Goal: Transaction & Acquisition: Purchase product/service

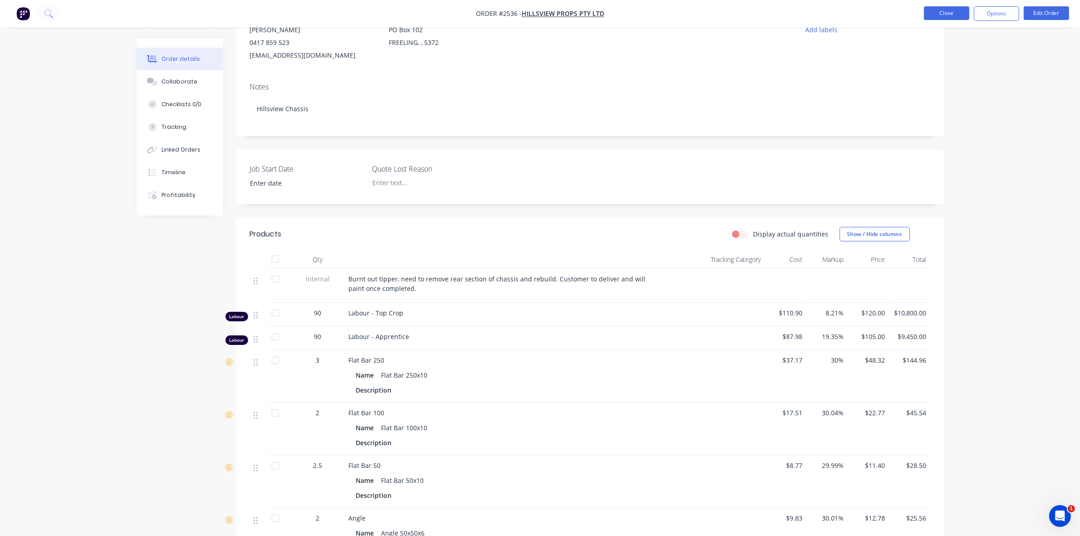
click at [955, 12] on button "Close" at bounding box center [946, 13] width 45 height 14
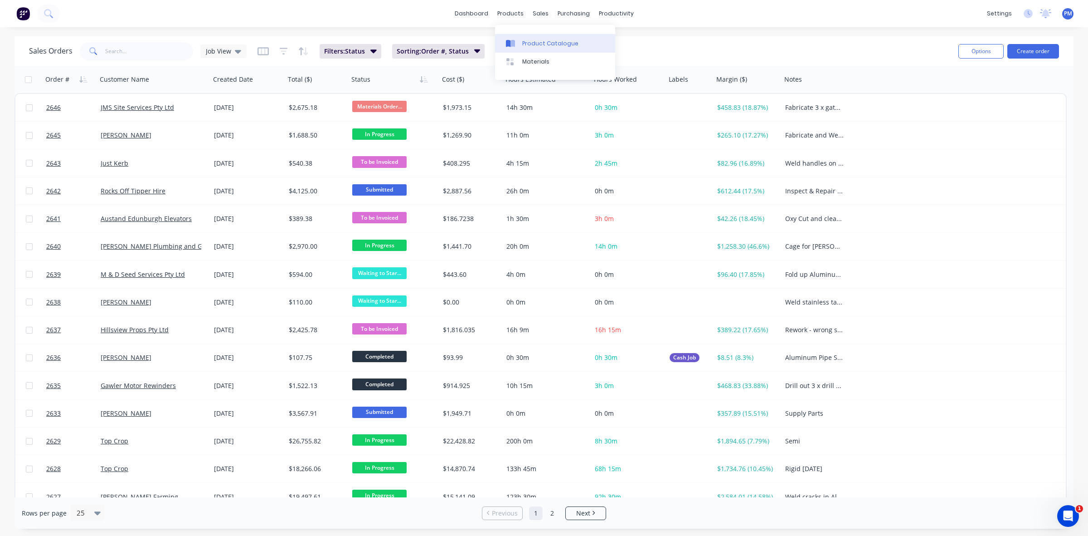
click at [535, 40] on div "Product Catalogue" at bounding box center [550, 43] width 56 height 8
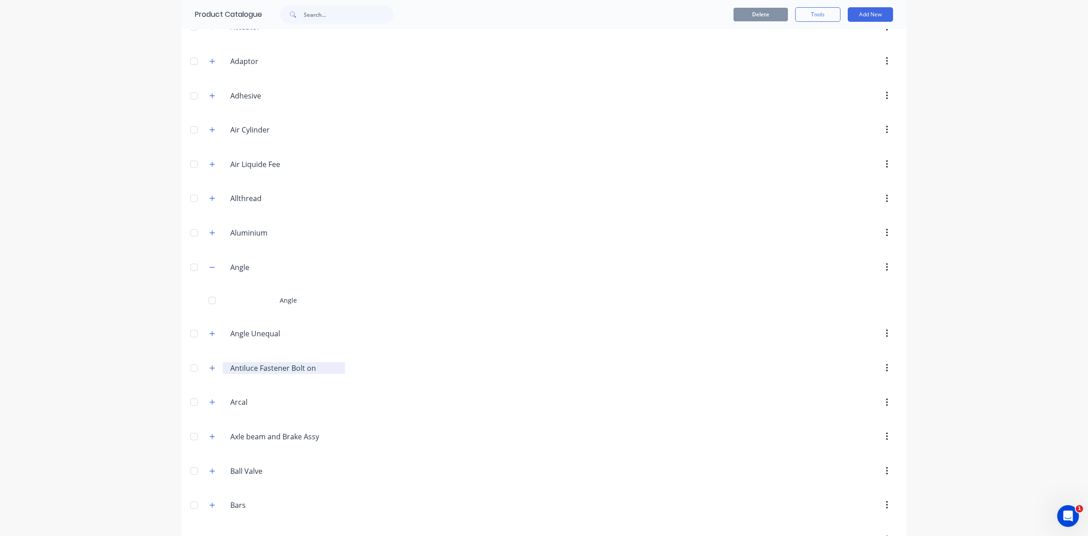
scroll to position [170, 0]
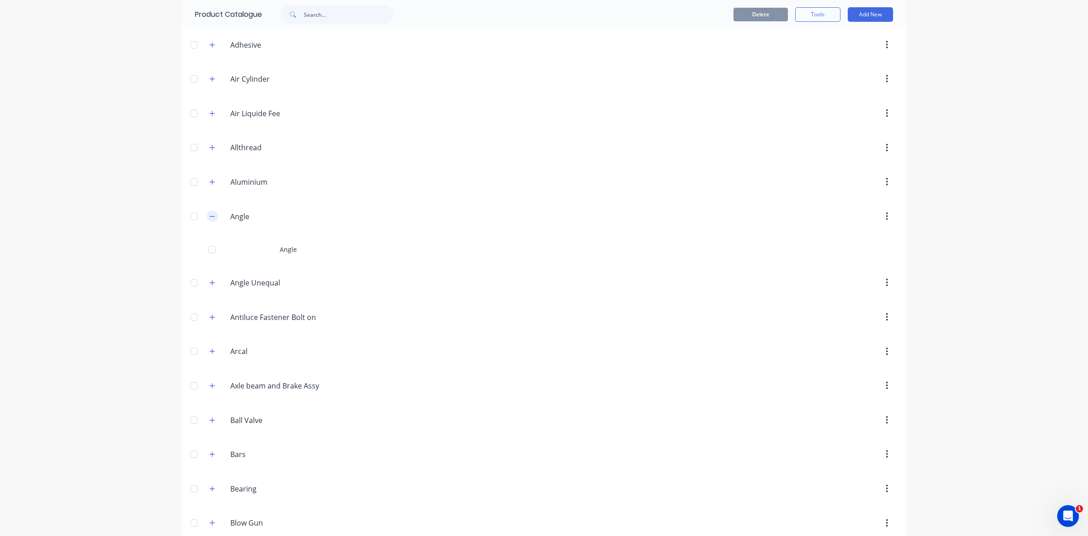
click at [209, 217] on icon "button" at bounding box center [211, 216] width 5 height 6
click at [190, 219] on div at bounding box center [194, 216] width 18 height 18
click at [886, 218] on icon "button" at bounding box center [887, 216] width 2 height 8
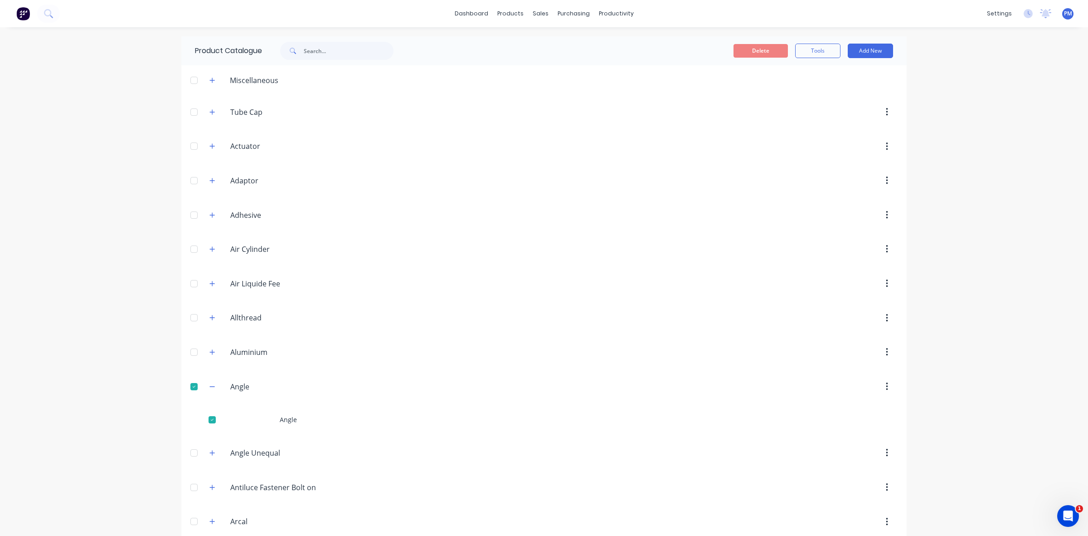
click at [20, 14] on img at bounding box center [23, 14] width 14 height 14
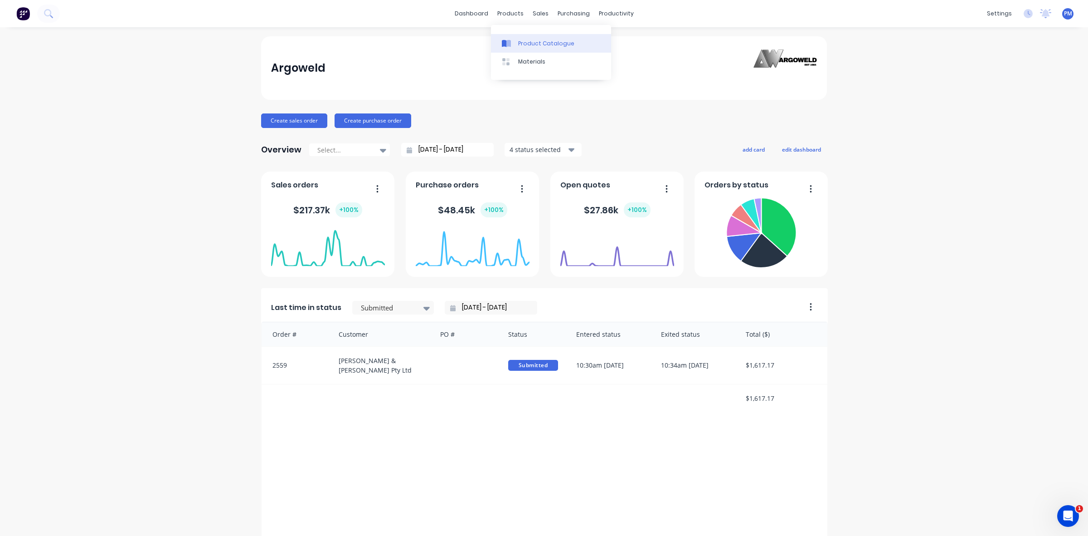
click at [527, 43] on div "Product Catalogue" at bounding box center [546, 43] width 56 height 8
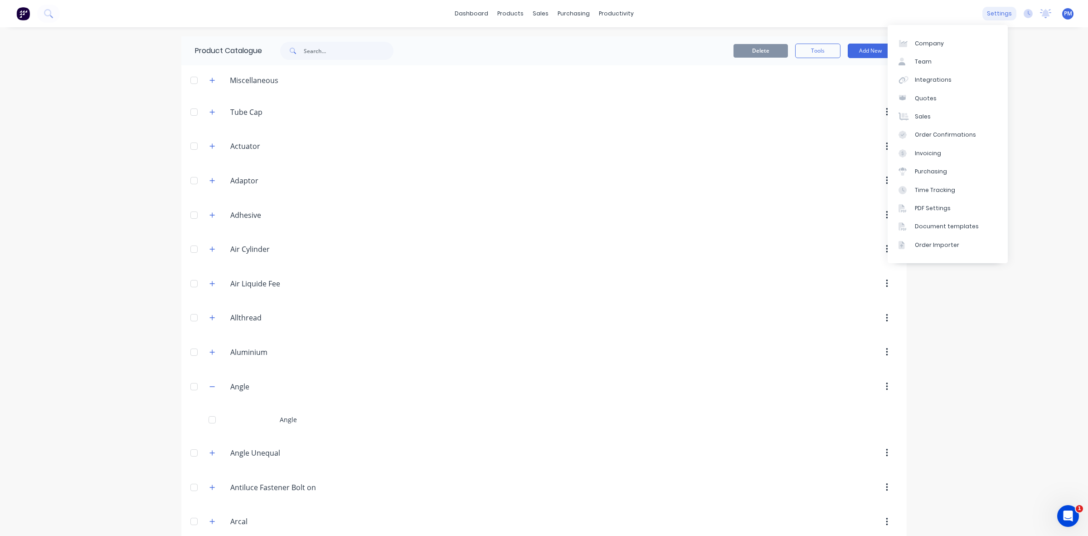
click at [990, 15] on div "settings" at bounding box center [1000, 14] width 34 height 14
click at [940, 168] on div "Purchasing" at bounding box center [931, 171] width 32 height 8
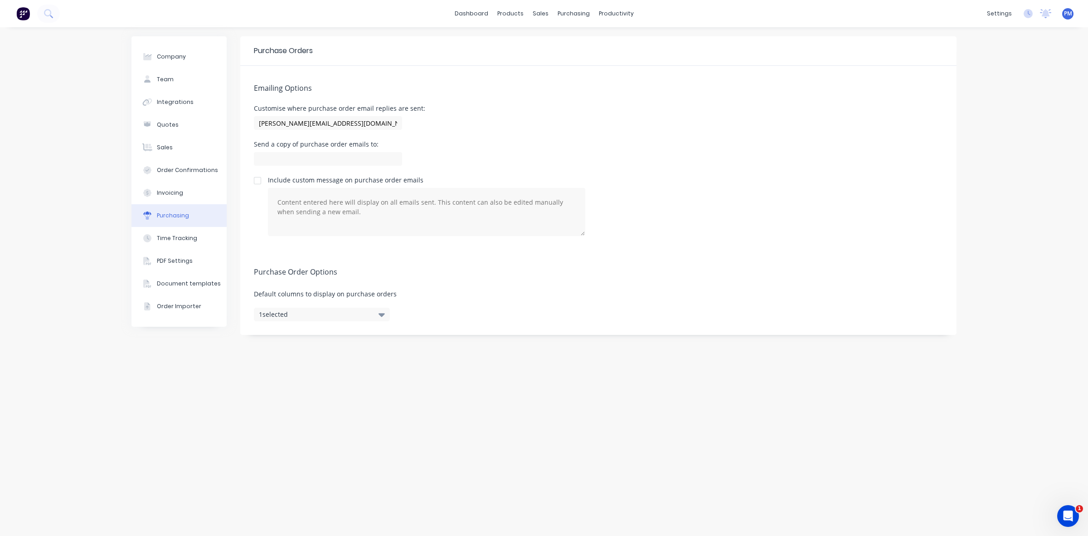
click at [468, 441] on div "Purchase Orders Emailing Options Customise where purchase order email replies a…" at bounding box center [598, 281] width 716 height 490
click at [97, 251] on div "Company Team Integrations Quotes Sales Order Confirmations Invoicing Purchasing…" at bounding box center [544, 281] width 1088 height 508
click at [175, 304] on div "Order Importer" at bounding box center [179, 306] width 44 height 8
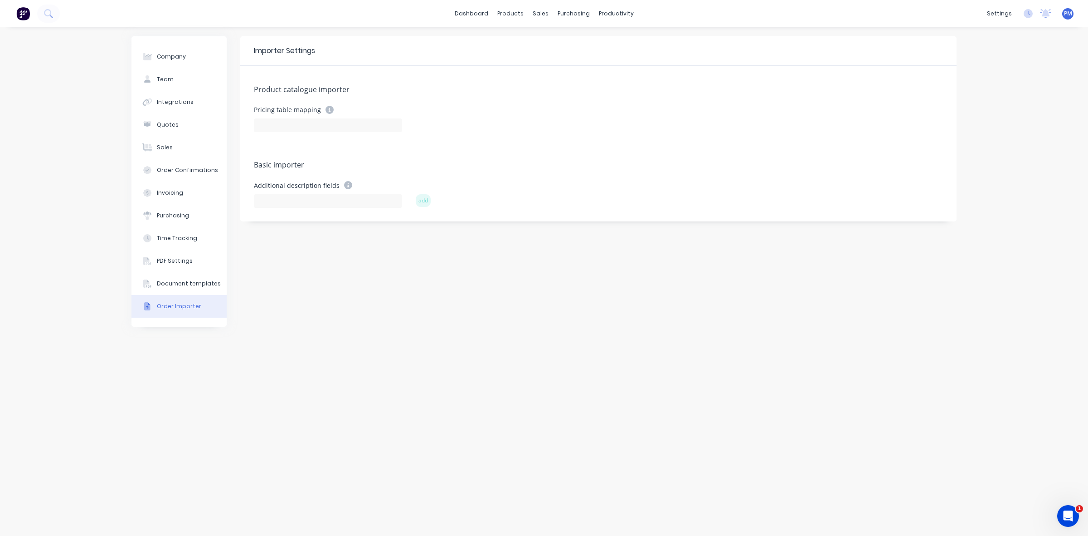
click at [93, 258] on div "Company Team Integrations Quotes Sales Order Confirmations Invoicing Purchasing…" at bounding box center [544, 281] width 1088 height 508
click at [528, 42] on div "Product Catalogue" at bounding box center [550, 43] width 56 height 8
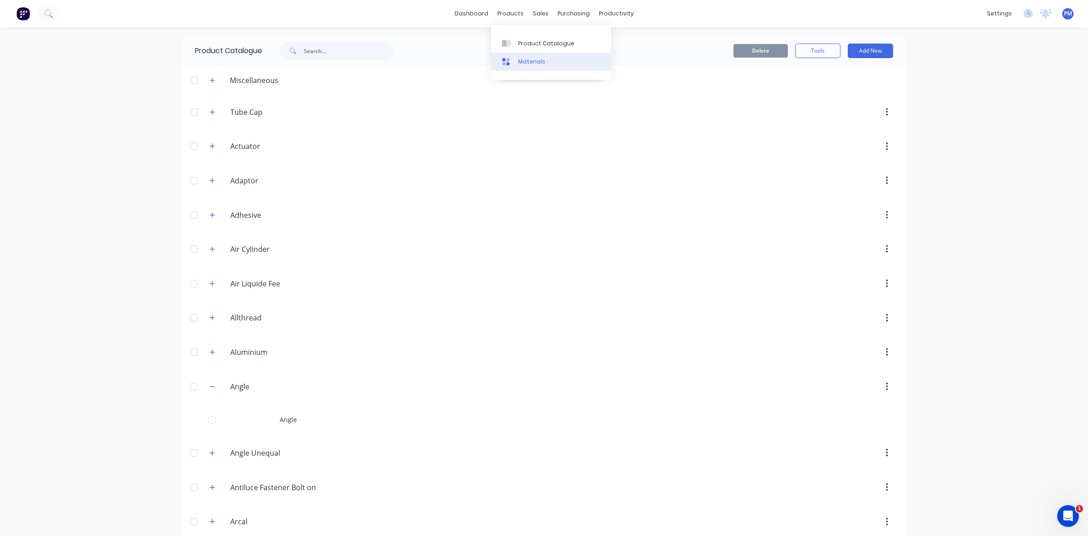
click at [512, 60] on div at bounding box center [509, 62] width 14 height 8
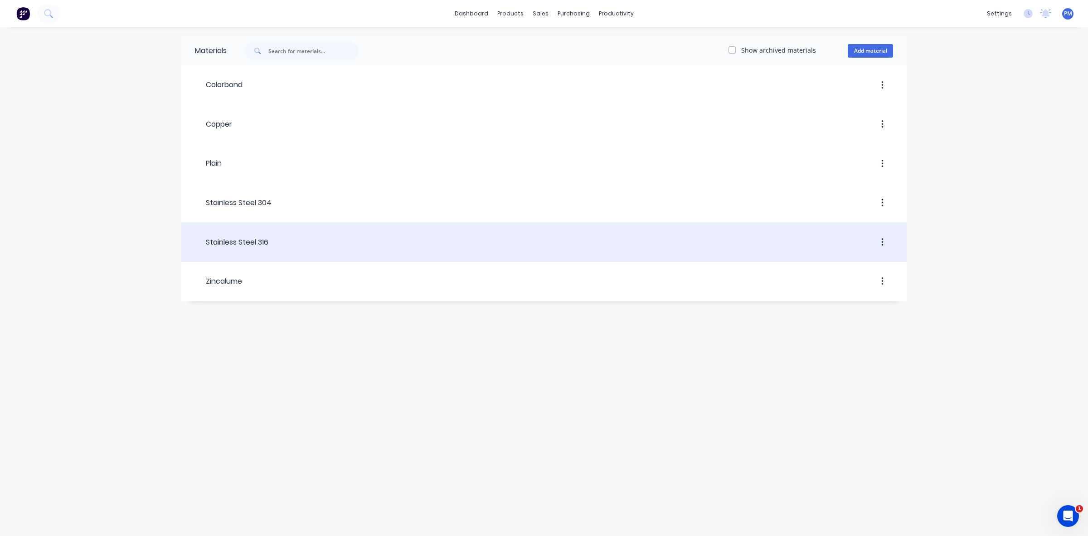
click at [273, 236] on div at bounding box center [580, 242] width 625 height 16
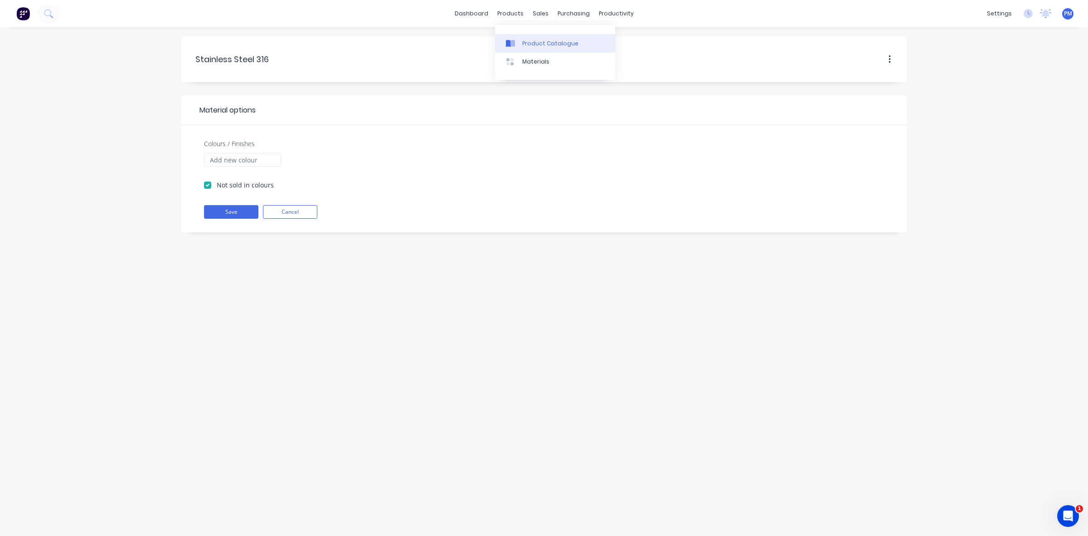
click at [531, 42] on div "Product Catalogue" at bounding box center [550, 43] width 56 height 8
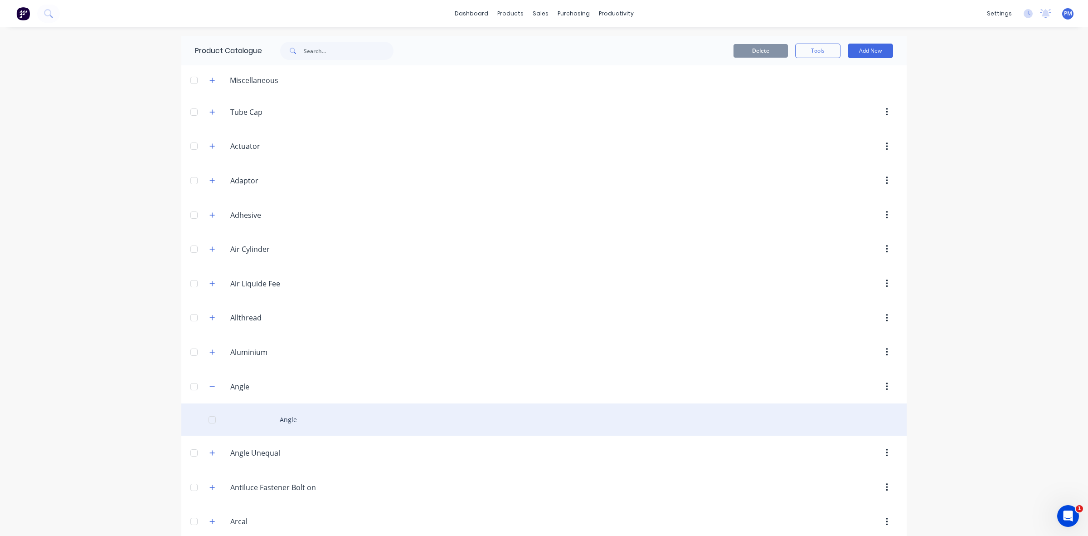
click at [300, 421] on div "Angle" at bounding box center [544, 419] width 726 height 32
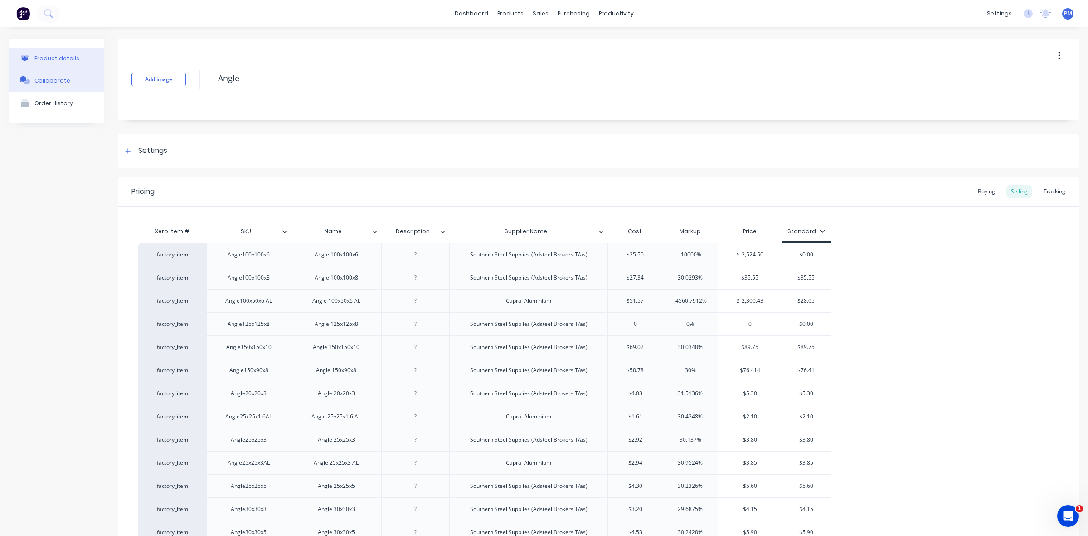
click at [53, 78] on div "Collaborate" at bounding box center [52, 80] width 36 height 7
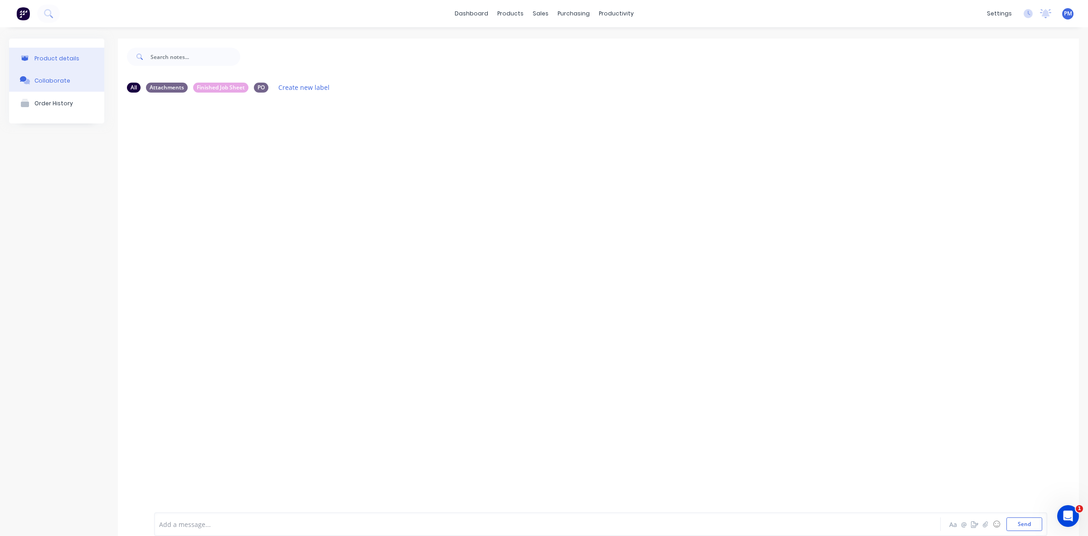
click at [55, 58] on div "Product details" at bounding box center [56, 58] width 45 height 7
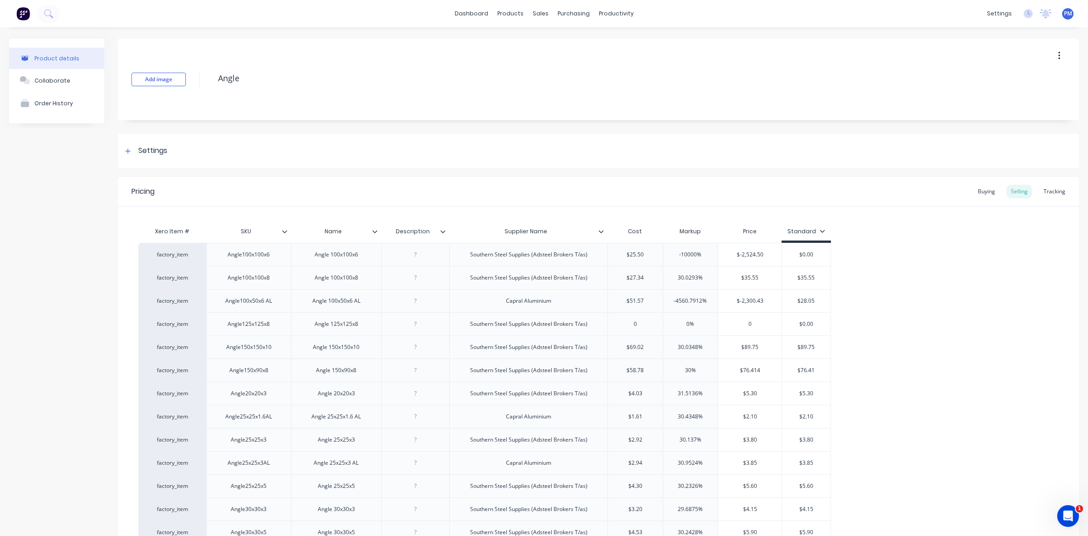
click at [1049, 57] on button "button" at bounding box center [1059, 56] width 21 height 16
click at [1058, 55] on icon "button" at bounding box center [1059, 56] width 2 height 8
click at [523, 44] on div "Product Catalogue" at bounding box center [546, 43] width 56 height 8
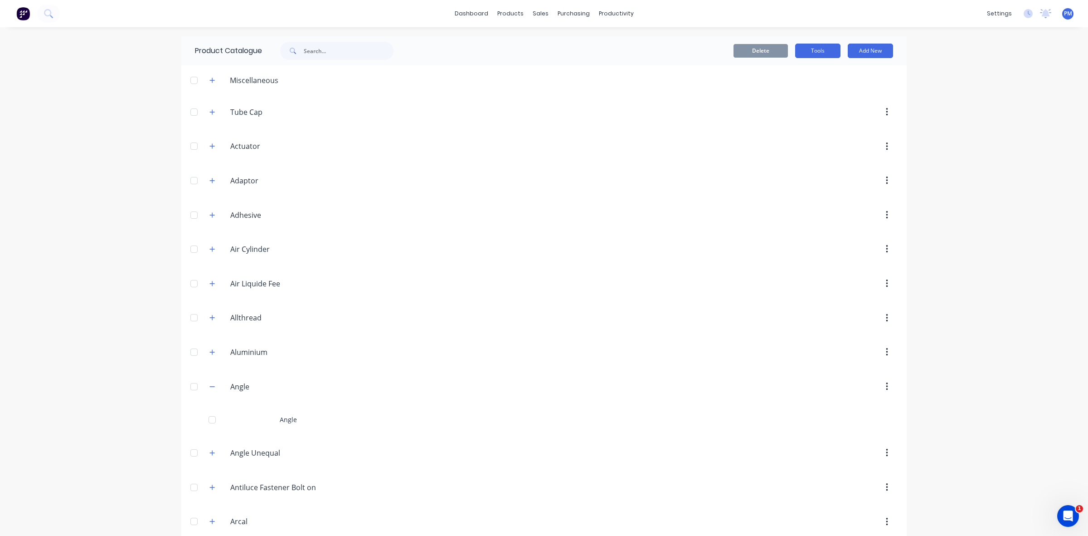
click at [806, 51] on button "Tools" at bounding box center [817, 51] width 45 height 15
click at [991, 13] on div "settings" at bounding box center [1000, 14] width 34 height 14
click at [1037, 303] on div "dashboard products sales purchasing productivity dashboard products Product Cat…" at bounding box center [544, 268] width 1088 height 536
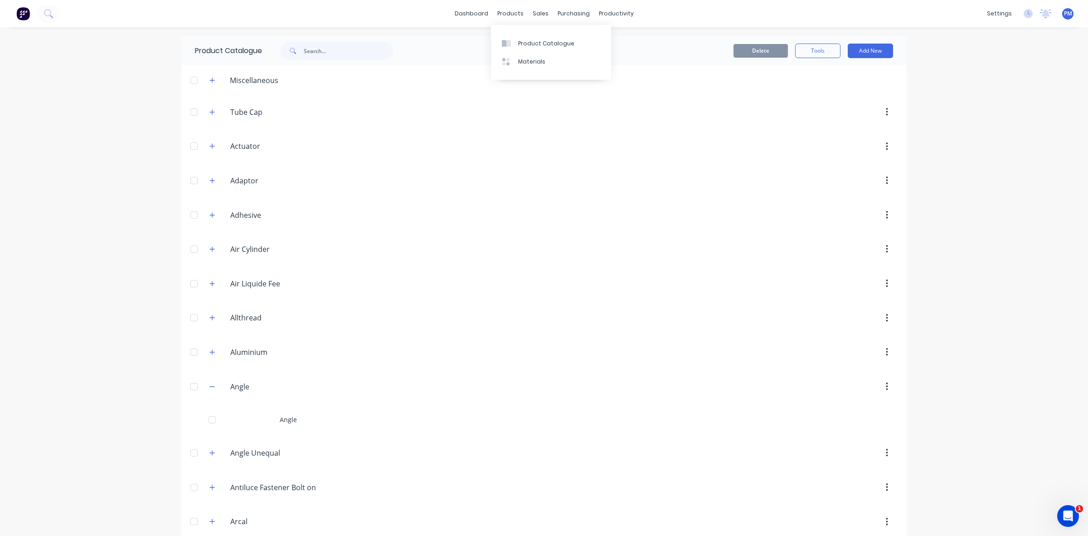
drag, startPoint x: 511, startPoint y: 44, endPoint x: 433, endPoint y: 60, distance: 79.6
click at [433, 60] on div "Delete Tools Add New" at bounding box center [661, 50] width 491 height 29
click at [516, 62] on link "Materials" at bounding box center [551, 62] width 120 height 18
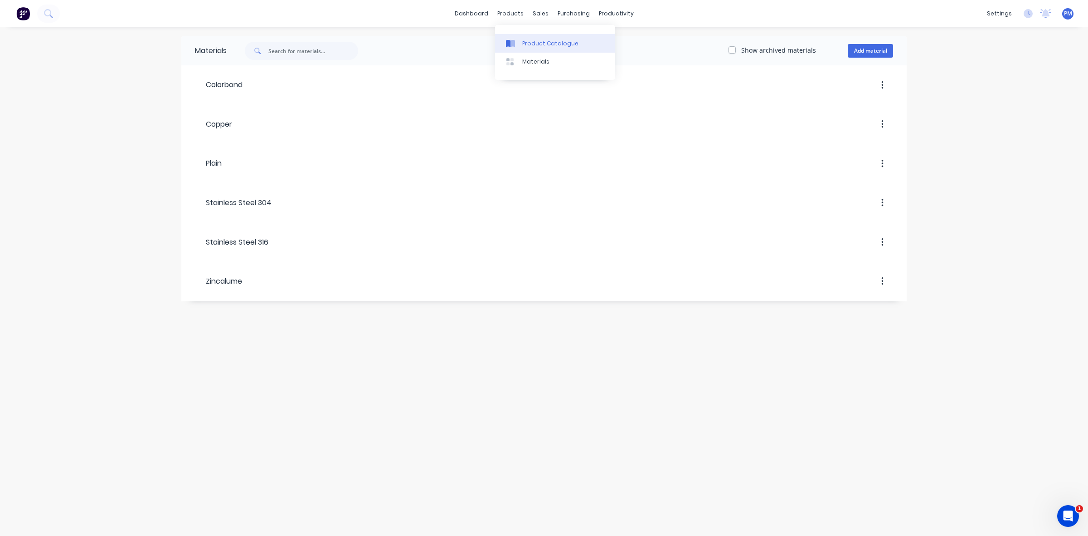
click at [534, 42] on div "Product Catalogue" at bounding box center [550, 43] width 56 height 8
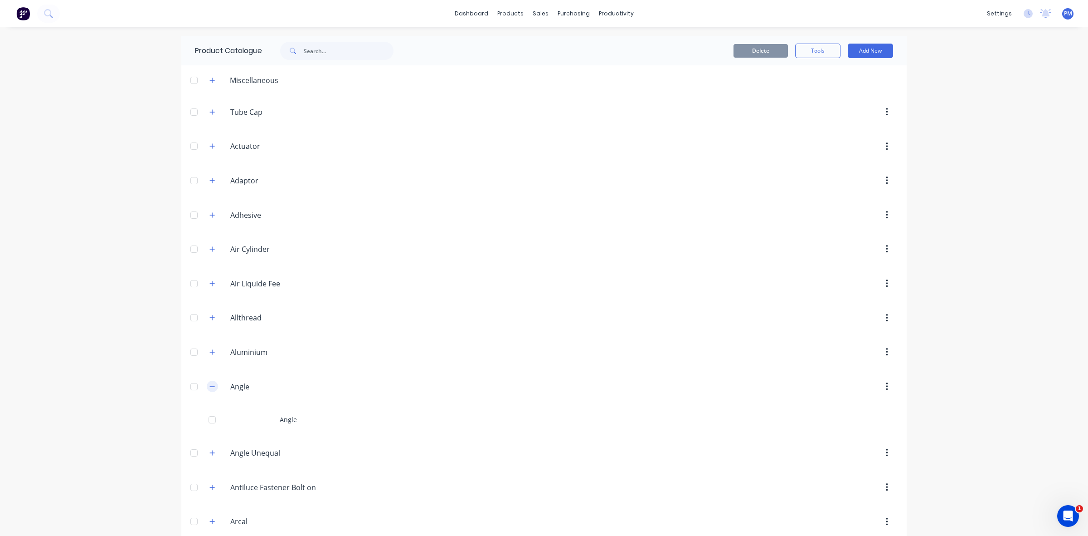
click at [210, 386] on icon "button" at bounding box center [212, 386] width 5 height 0
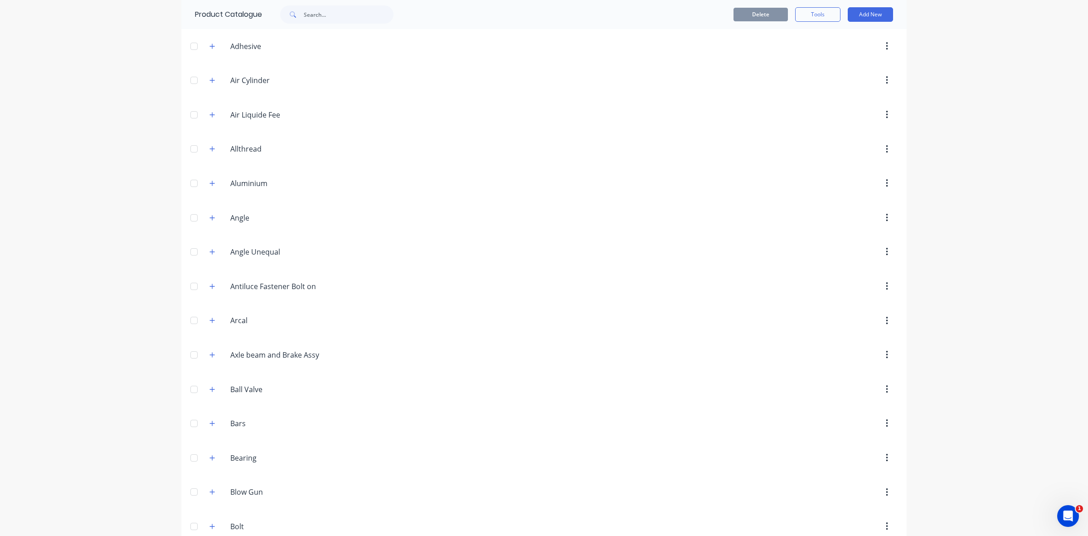
scroll to position [170, 0]
click at [881, 212] on button "button" at bounding box center [887, 216] width 21 height 16
click at [809, 208] on header "Angle Angle Delete" at bounding box center [544, 216] width 726 height 34
click at [209, 219] on icon "button" at bounding box center [211, 216] width 5 height 6
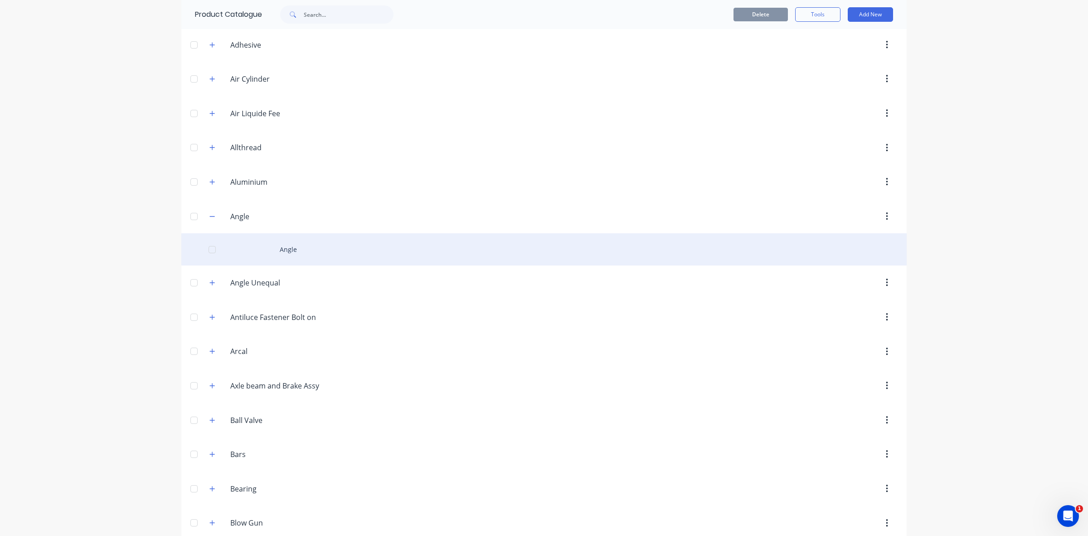
click at [288, 252] on div "Angle" at bounding box center [544, 249] width 726 height 32
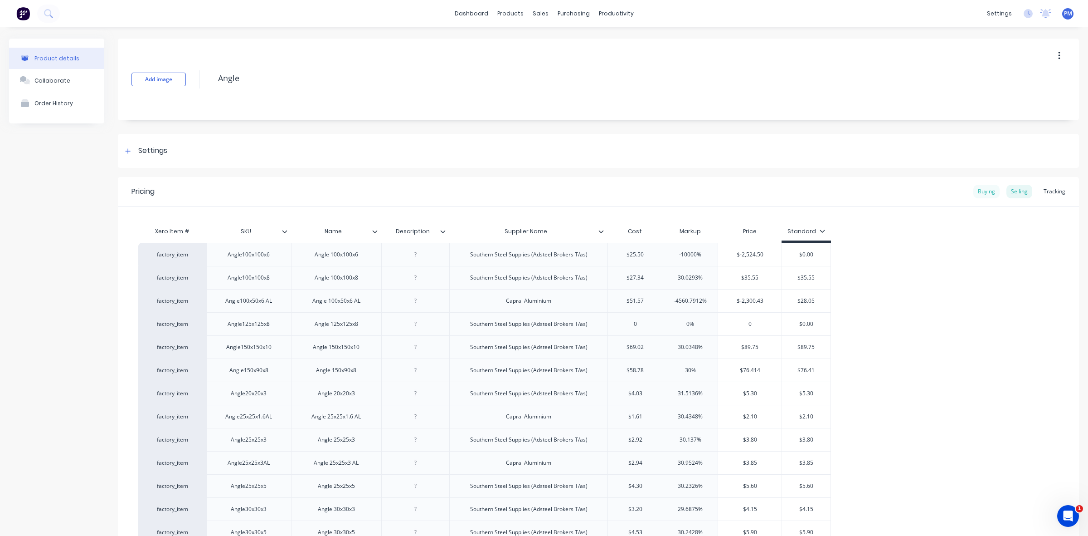
click at [975, 189] on div "Buying" at bounding box center [987, 192] width 26 height 14
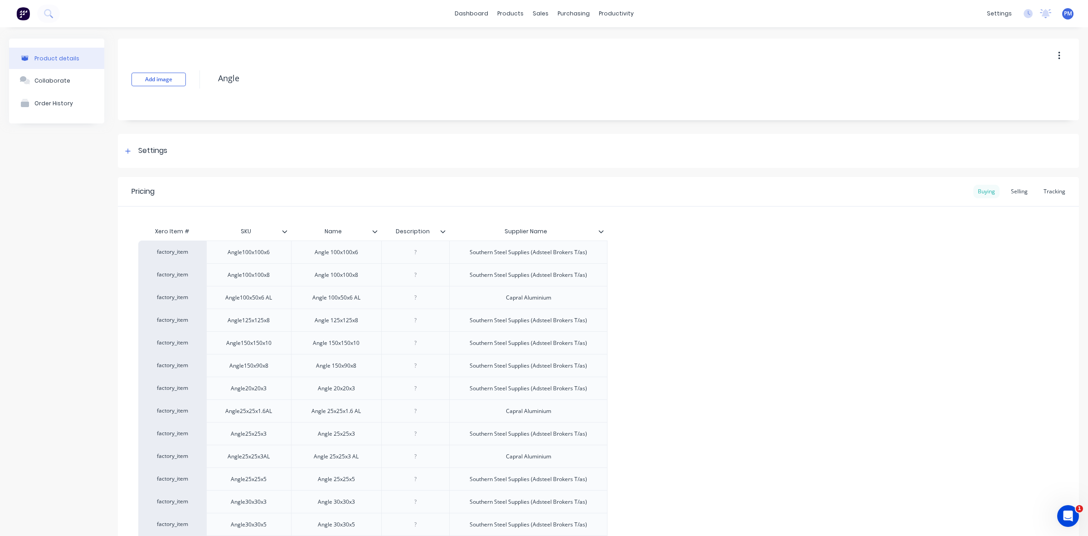
click at [975, 189] on div "Buying" at bounding box center [987, 192] width 26 height 14
click at [983, 190] on div "Buying" at bounding box center [987, 192] width 26 height 14
click at [1012, 188] on div "Selling" at bounding box center [1020, 192] width 26 height 14
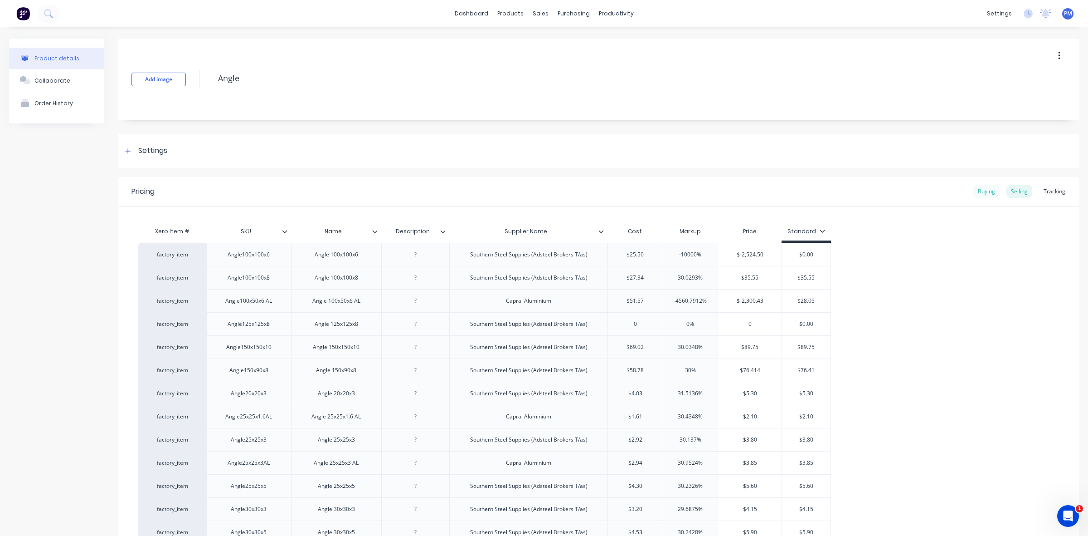
click at [978, 189] on div "Buying" at bounding box center [987, 192] width 26 height 14
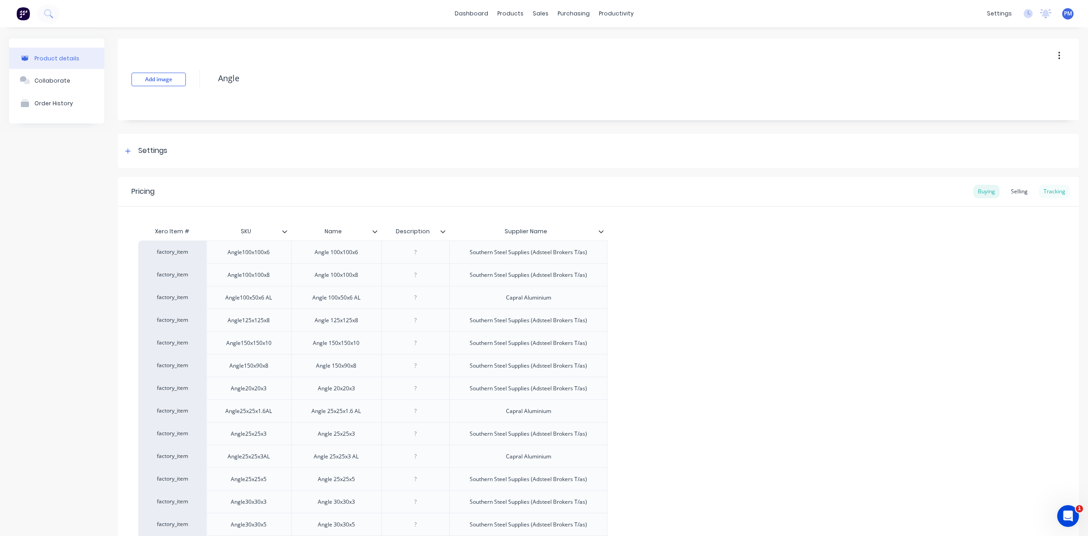
click at [1051, 189] on div "Tracking" at bounding box center [1054, 192] width 31 height 14
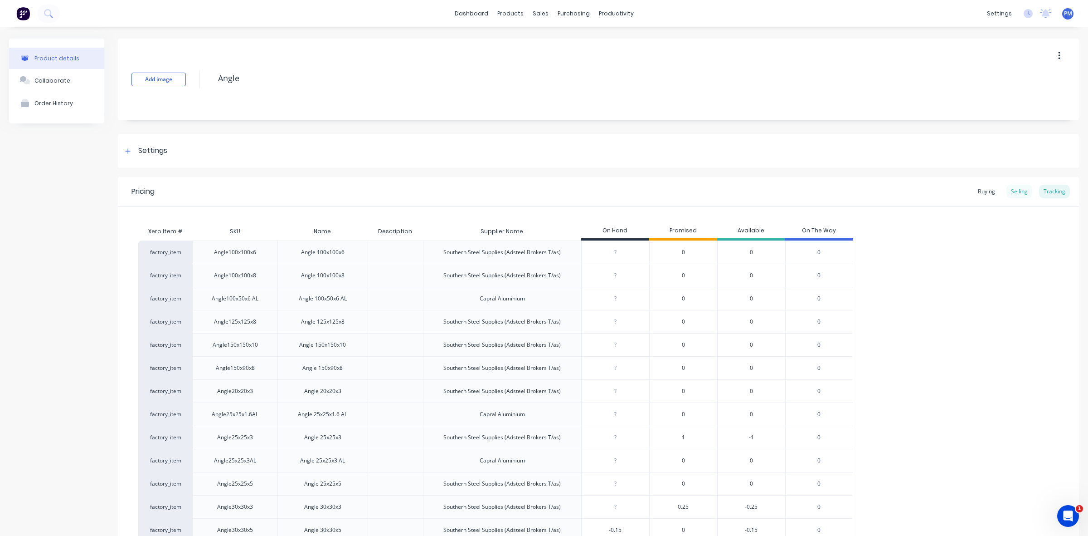
click at [1010, 189] on div "Selling" at bounding box center [1020, 192] width 26 height 14
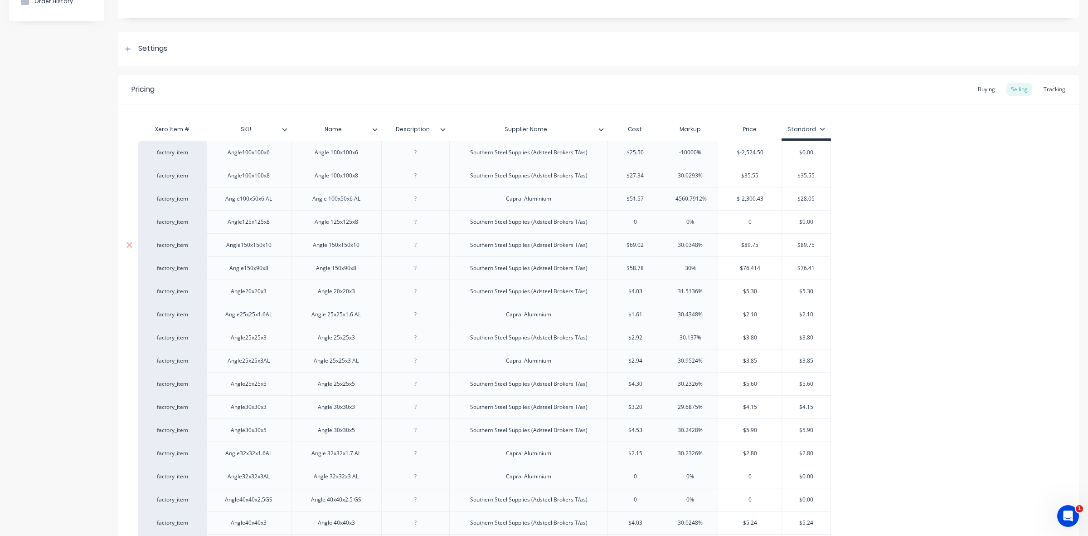
scroll to position [113, 0]
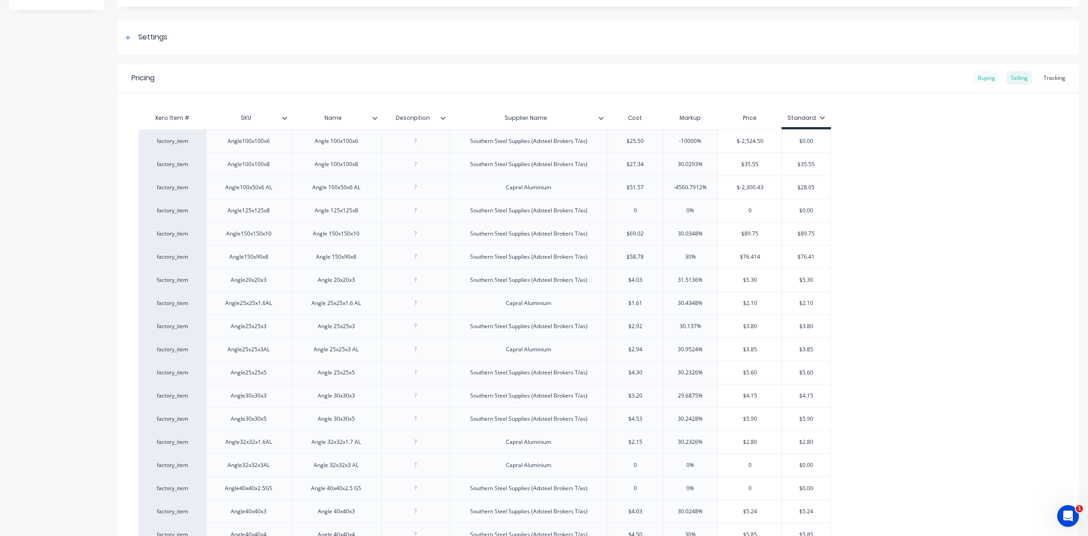
click at [976, 78] on div "Buying" at bounding box center [987, 78] width 26 height 14
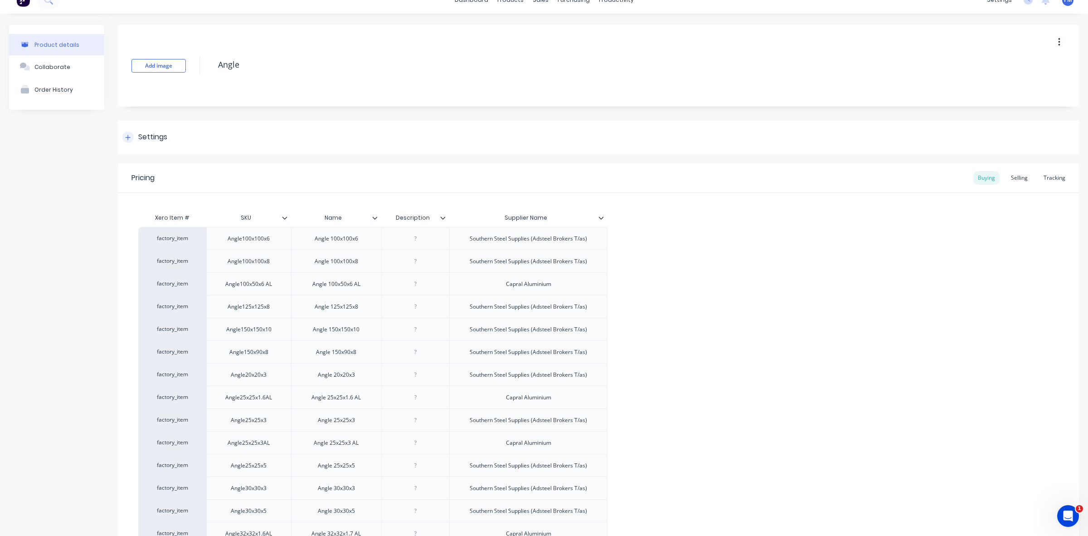
scroll to position [0, 0]
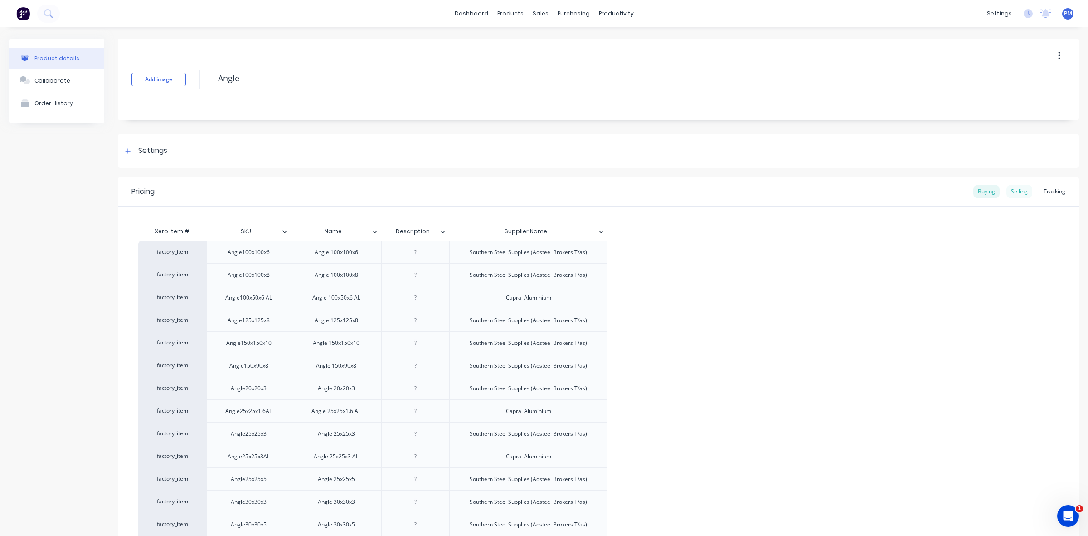
click at [1016, 193] on div "Selling" at bounding box center [1020, 192] width 26 height 14
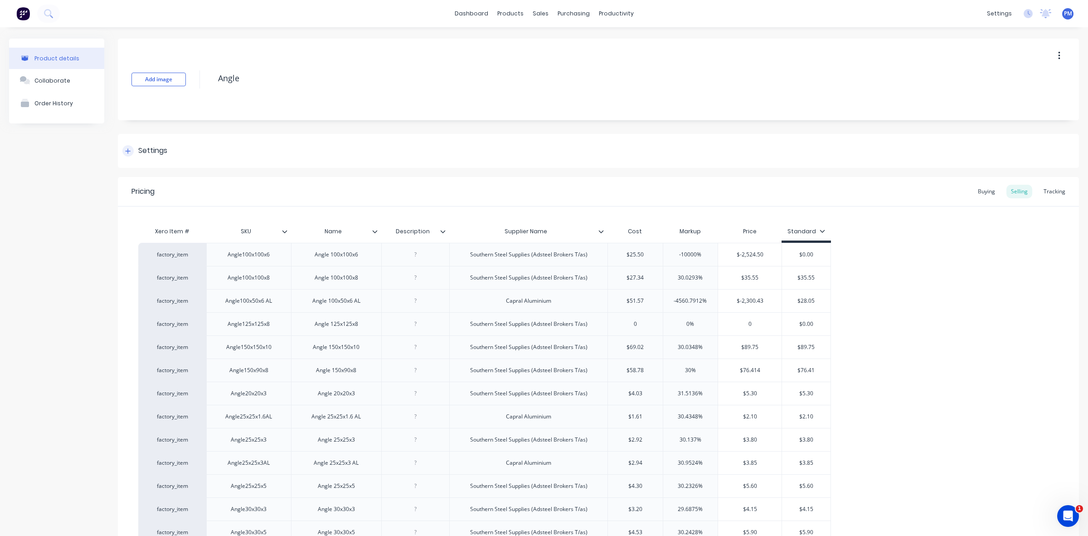
click at [128, 151] on icon at bounding box center [128, 150] width 5 height 5
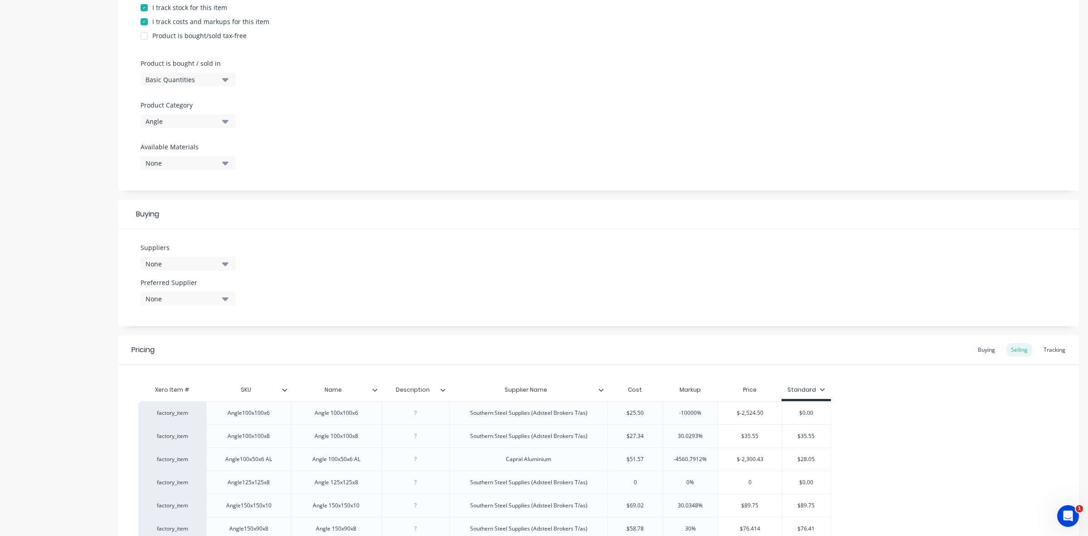
scroll to position [283, 0]
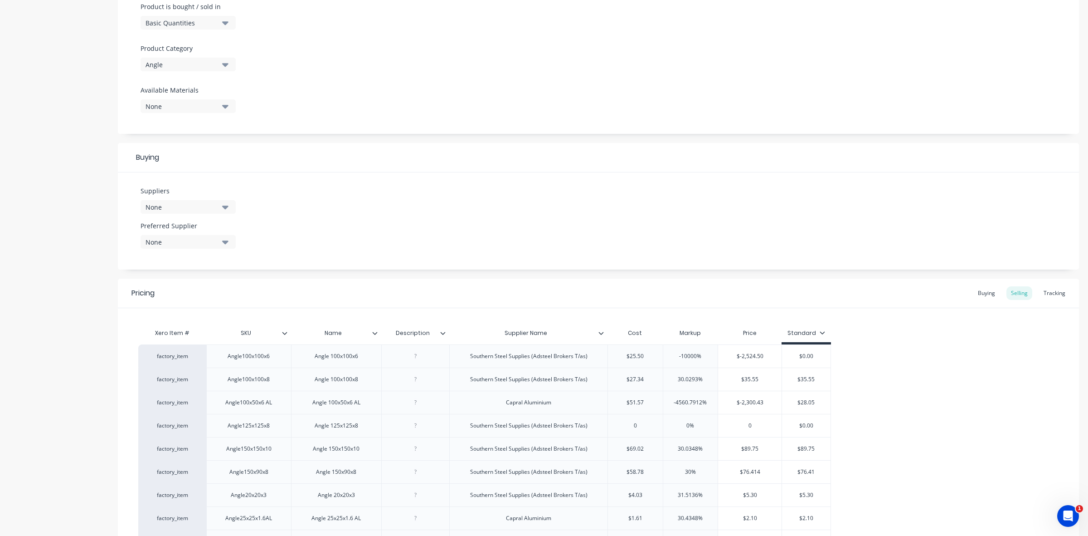
click at [225, 205] on icon "button" at bounding box center [225, 207] width 6 height 10
click at [223, 206] on icon "button" at bounding box center [225, 207] width 6 height 4
click at [221, 242] on button "None" at bounding box center [188, 242] width 95 height 14
click at [224, 205] on icon "button" at bounding box center [225, 207] width 6 height 10
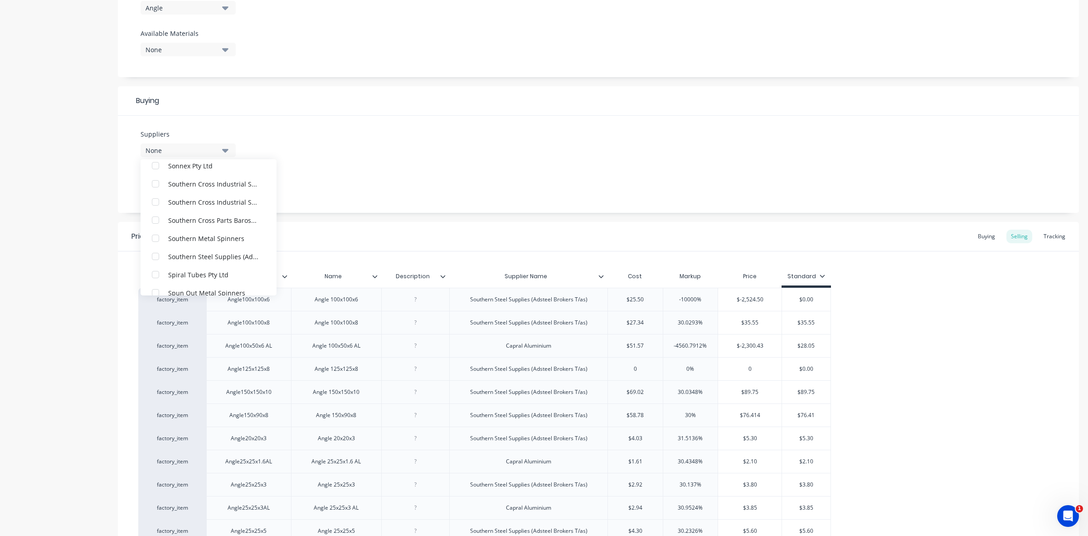
scroll to position [3535, 0]
click at [157, 255] on div "button" at bounding box center [155, 257] width 18 height 18
click at [156, 213] on div "button" at bounding box center [155, 213] width 18 height 18
type textarea "x"
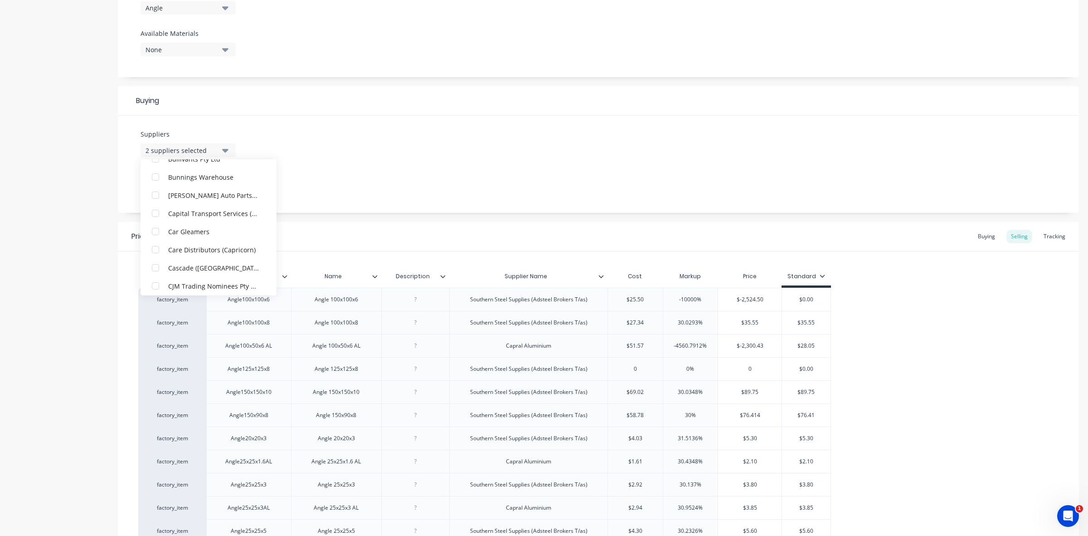
scroll to position [0, 0]
click at [209, 178] on input "text" at bounding box center [215, 177] width 96 height 18
type input "br"
click at [157, 237] on div "button" at bounding box center [155, 236] width 18 height 18
type textarea "x"
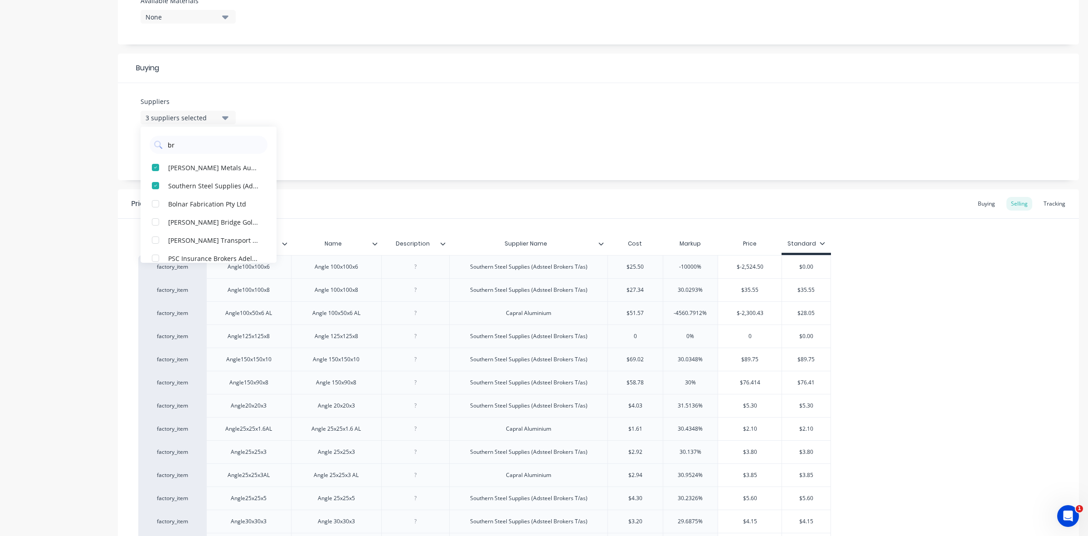
scroll to position [170, 0]
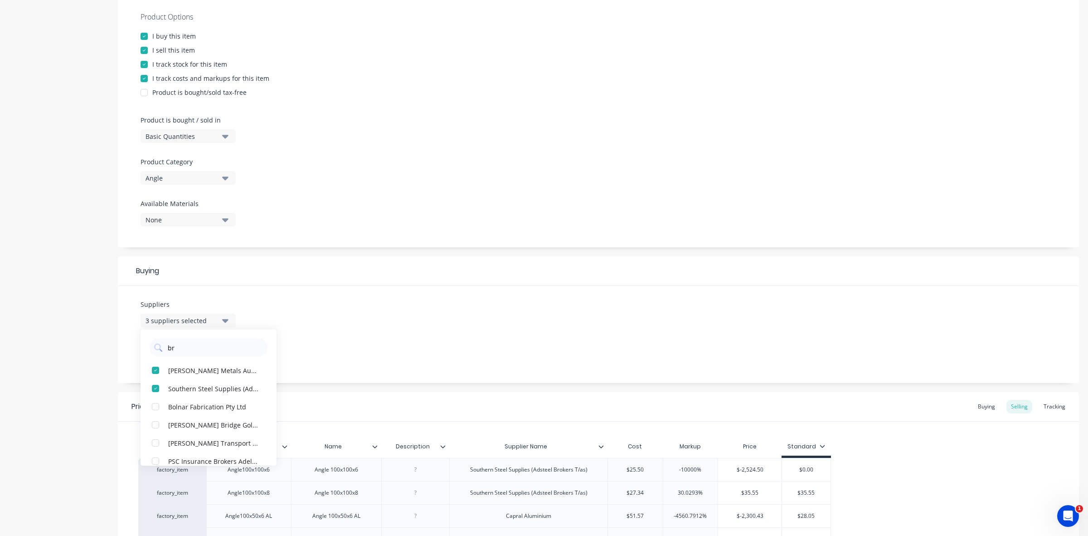
type input "r"
type input "fe"
click at [155, 369] on div "button" at bounding box center [155, 370] width 18 height 18
type textarea "x"
type input "fe"
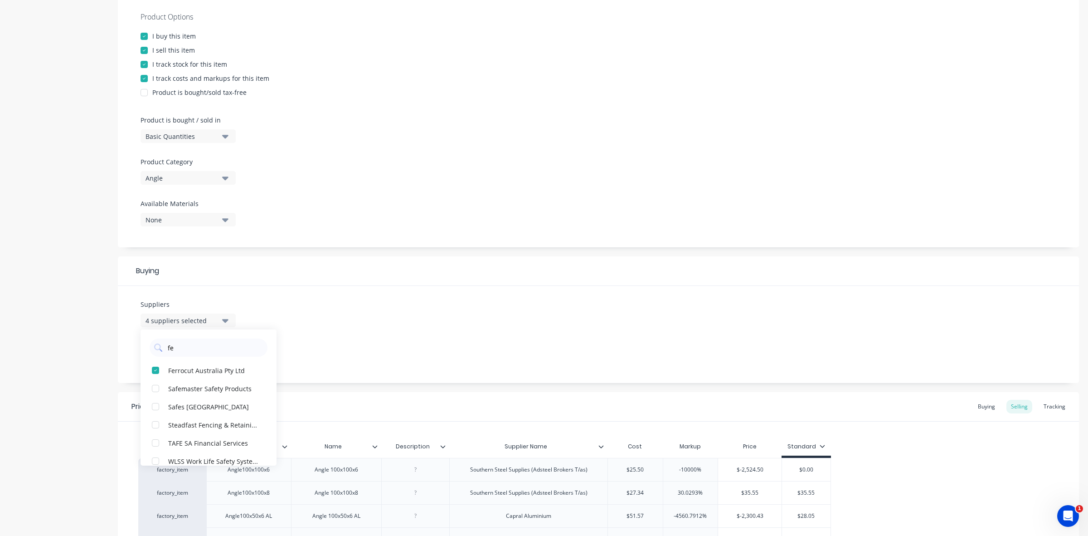
click at [350, 335] on div "Suppliers 4 suppliers selected fe Ferrocut Australia Pty Ltd Safemaster Safety …" at bounding box center [598, 334] width 961 height 97
click at [224, 356] on icon "button" at bounding box center [225, 356] width 6 height 4
click at [157, 459] on div "button" at bounding box center [155, 459] width 18 height 18
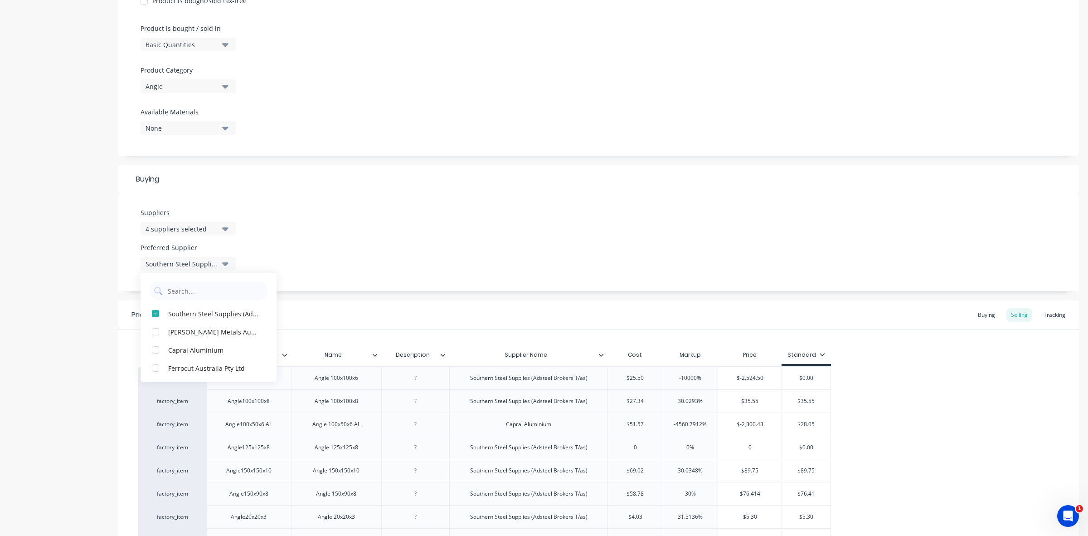
scroll to position [283, 0]
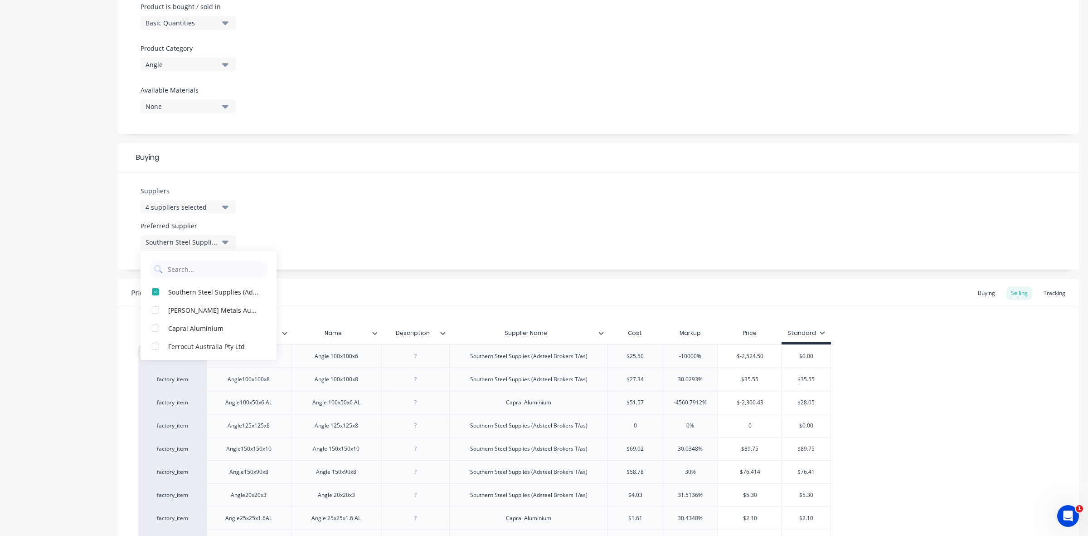
click at [403, 297] on div "Pricing Buying Selling Tracking" at bounding box center [598, 292] width 961 height 29
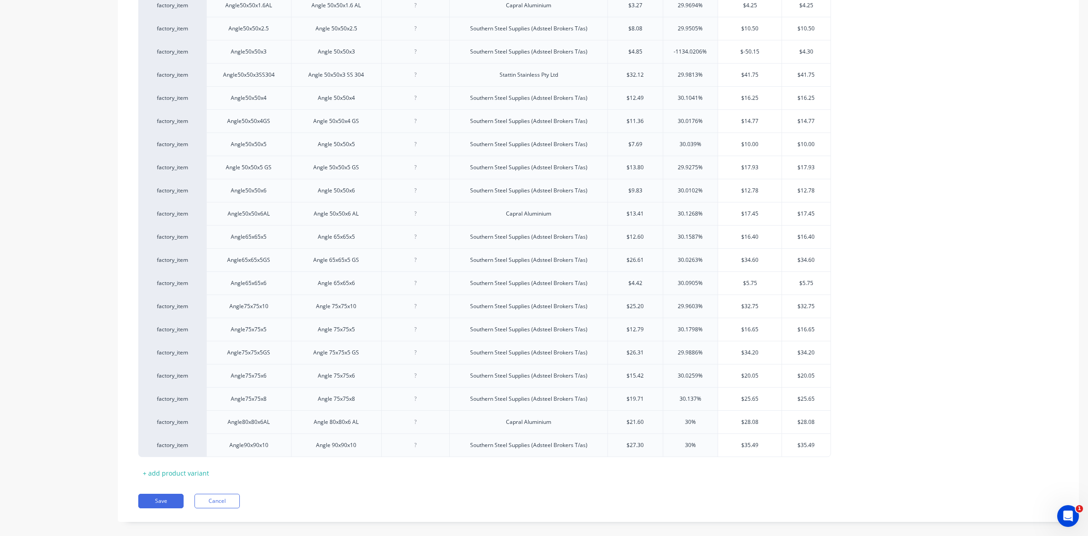
scroll to position [1205, 0]
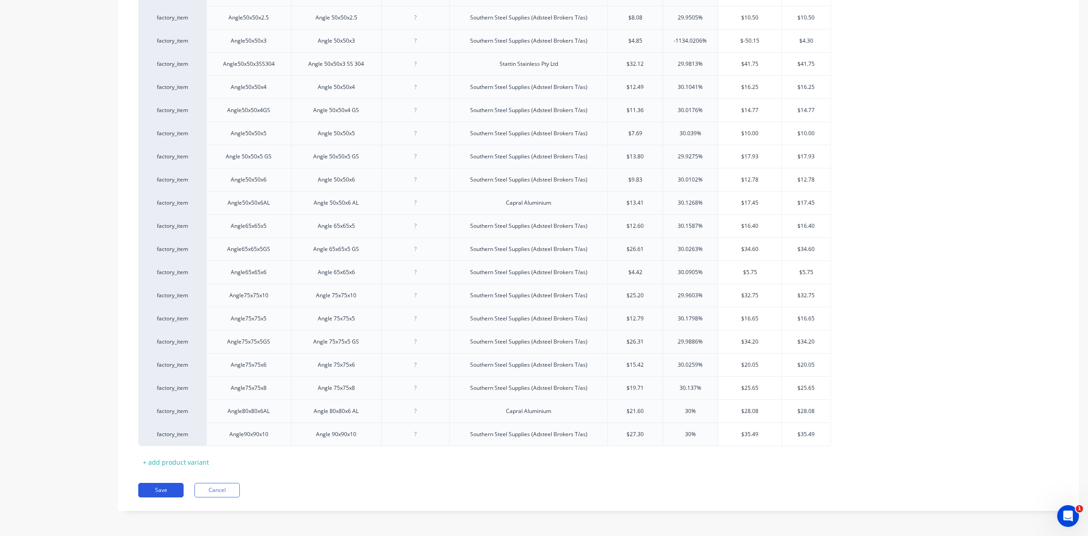
click at [155, 488] on button "Save" at bounding box center [160, 489] width 45 height 15
type textarea "x"
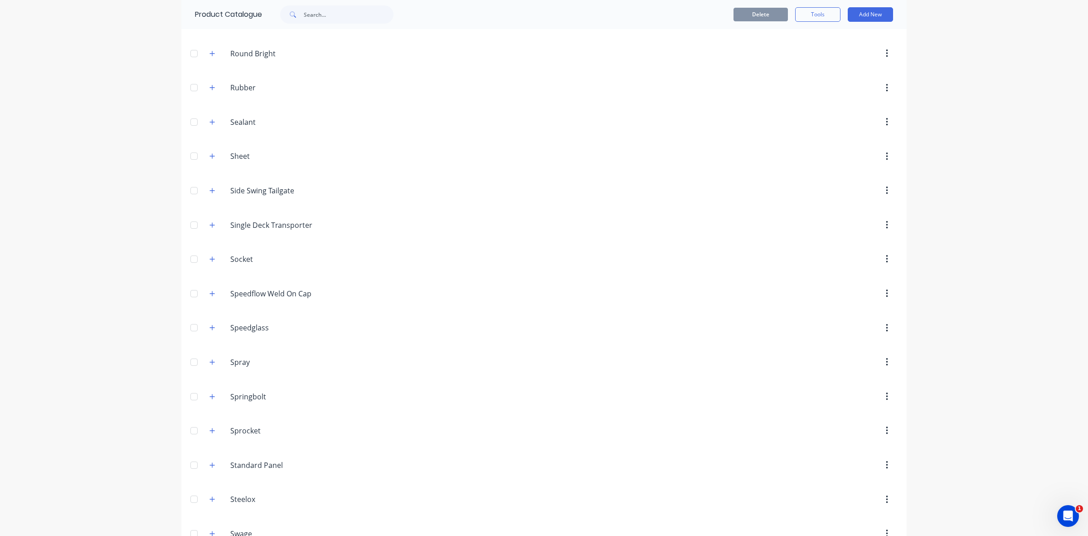
scroll to position [3854, 0]
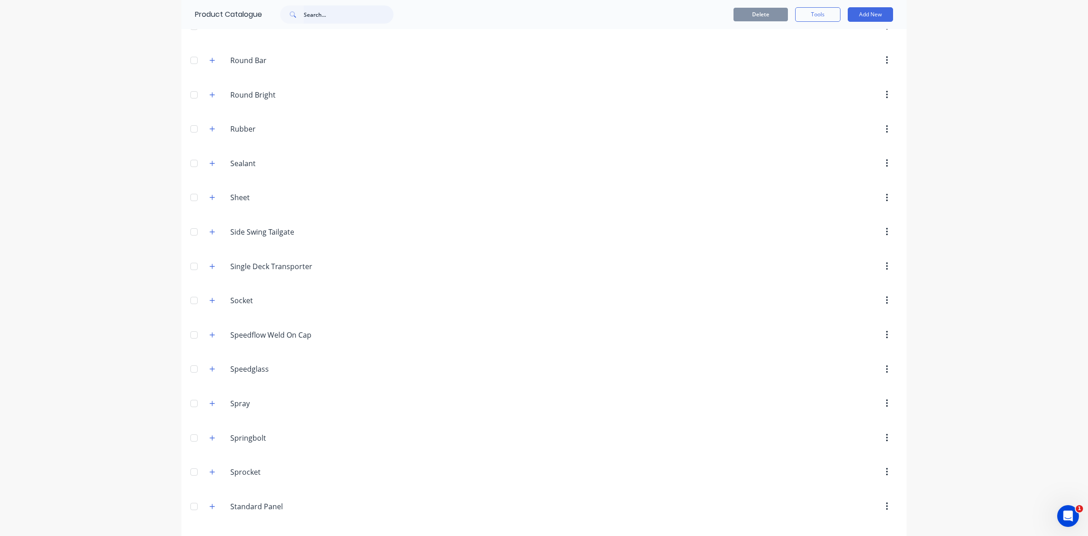
click at [327, 15] on input "text" at bounding box center [349, 14] width 90 height 18
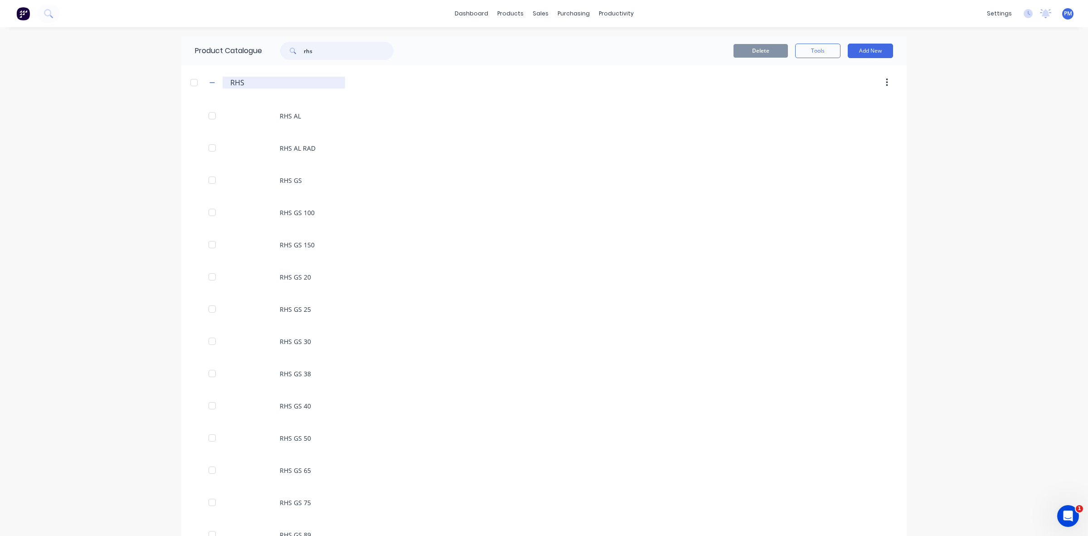
type input "rhs"
click at [241, 82] on input "RHS" at bounding box center [284, 82] width 108 height 11
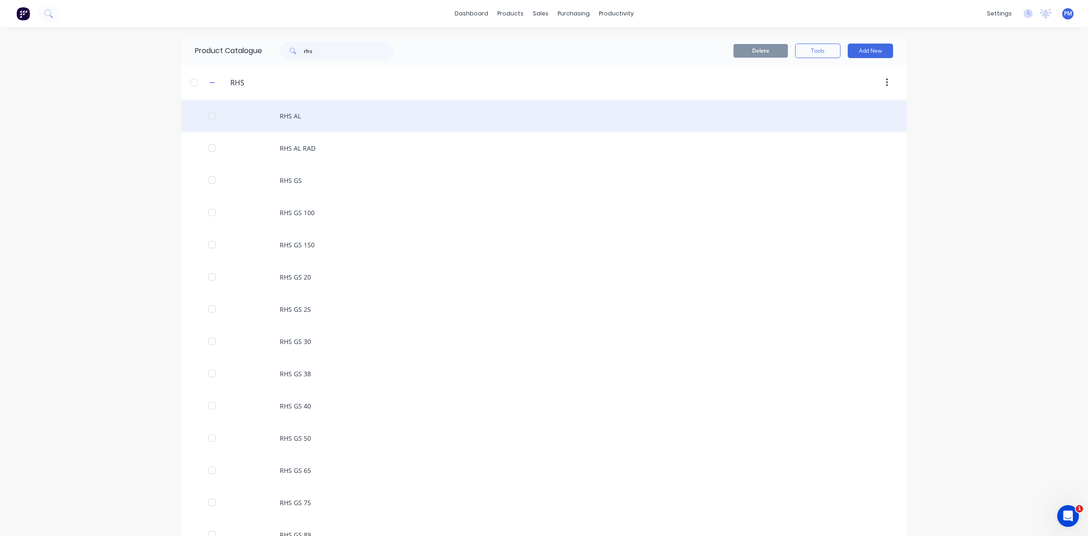
click at [268, 118] on div "RHS AL" at bounding box center [544, 116] width 726 height 32
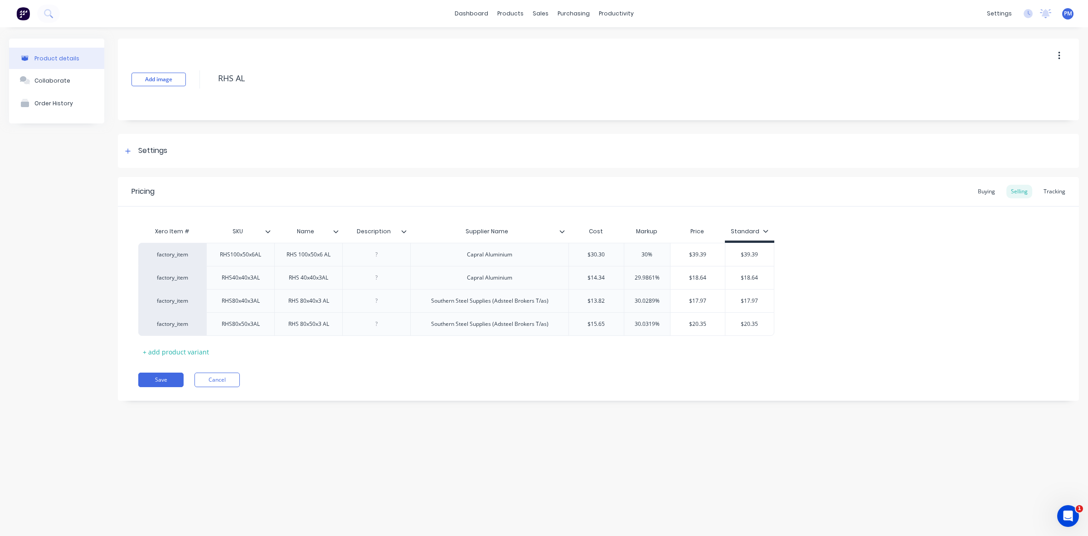
type textarea "x"
click at [130, 149] on icon at bounding box center [127, 151] width 5 height 6
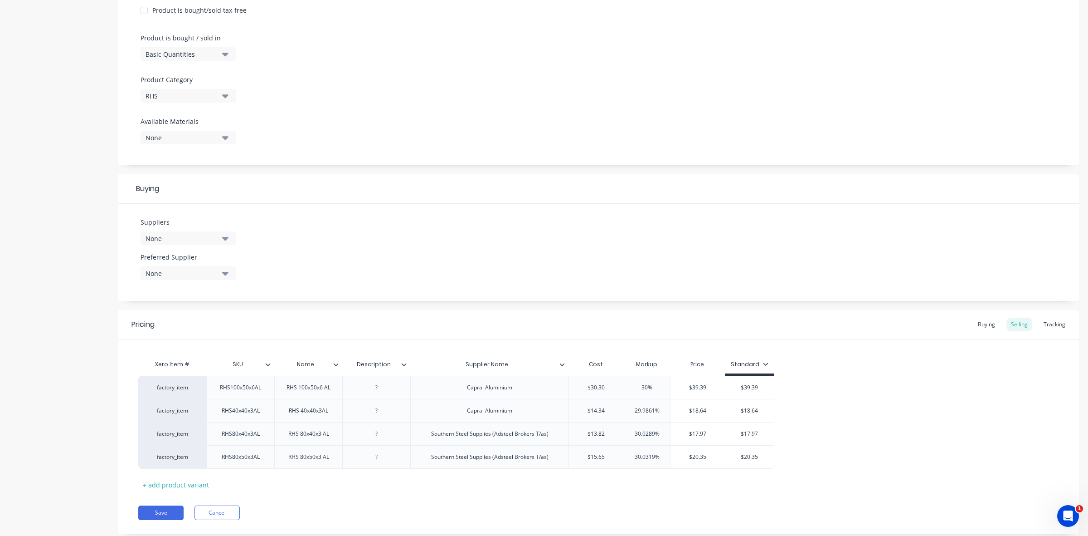
scroll to position [275, 0]
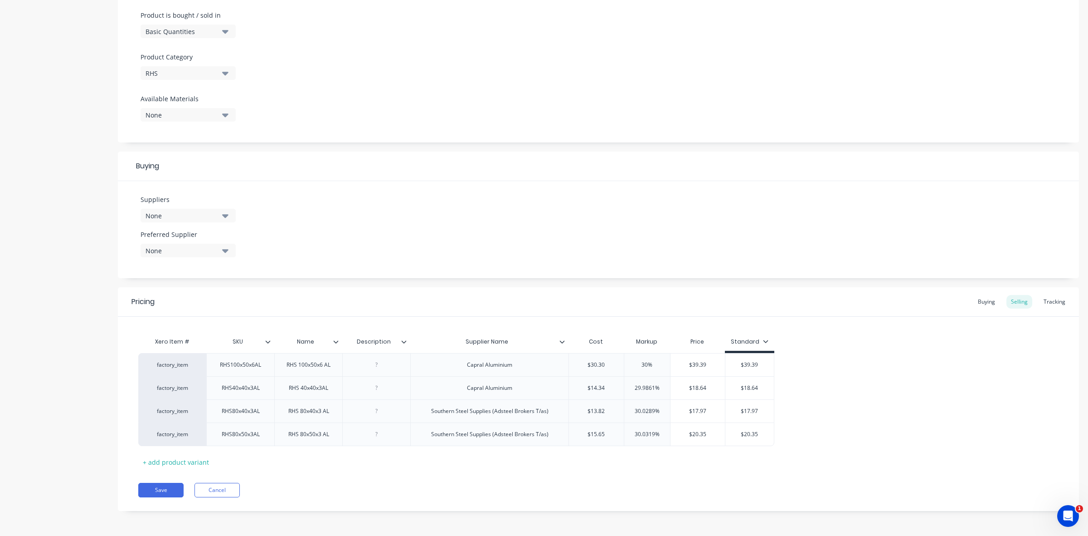
click at [223, 213] on icon "button" at bounding box center [225, 215] width 6 height 10
click at [186, 236] on input "text" at bounding box center [215, 243] width 96 height 18
type input "cap"
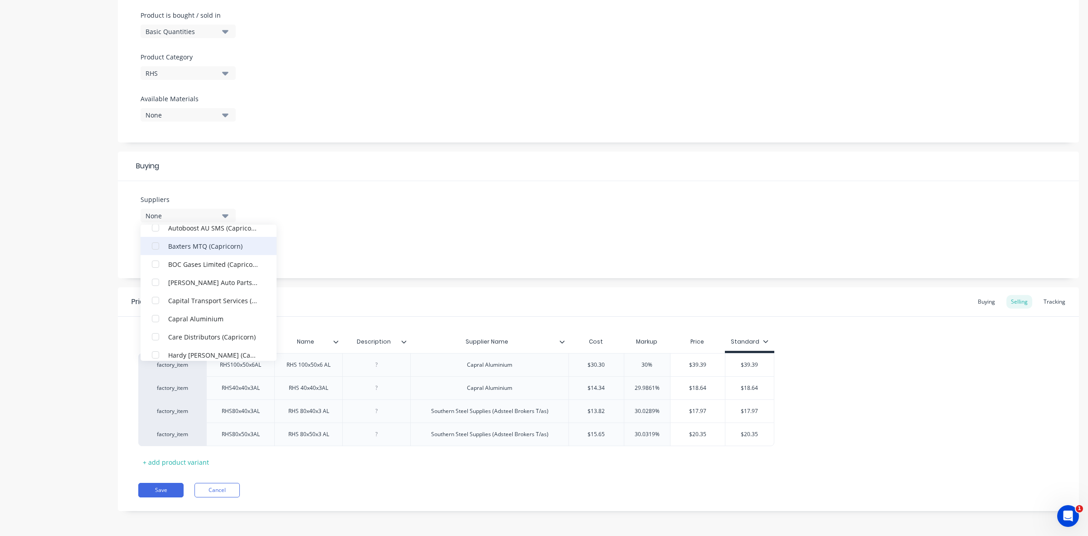
scroll to position [57, 0]
click at [157, 317] on div "button" at bounding box center [155, 317] width 18 height 18
type textarea "x"
drag, startPoint x: 184, startPoint y: 240, endPoint x: 164, endPoint y: 242, distance: 20.0
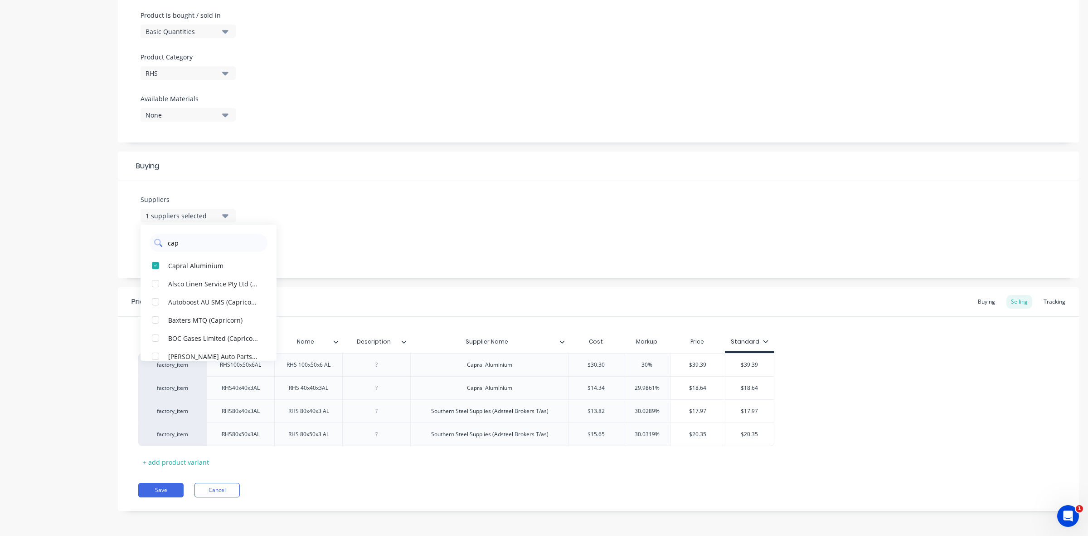
click at [164, 242] on div "cap" at bounding box center [209, 243] width 118 height 18
type input "south"
click at [157, 339] on div "button" at bounding box center [155, 338] width 18 height 18
type textarea "x"
drag, startPoint x: 171, startPoint y: 242, endPoint x: 158, endPoint y: 241, distance: 13.6
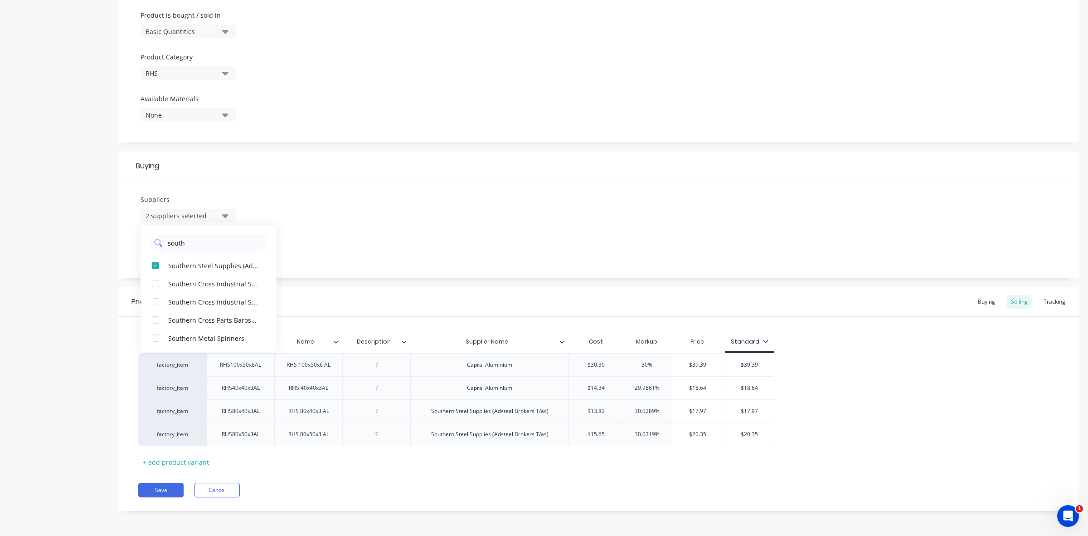
click at [158, 241] on div "south" at bounding box center [209, 243] width 118 height 18
type input "[PERSON_NAME]"
click at [159, 263] on div "button" at bounding box center [155, 265] width 18 height 18
type textarea "x"
drag, startPoint x: 193, startPoint y: 245, endPoint x: 145, endPoint y: 244, distance: 47.6
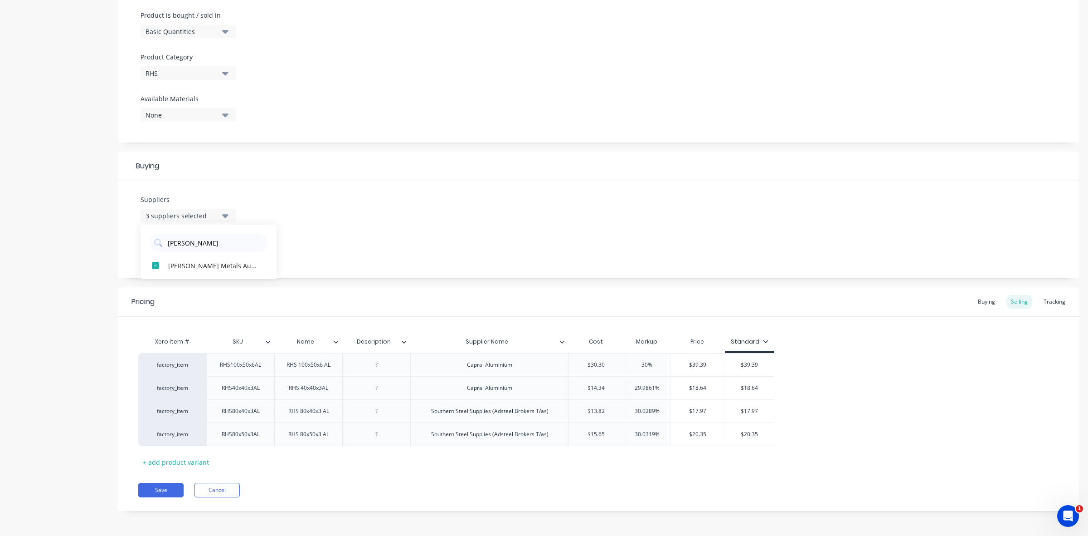
click at [145, 244] on div "[PERSON_NAME]" at bounding box center [209, 240] width 136 height 23
type input "fer"
click at [153, 265] on div "button" at bounding box center [155, 265] width 18 height 18
type textarea "x"
type input "fer"
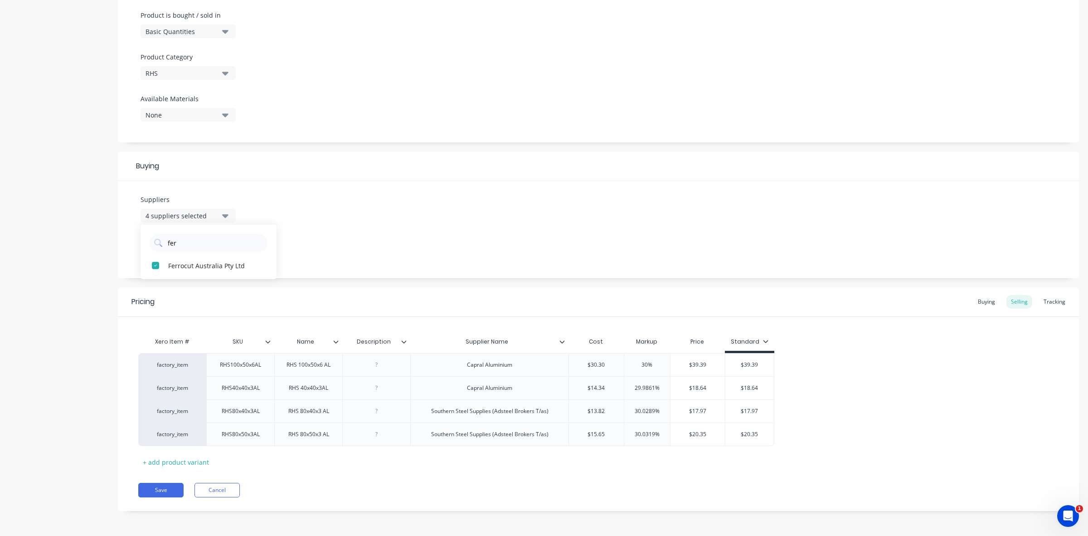
click at [345, 249] on div "Suppliers 4 suppliers selected fer Ferrocut Australia Pty Ltd Preferred Supplie…" at bounding box center [598, 229] width 961 height 97
click at [224, 253] on icon "button" at bounding box center [225, 250] width 6 height 10
click at [157, 356] on div "button" at bounding box center [155, 355] width 18 height 18
click at [160, 481] on div "Pricing Buying Selling Tracking Xero Item # SKU Name Description Supplier Name …" at bounding box center [598, 399] width 961 height 224
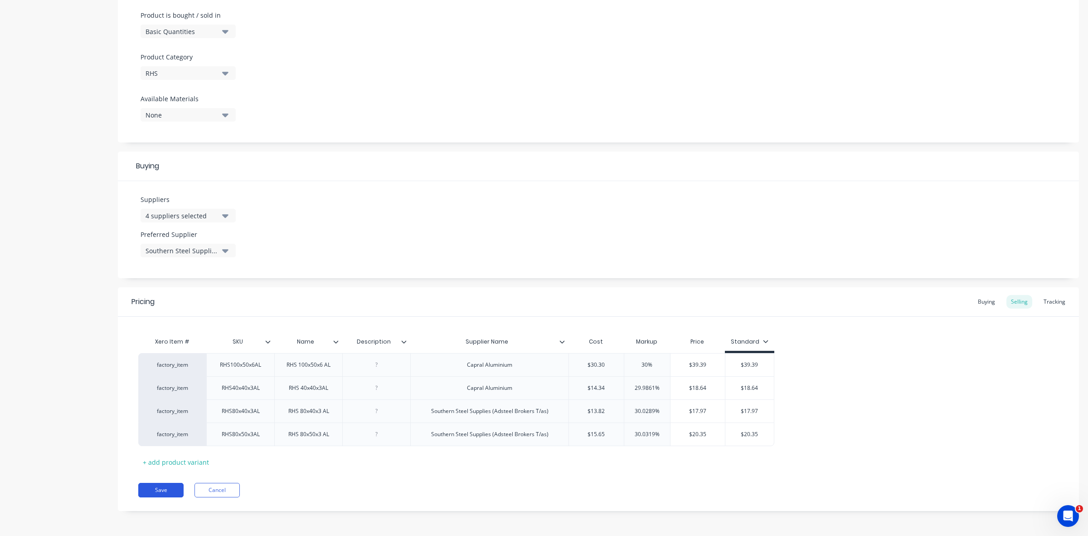
click at [161, 491] on button "Save" at bounding box center [160, 489] width 45 height 15
type textarea "x"
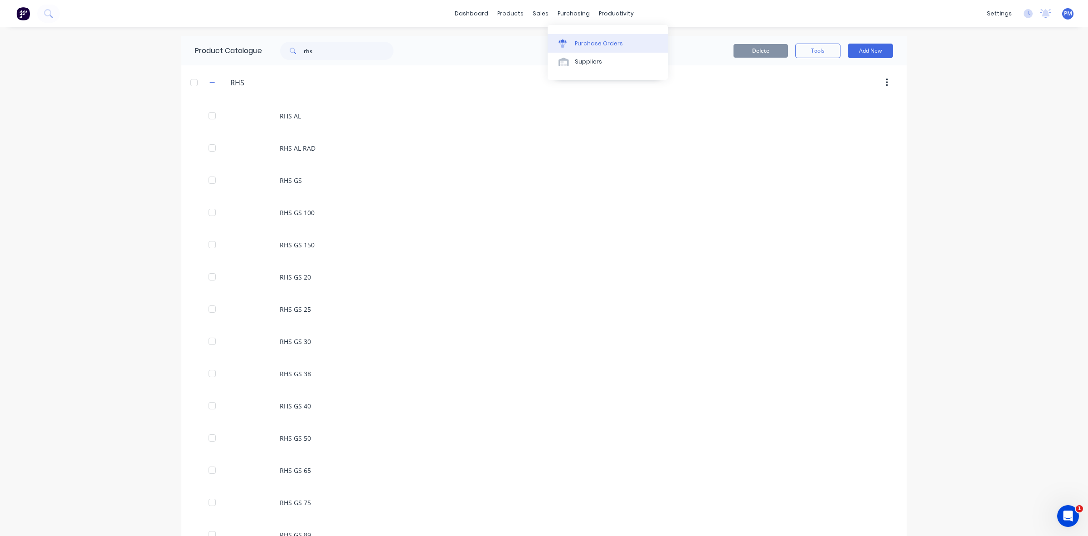
click at [584, 41] on div "Purchase Orders" at bounding box center [599, 43] width 48 height 8
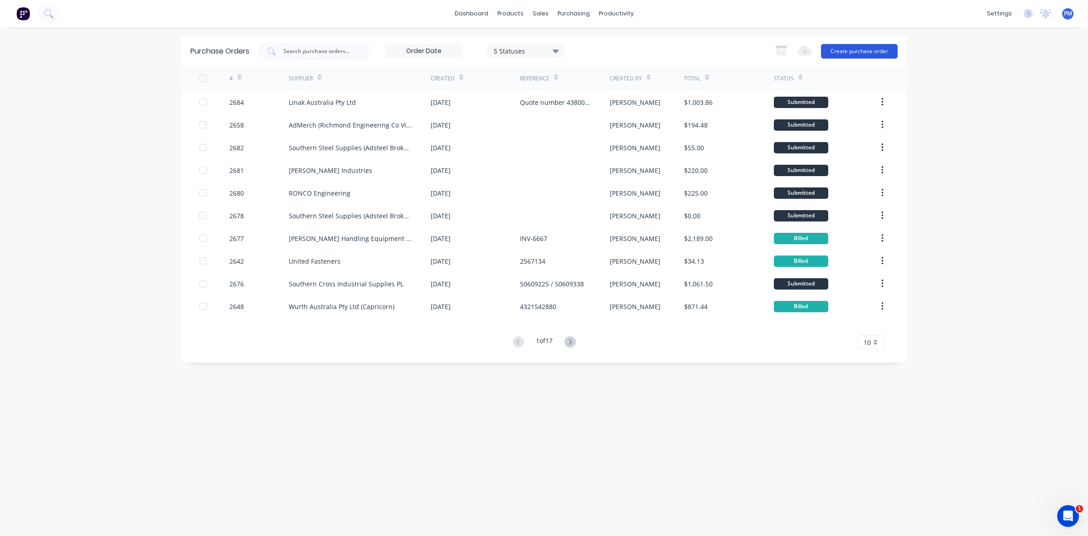
click at [855, 52] on button "Create purchase order" at bounding box center [859, 51] width 77 height 15
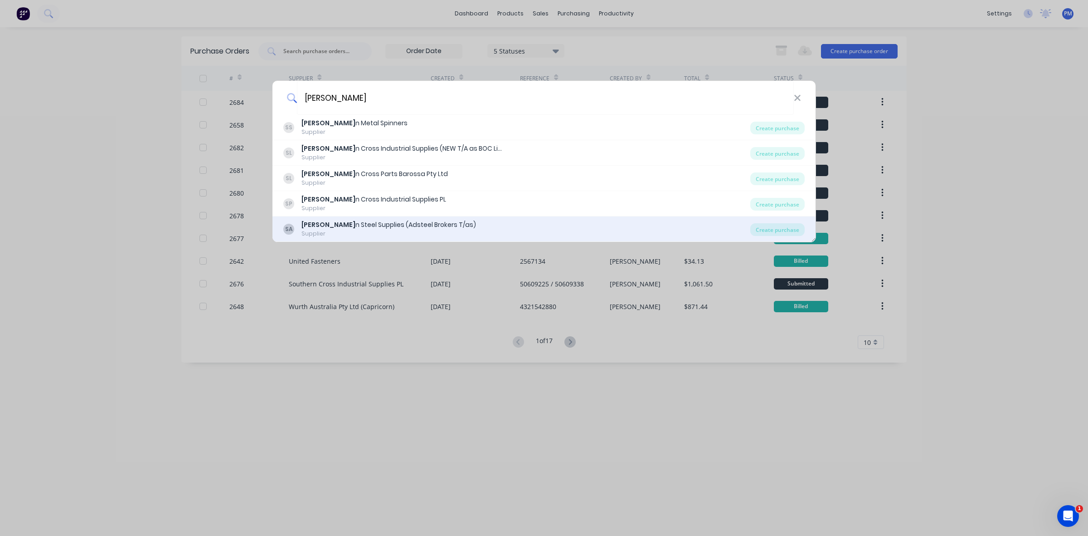
type input "[PERSON_NAME]"
click at [359, 223] on div "[PERSON_NAME] n Steel Supplies (Adsteel Brokers T/as)" at bounding box center [389, 225] width 175 height 10
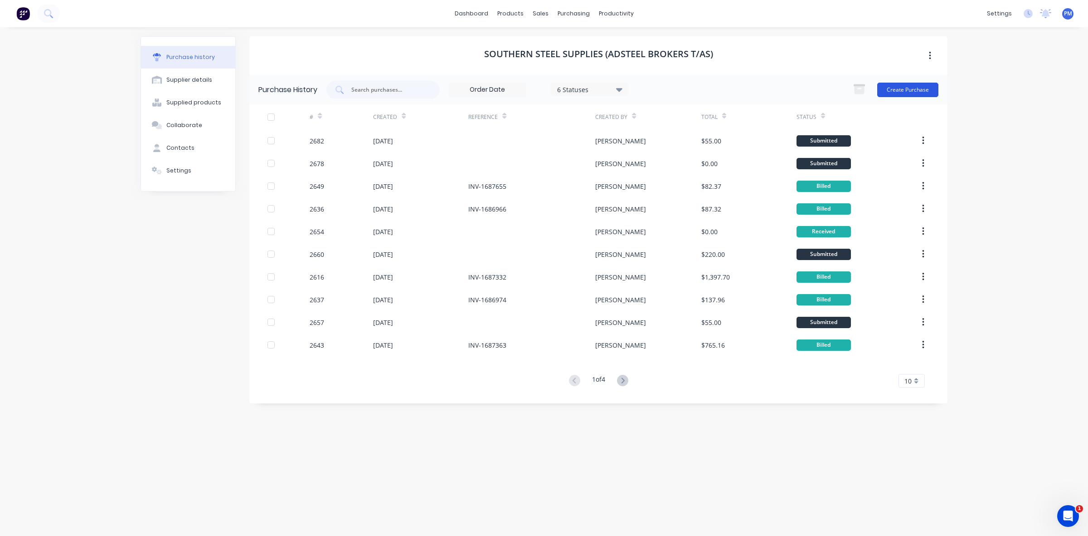
click at [891, 92] on button "Create Purchase" at bounding box center [907, 90] width 61 height 15
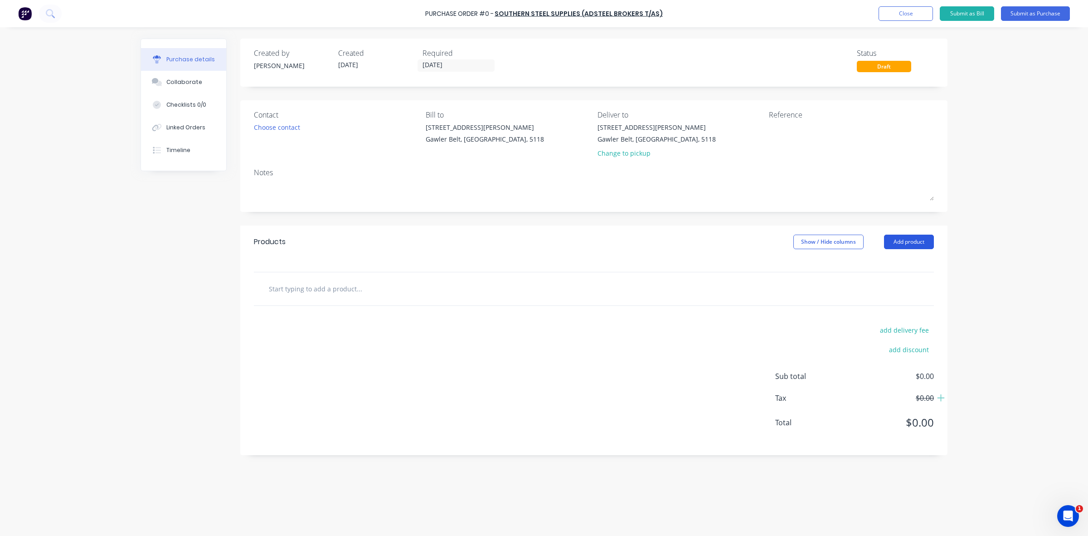
click at [912, 238] on button "Add product" at bounding box center [909, 241] width 50 height 15
click at [878, 263] on div "Product catalogue" at bounding box center [891, 264] width 70 height 13
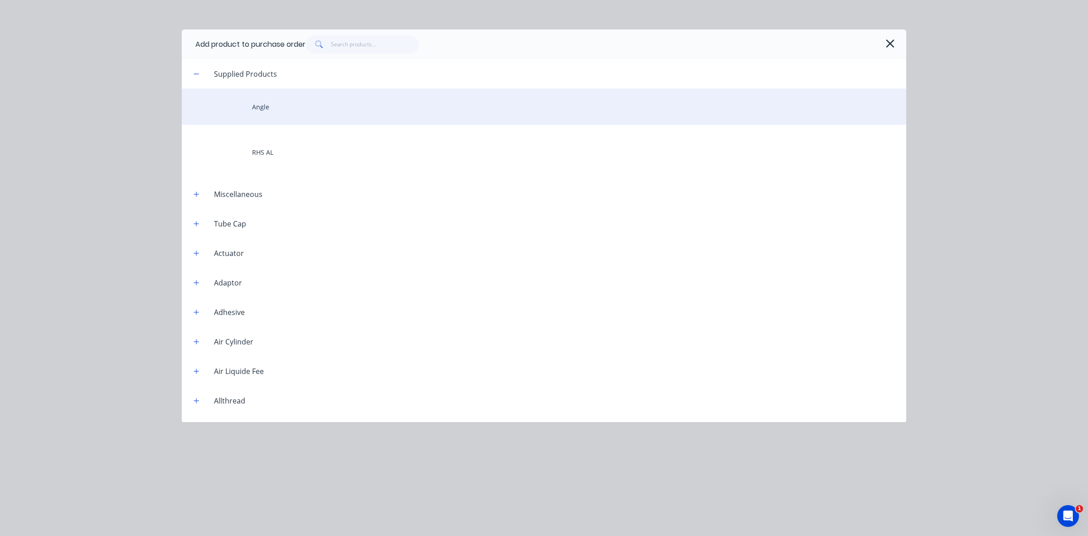
click at [275, 110] on div "Angle" at bounding box center [544, 106] width 725 height 36
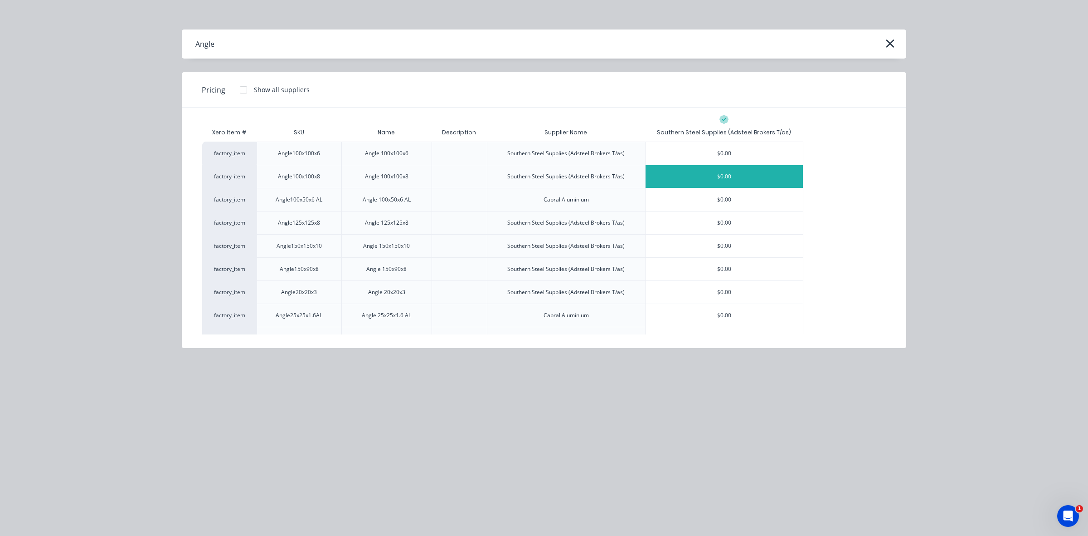
click at [677, 180] on div "$0.00" at bounding box center [724, 176] width 157 height 23
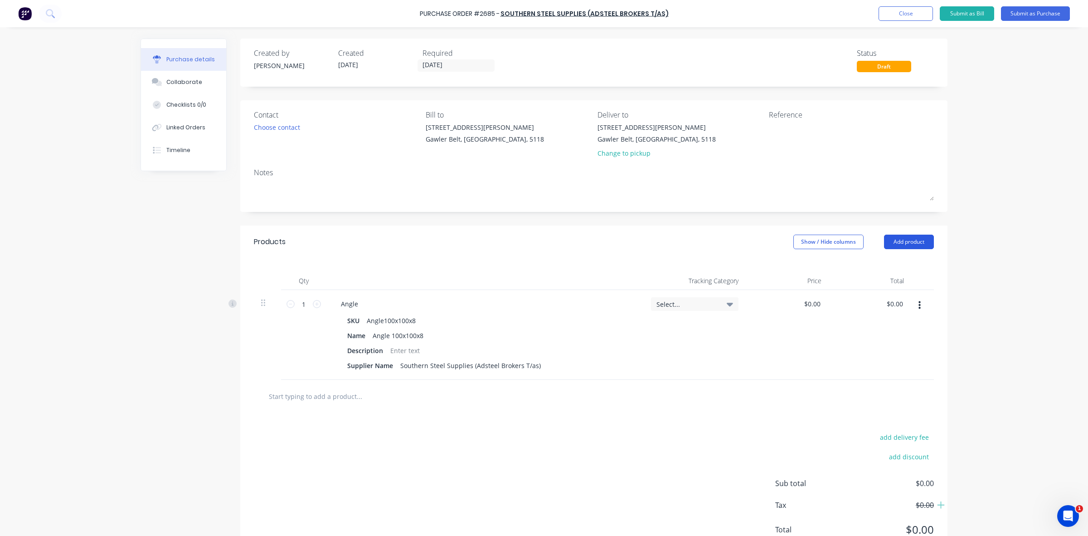
click at [908, 243] on button "Add product" at bounding box center [909, 241] width 50 height 15
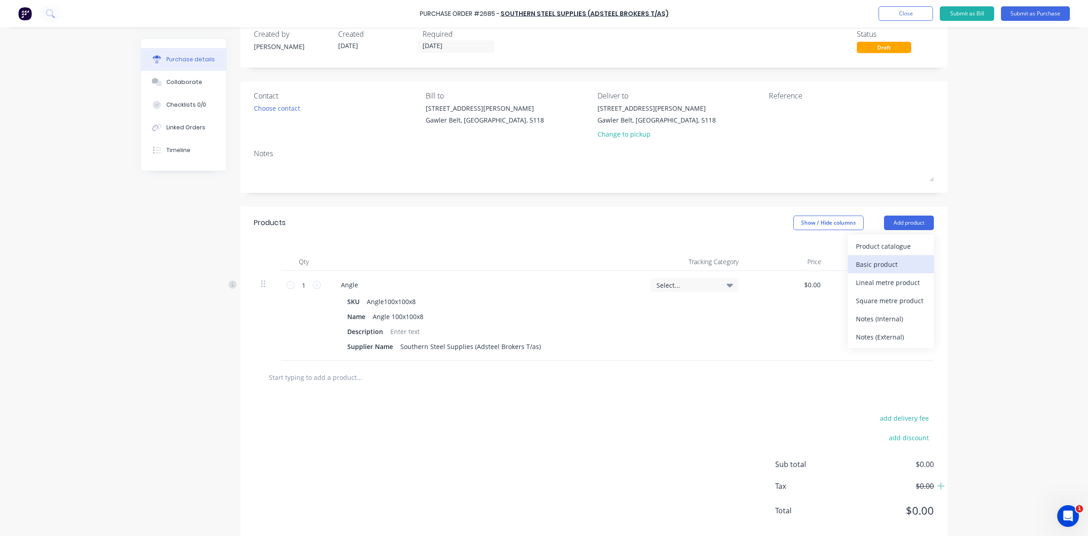
scroll to position [37, 0]
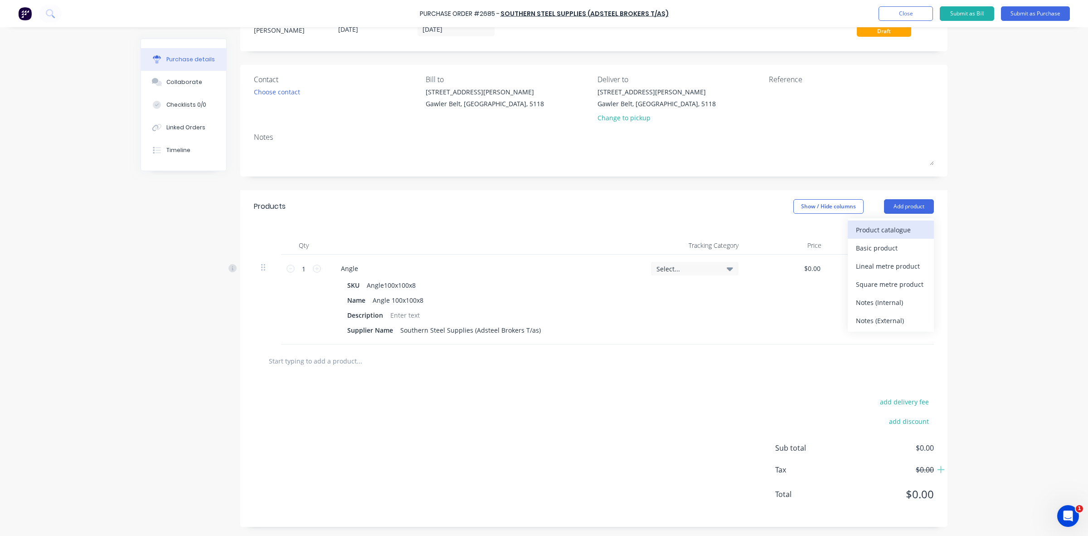
click at [868, 228] on div "Product catalogue" at bounding box center [891, 229] width 70 height 13
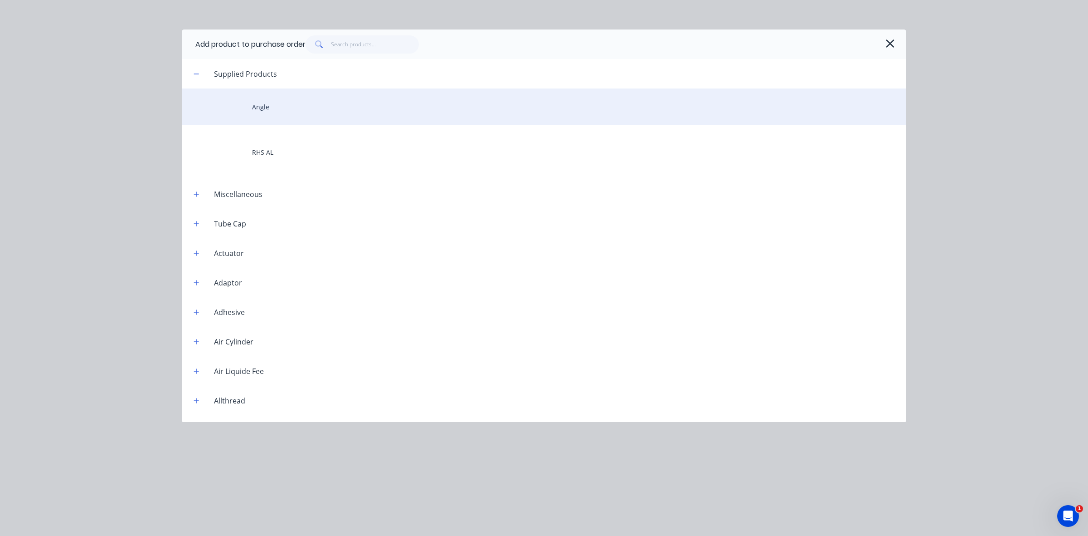
click at [284, 110] on div "Angle" at bounding box center [544, 106] width 725 height 36
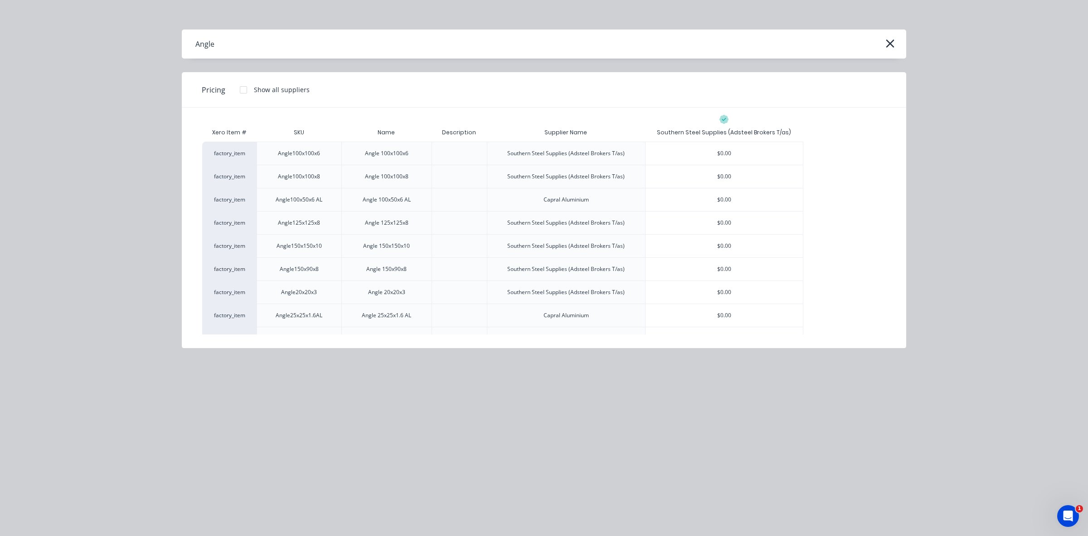
click at [242, 91] on div at bounding box center [243, 90] width 18 height 18
click at [244, 91] on div at bounding box center [243, 90] width 18 height 18
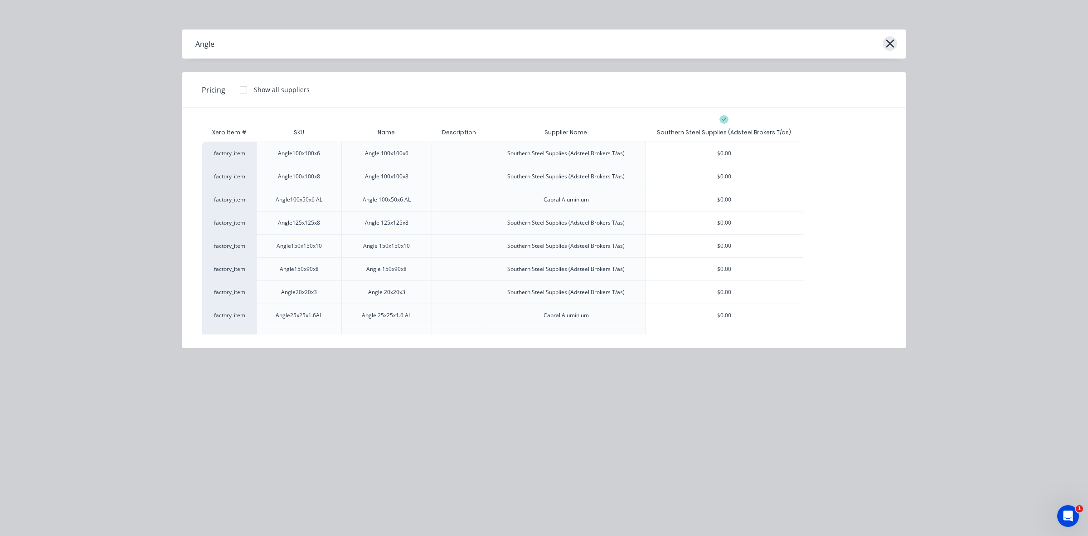
click at [890, 45] on icon "button" at bounding box center [891, 43] width 10 height 13
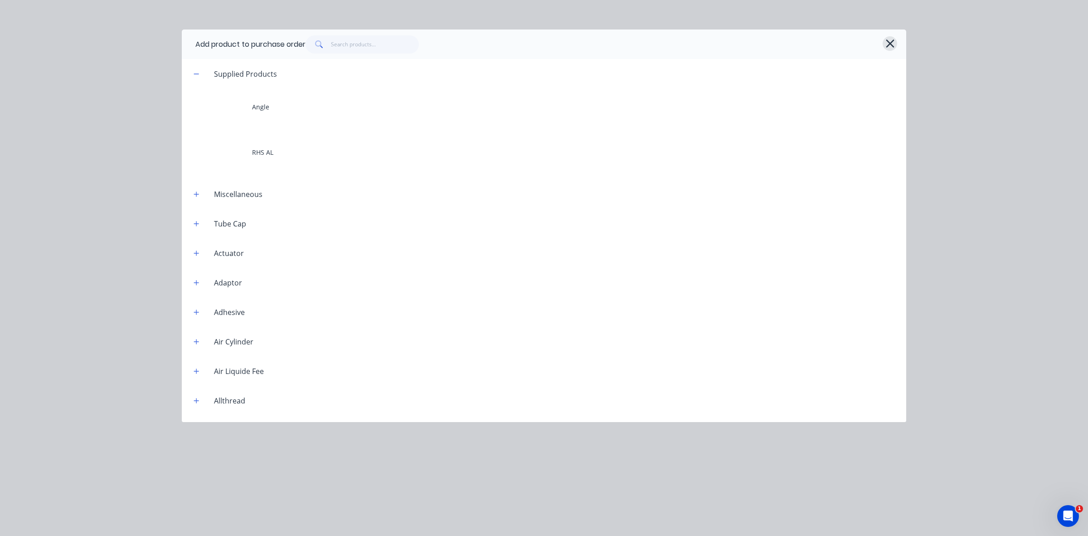
click at [889, 42] on icon "button" at bounding box center [890, 43] width 8 height 8
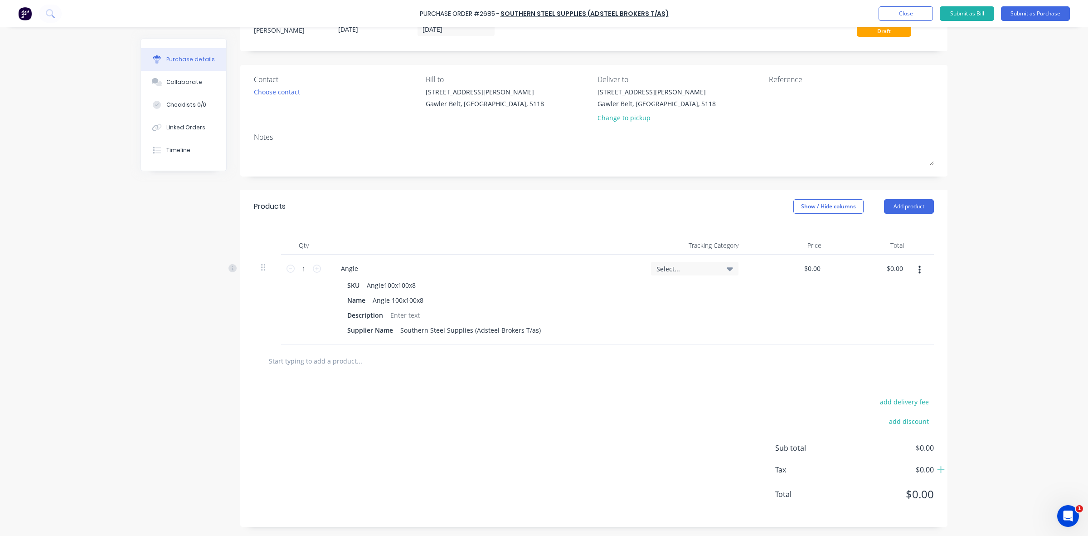
click at [721, 268] on div "Select..." at bounding box center [695, 268] width 77 height 8
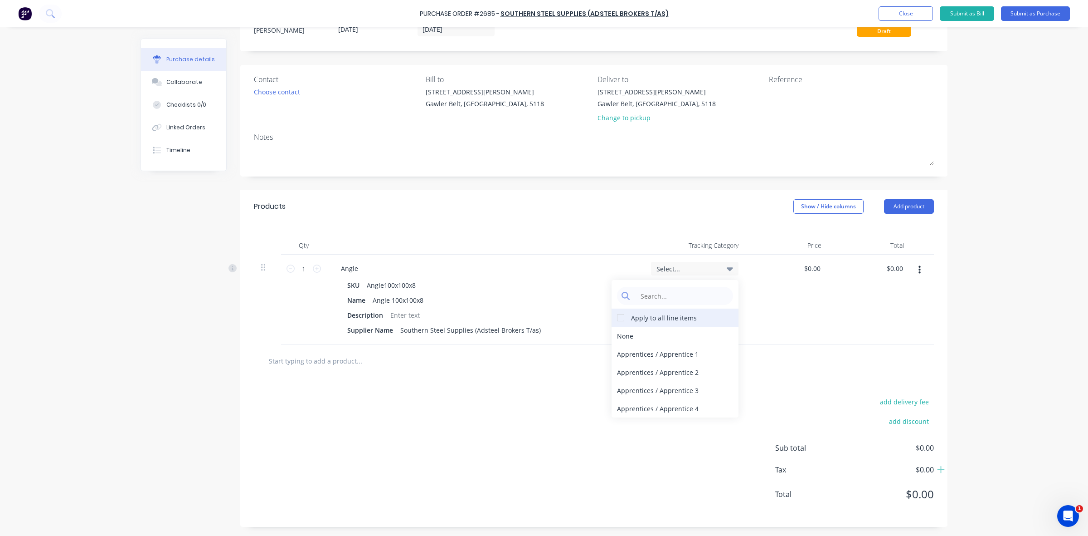
click at [616, 319] on div at bounding box center [621, 317] width 18 height 18
click at [762, 313] on div "$0.00 $0.00" at bounding box center [787, 299] width 83 height 90
click at [911, 268] on button "button" at bounding box center [919, 270] width 21 height 16
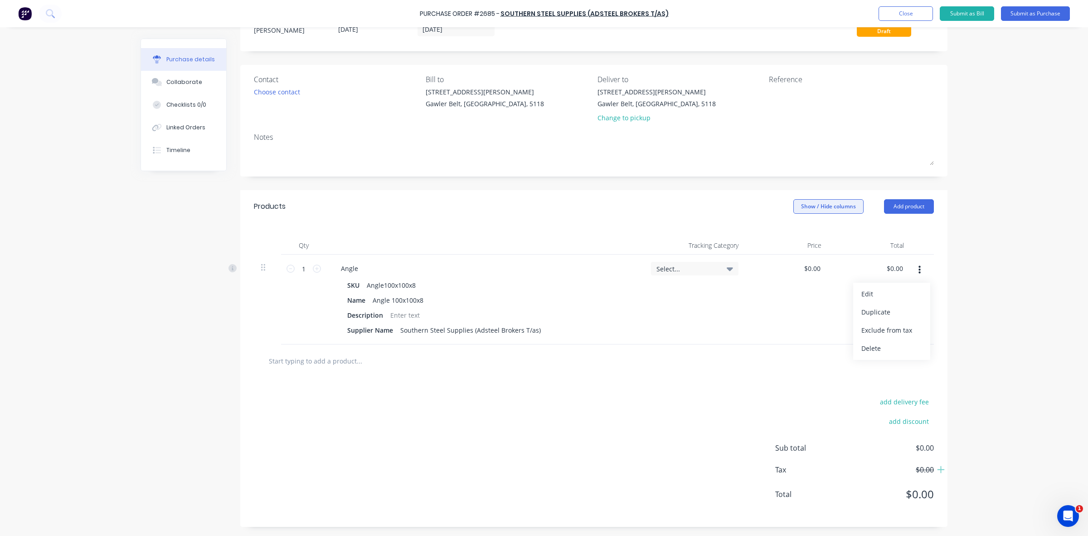
click at [817, 205] on button "Show / Hide columns" at bounding box center [829, 206] width 70 height 15
click at [794, 252] on label "Tracking Category" at bounding box center [800, 250] width 16 height 8
click at [792, 246] on input "Tracking Category" at bounding box center [792, 246] width 0 height 0
click at [803, 250] on label "Tracking Category" at bounding box center [800, 250] width 16 height 8
click at [792, 246] on input "Tracking Category" at bounding box center [792, 246] width 0 height 0
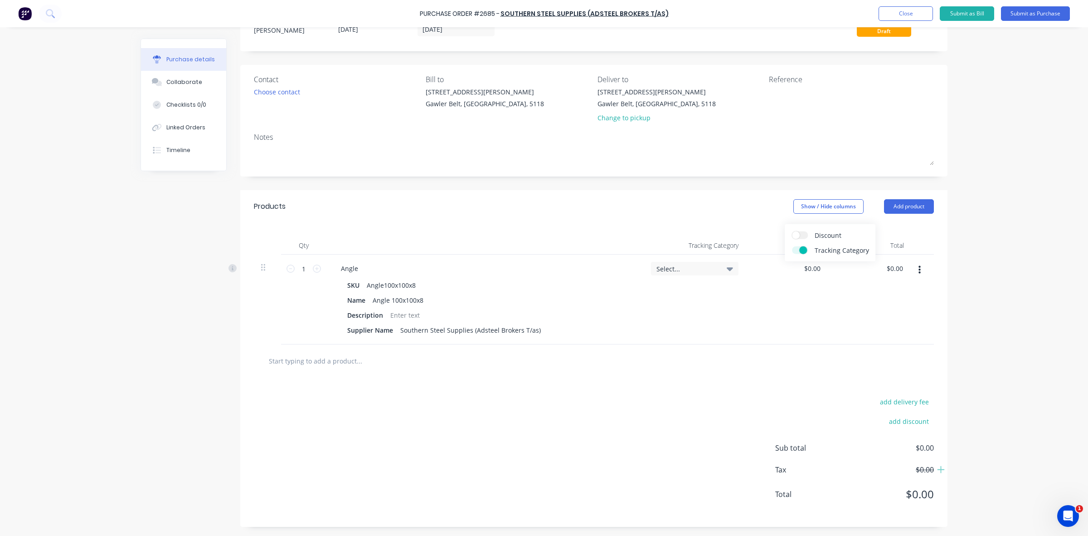
click at [795, 250] on label "Tracking Category" at bounding box center [800, 250] width 16 height 8
click at [792, 246] on input "Tracking Category" at bounding box center [792, 246] width 0 height 0
click at [804, 234] on label "Discount" at bounding box center [800, 235] width 16 height 8
click at [792, 231] on input "Discount" at bounding box center [792, 231] width 0 height 0
click at [798, 237] on label "Discount" at bounding box center [800, 235] width 16 height 8
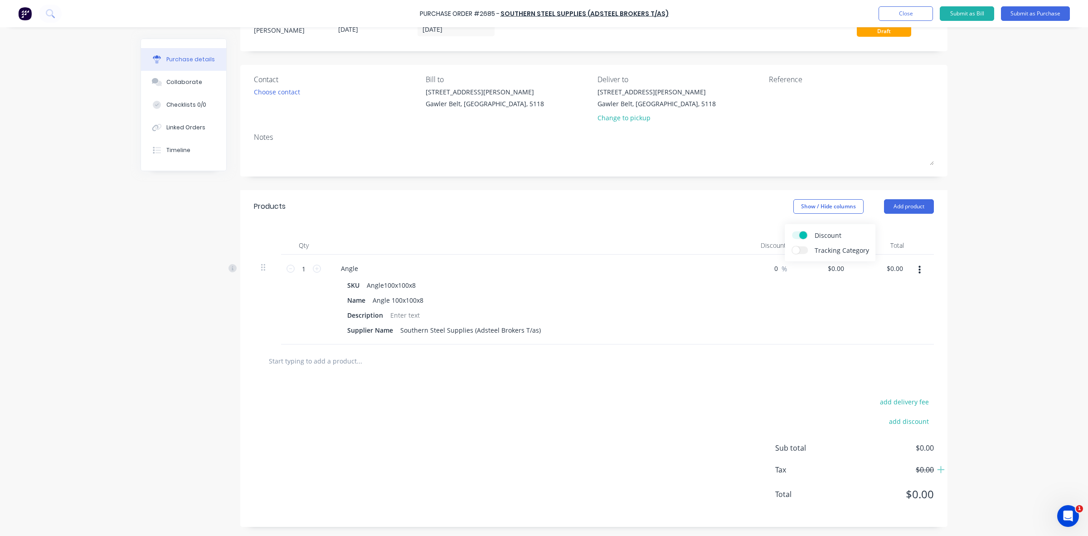
click at [792, 231] on input "Discount" at bounding box center [792, 231] width 0 height 0
click at [801, 250] on label "Tracking Category" at bounding box center [800, 250] width 16 height 8
click at [792, 246] on input "Tracking Category" at bounding box center [792, 246] width 0 height 0
click at [752, 304] on div "$0.00 $0.00" at bounding box center [787, 299] width 83 height 90
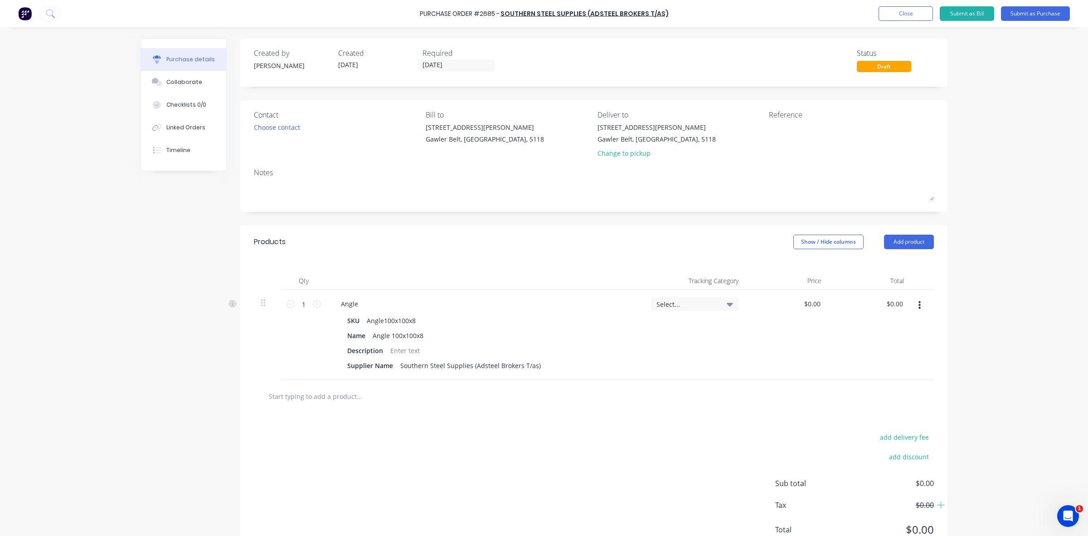
click at [289, 399] on input "text" at bounding box center [358, 396] width 181 height 18
click at [906, 243] on button "Add product" at bounding box center [909, 241] width 50 height 15
click at [872, 265] on div "Product catalogue" at bounding box center [891, 264] width 70 height 13
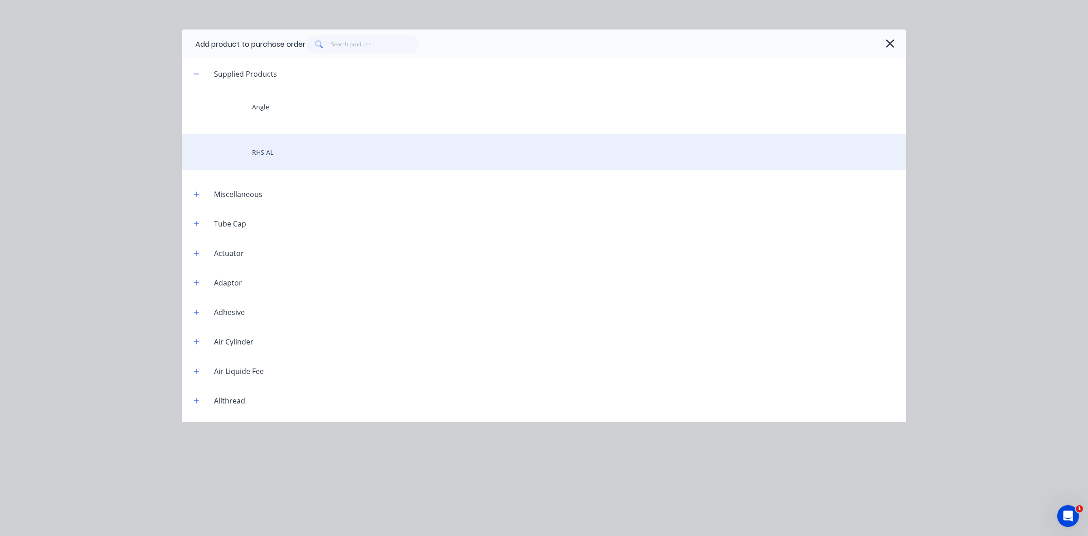
click at [265, 153] on div "RHS AL" at bounding box center [544, 152] width 725 height 36
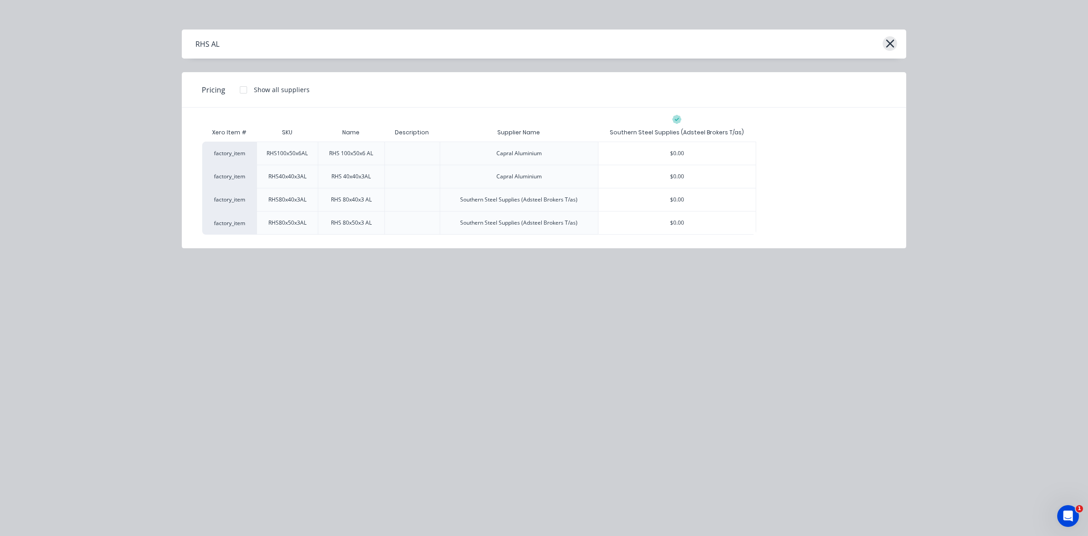
click at [889, 43] on icon "button" at bounding box center [890, 43] width 8 height 8
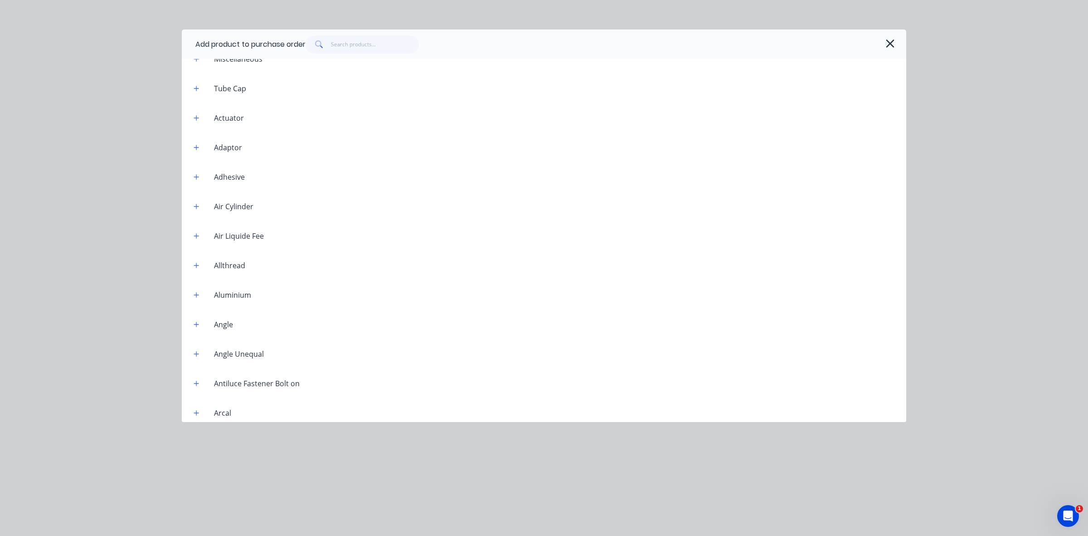
scroll to position [113, 0]
click at [350, 47] on input "text" at bounding box center [375, 44] width 88 height 18
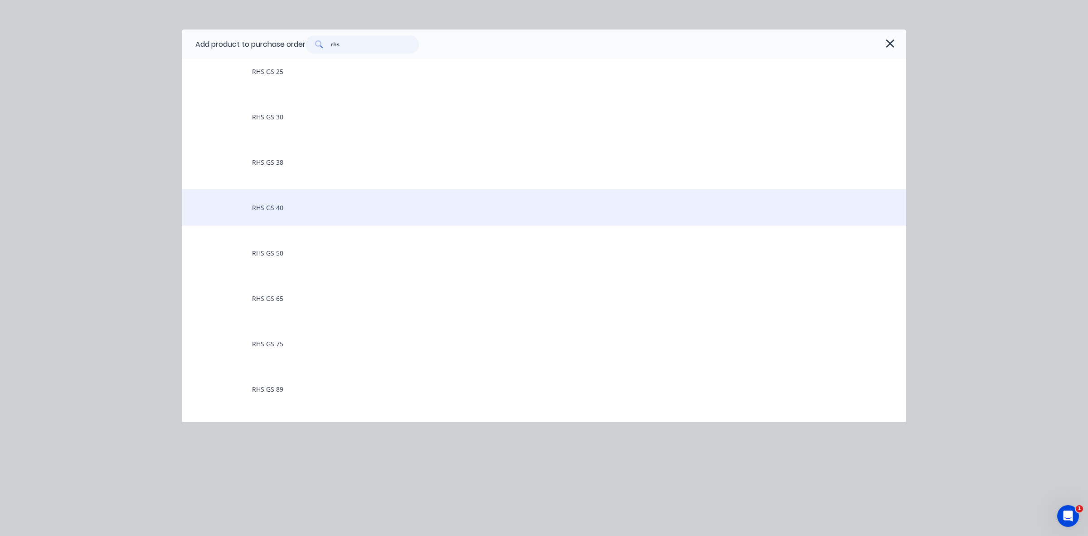
scroll to position [397, 0]
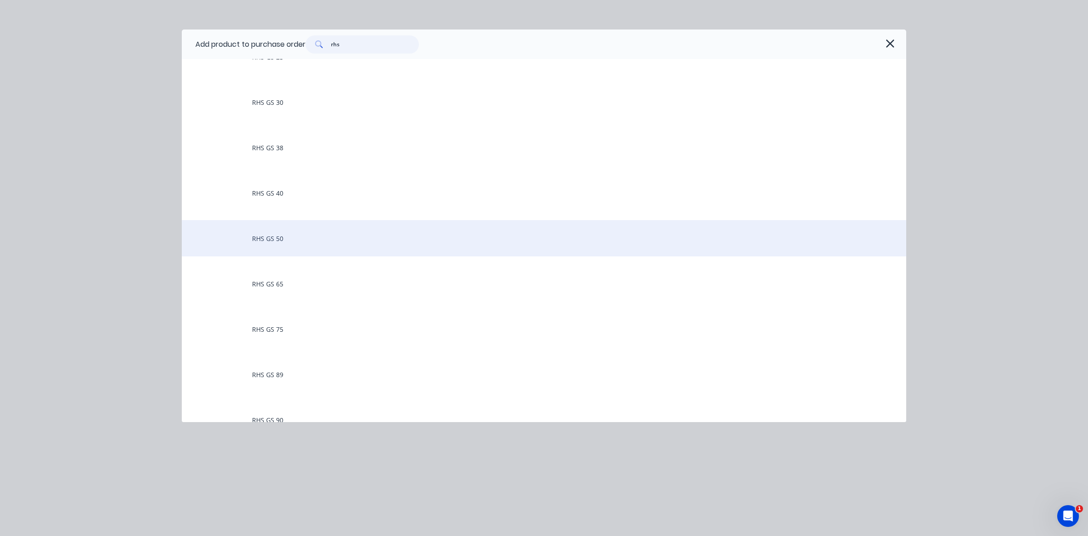
type input "rhs"
click at [275, 239] on div "RHS GS 50" at bounding box center [544, 238] width 725 height 36
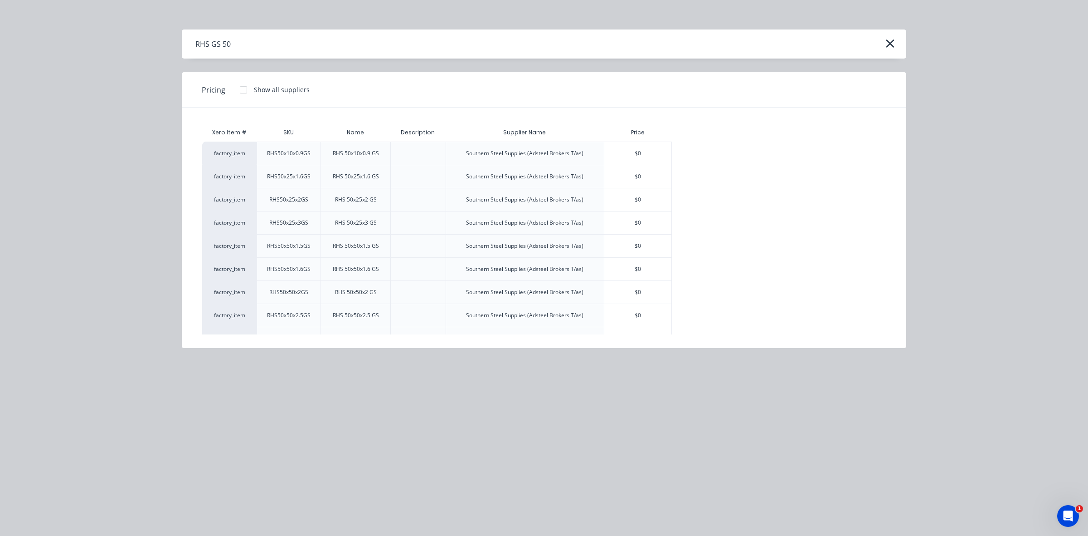
click at [245, 92] on div at bounding box center [243, 90] width 18 height 18
click at [244, 92] on div at bounding box center [243, 90] width 18 height 18
click at [211, 92] on span "Pricing" at bounding box center [214, 89] width 24 height 11
click at [890, 44] on icon "button" at bounding box center [890, 43] width 8 height 8
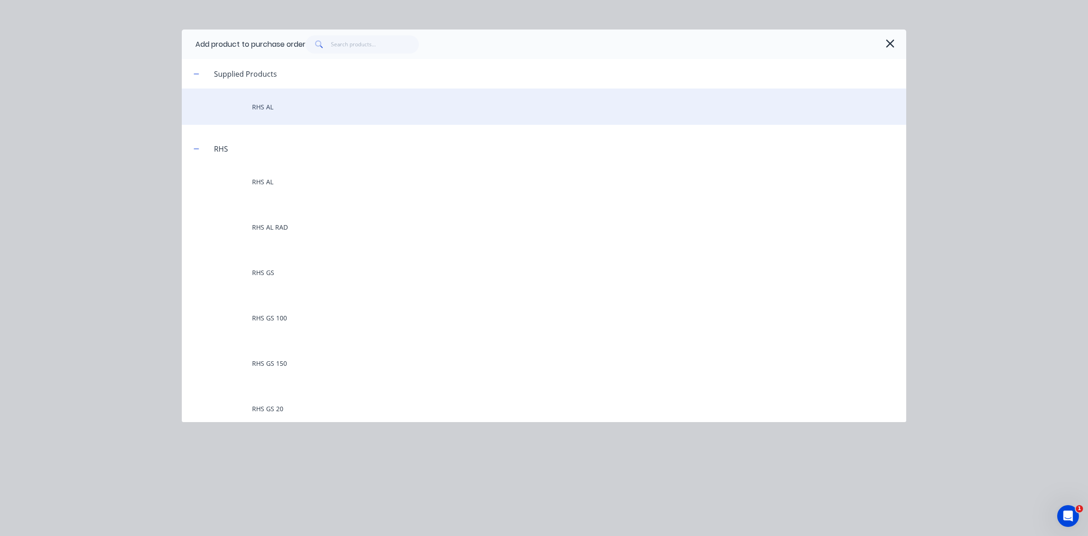
click at [277, 108] on div "RHS AL" at bounding box center [544, 106] width 725 height 36
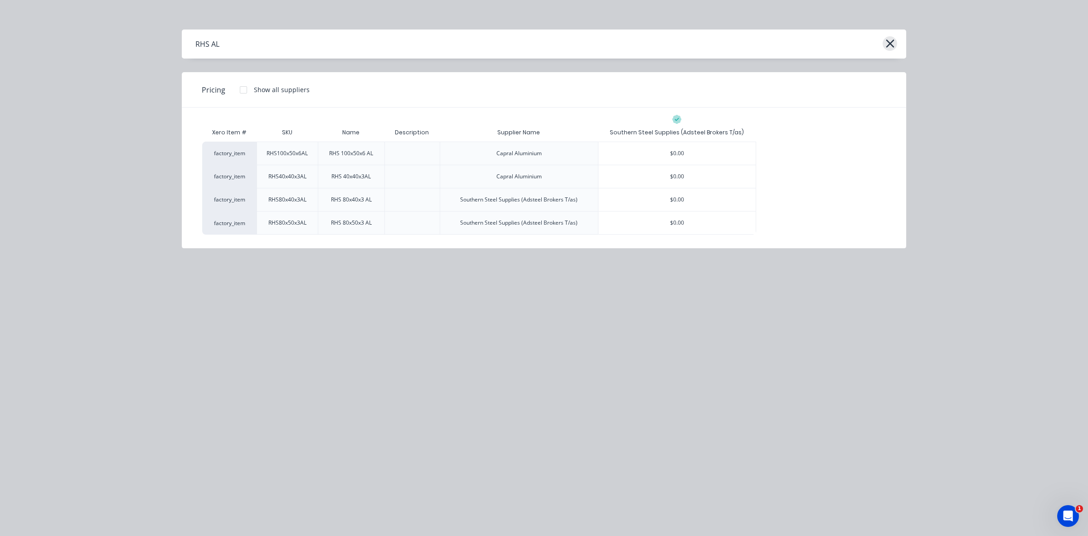
click at [891, 46] on icon "button" at bounding box center [890, 43] width 8 height 8
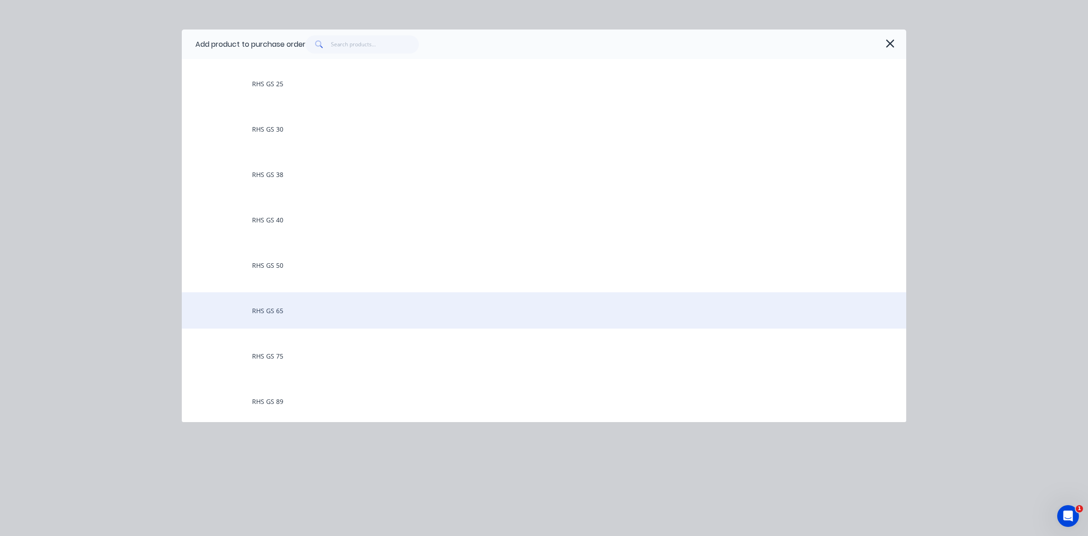
scroll to position [510, 0]
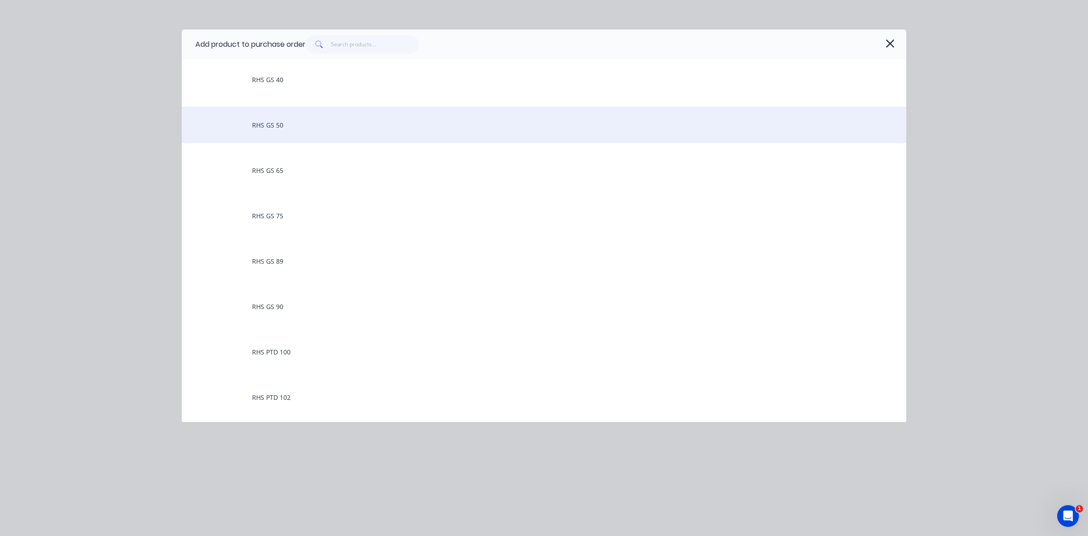
click at [304, 123] on div "RHS GS 50" at bounding box center [544, 125] width 725 height 36
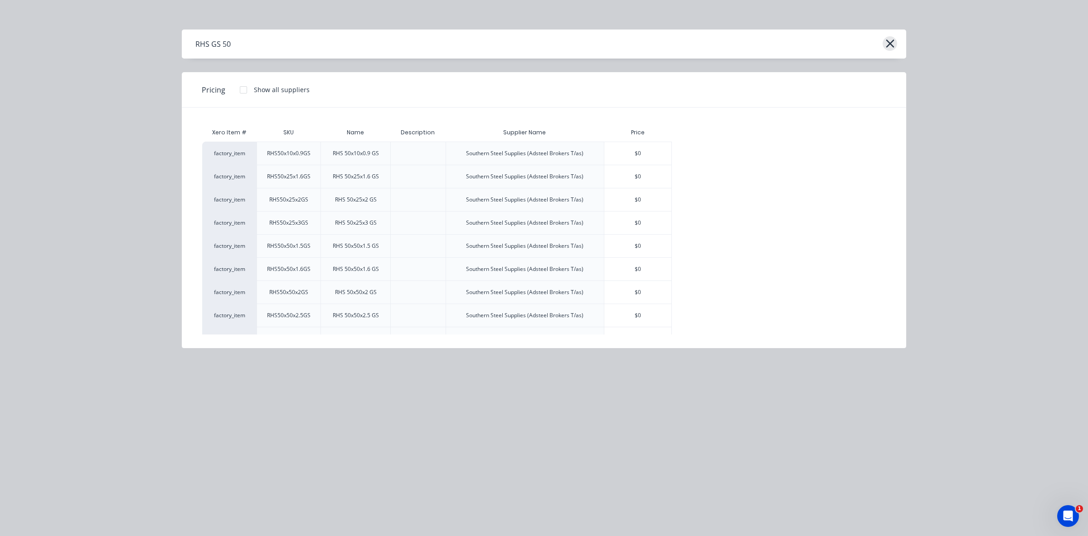
click at [891, 42] on icon "button" at bounding box center [890, 43] width 8 height 8
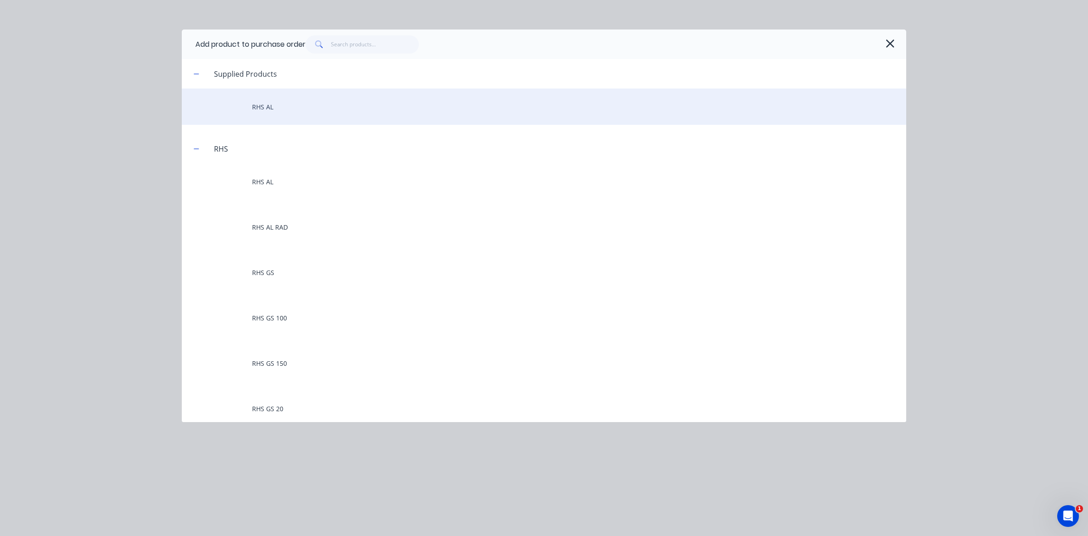
click at [274, 106] on div "RHS AL" at bounding box center [544, 106] width 725 height 36
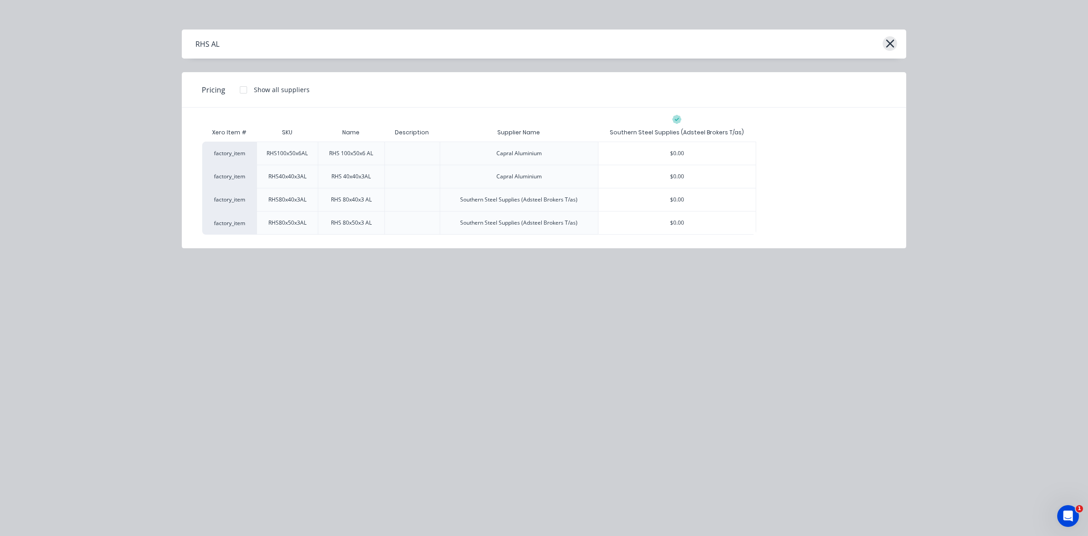
click at [891, 48] on icon "button" at bounding box center [891, 43] width 10 height 13
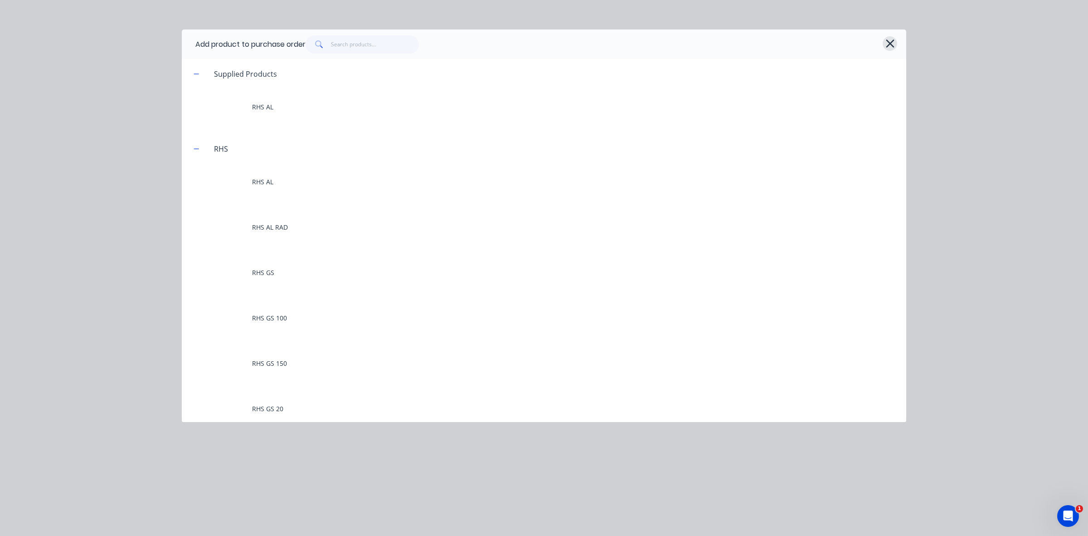
click at [890, 44] on icon "button" at bounding box center [890, 43] width 8 height 8
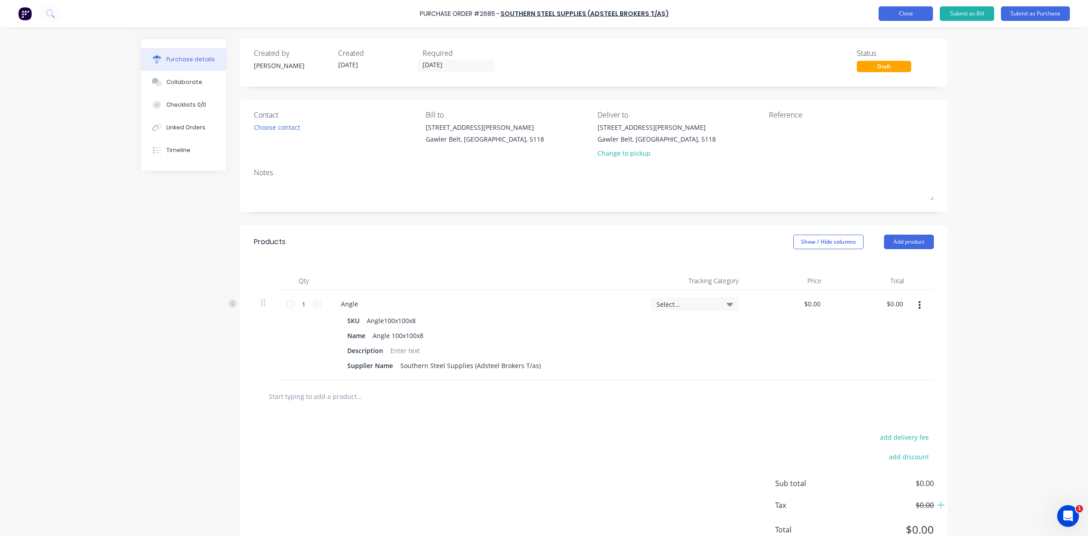
click at [908, 14] on button "Close" at bounding box center [906, 13] width 54 height 15
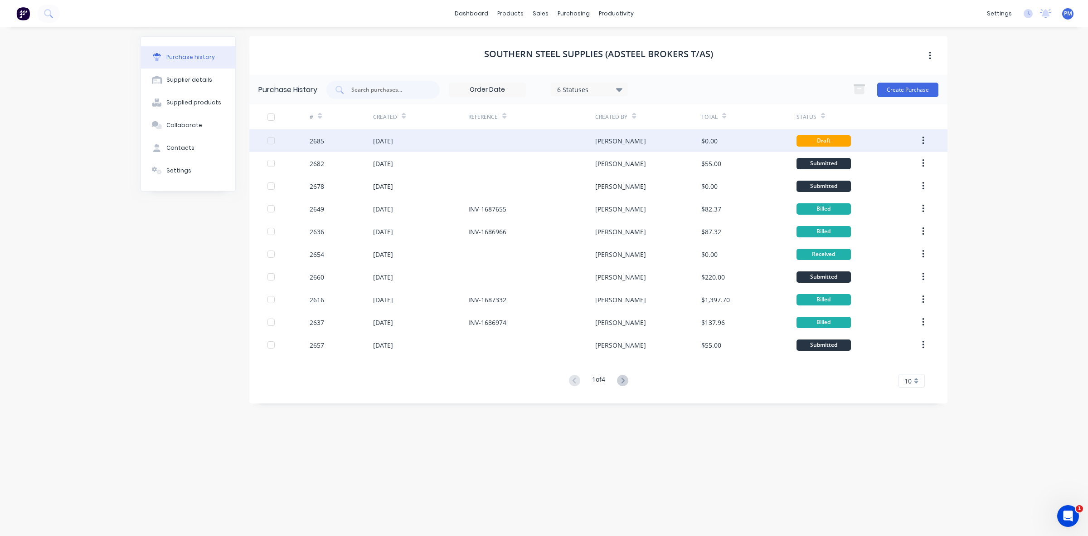
click at [923, 139] on icon "button" at bounding box center [923, 141] width 2 height 10
click at [884, 166] on div "Archive" at bounding box center [891, 164] width 70 height 13
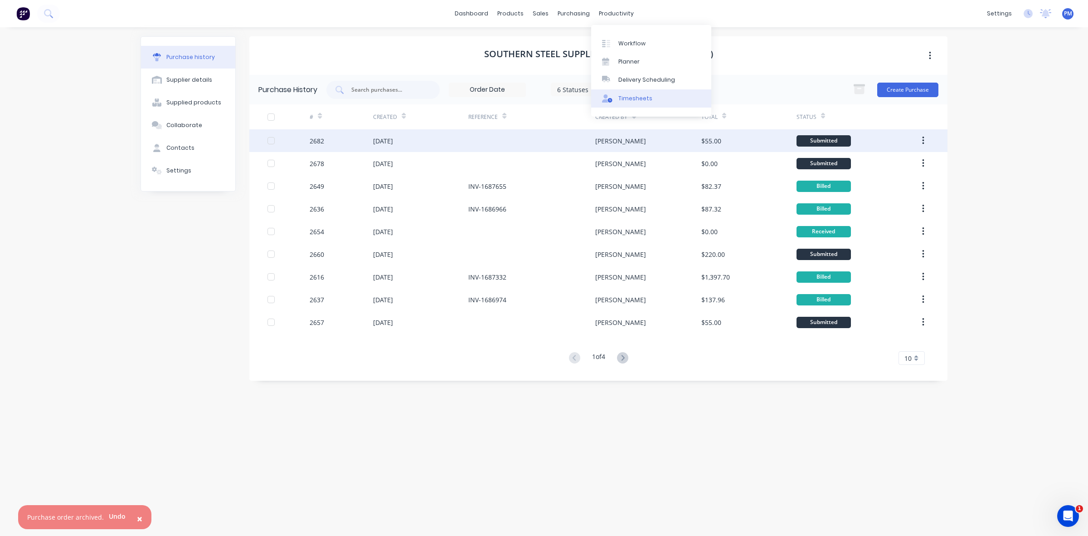
click at [638, 98] on div "Timesheets" at bounding box center [636, 98] width 34 height 8
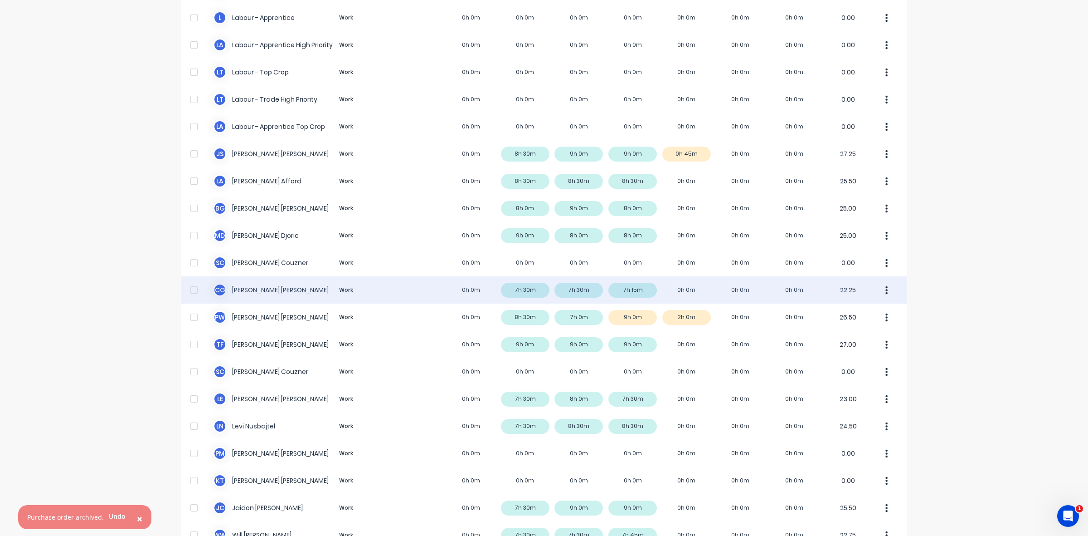
scroll to position [226, 0]
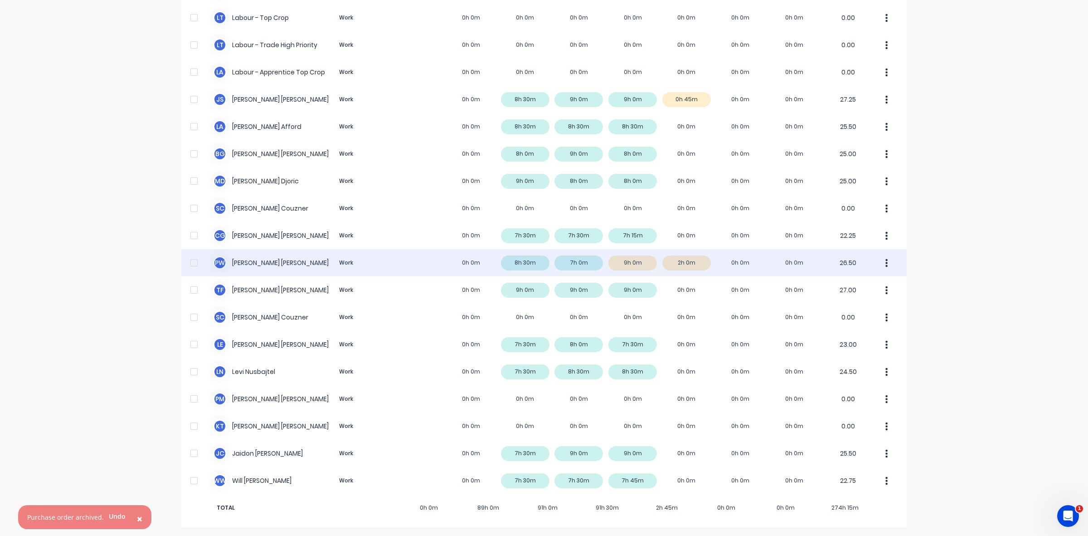
click at [638, 263] on div "P W [PERSON_NAME] Work 0h 0m 8h 30m 7h 0m 9h 0m 2h 0m 0h 0m 0h 0m 26.50" at bounding box center [544, 262] width 726 height 27
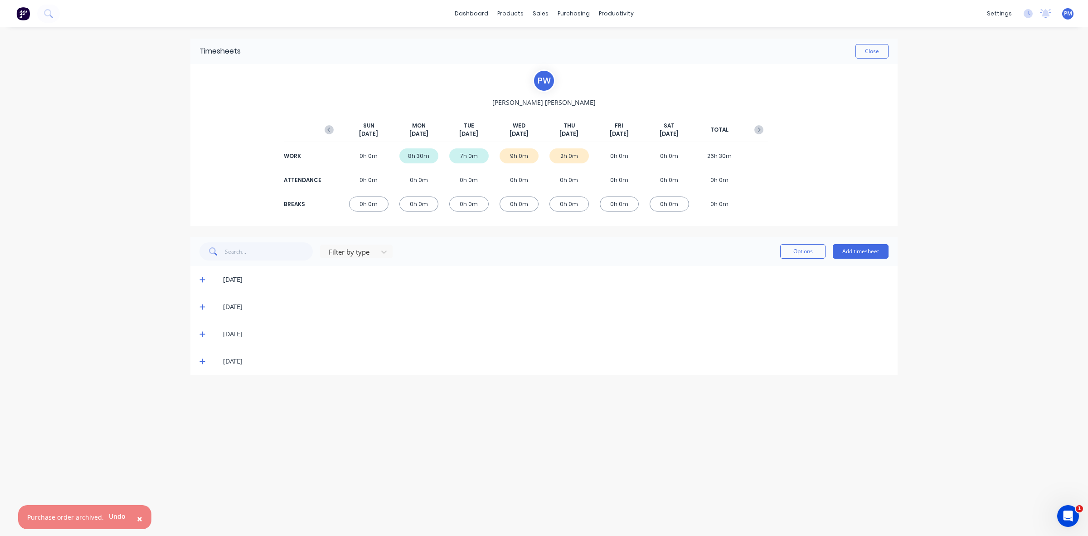
click at [203, 335] on icon at bounding box center [203, 334] width 6 height 6
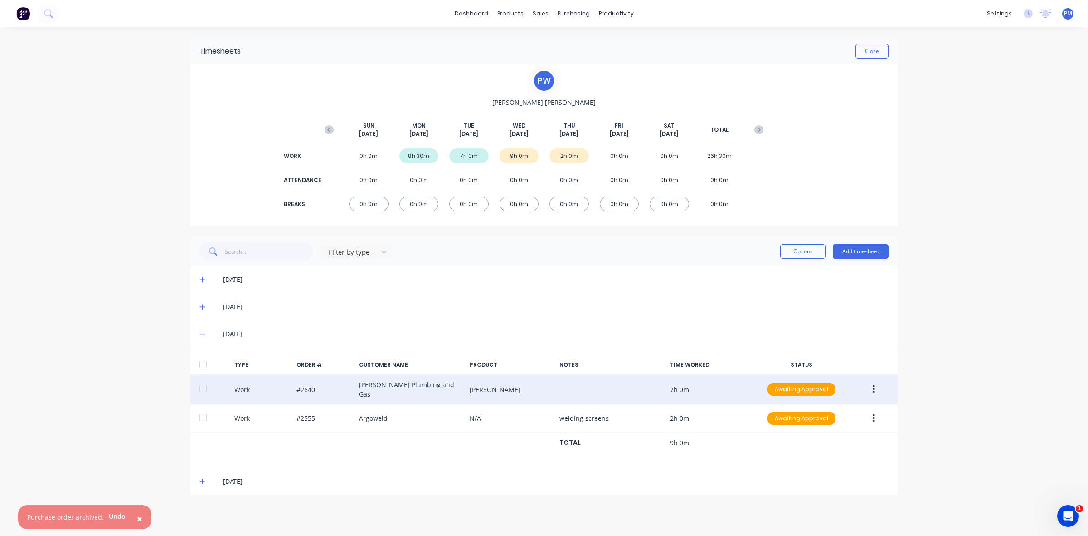
click at [871, 391] on button "button" at bounding box center [873, 389] width 21 height 16
click at [817, 355] on div "Edit" at bounding box center [842, 355] width 70 height 13
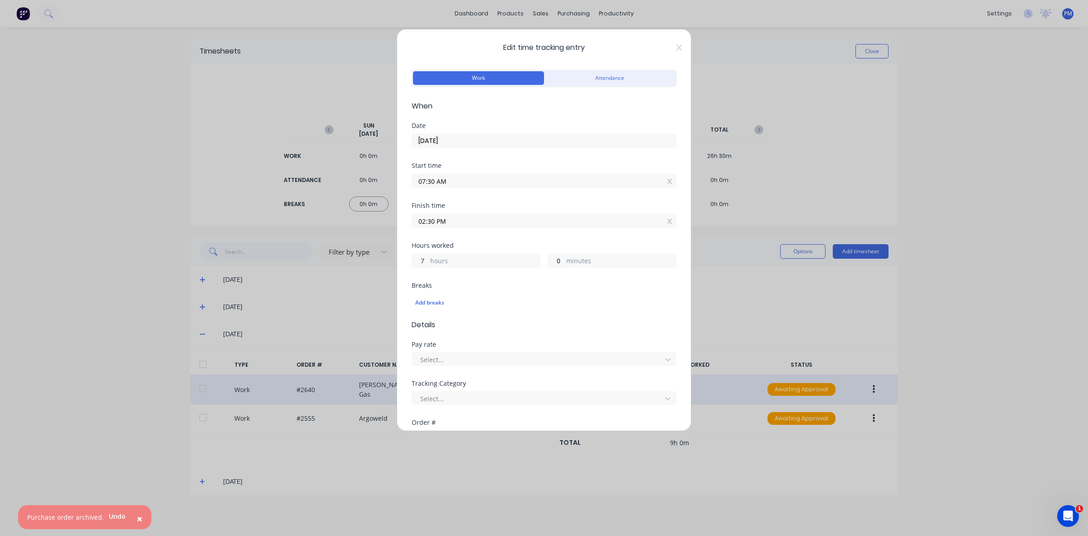
drag, startPoint x: 427, startPoint y: 259, endPoint x: 414, endPoint y: 257, distance: 13.8
click at [414, 257] on input "7" at bounding box center [420, 260] width 16 height 14
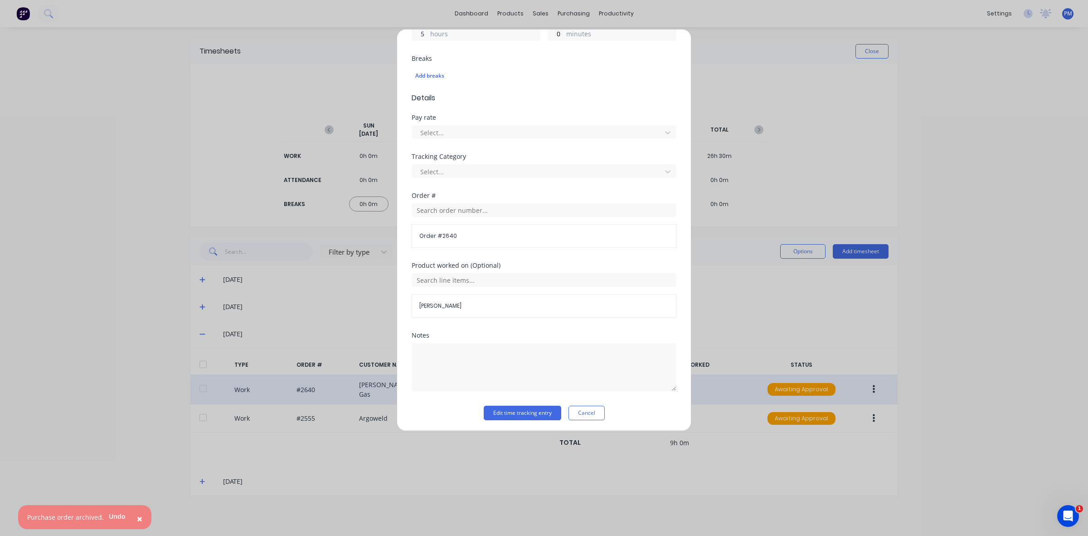
scroll to position [230, 0]
type input "5"
type input "12:30 PM"
click at [526, 406] on button "Edit time tracking entry" at bounding box center [523, 410] width 78 height 15
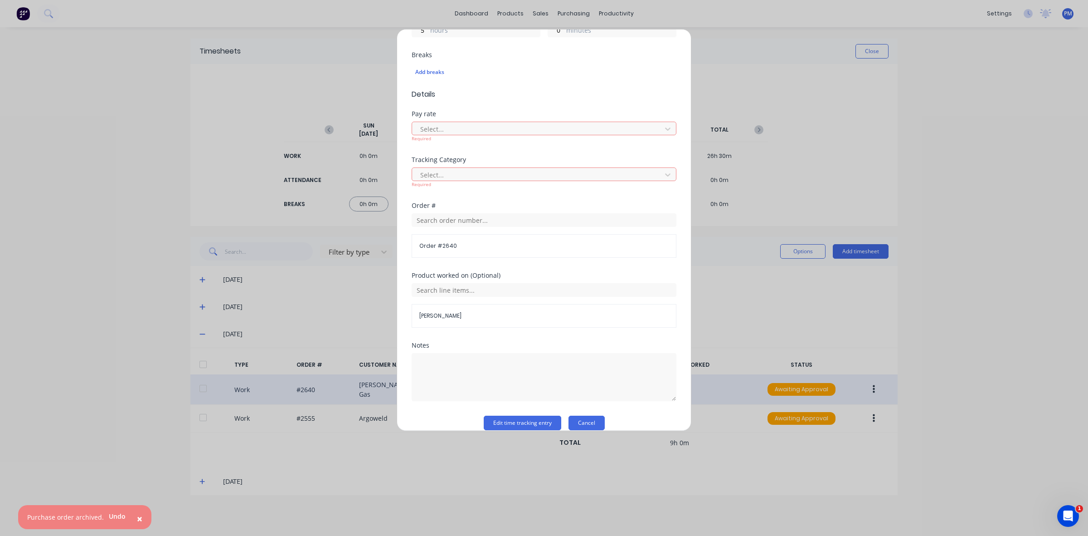
click at [584, 423] on button "Cancel" at bounding box center [587, 422] width 36 height 15
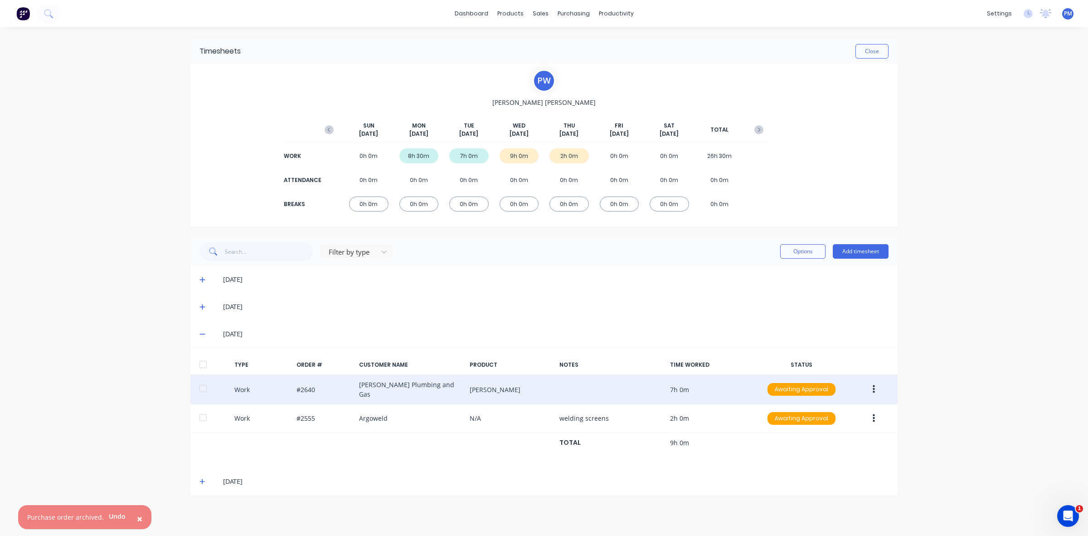
click at [634, 312] on div "[DATE]" at bounding box center [543, 306] width 707 height 27
click at [869, 49] on button "Close" at bounding box center [872, 51] width 33 height 15
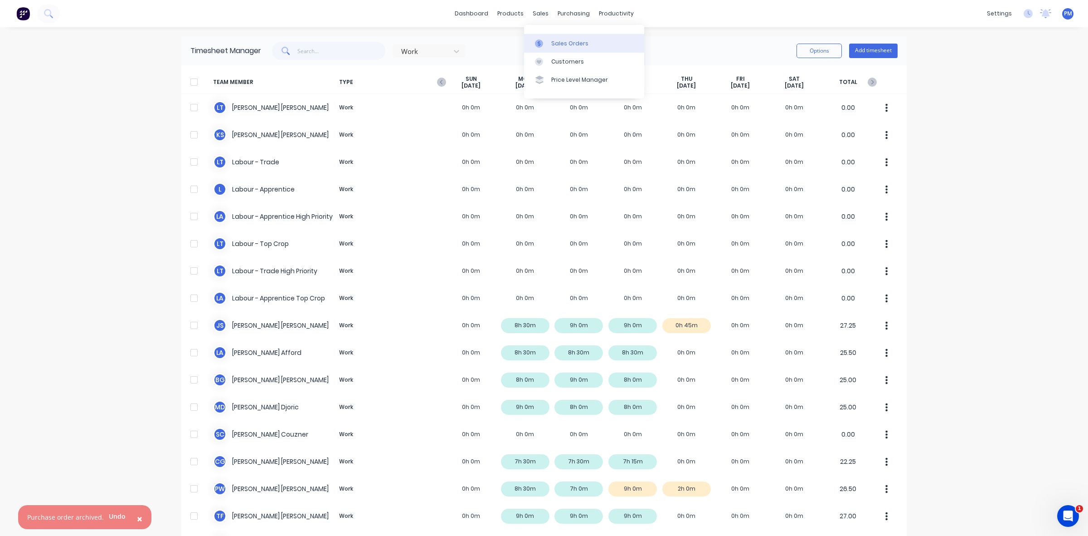
click at [560, 43] on div "Sales Orders" at bounding box center [569, 43] width 37 height 8
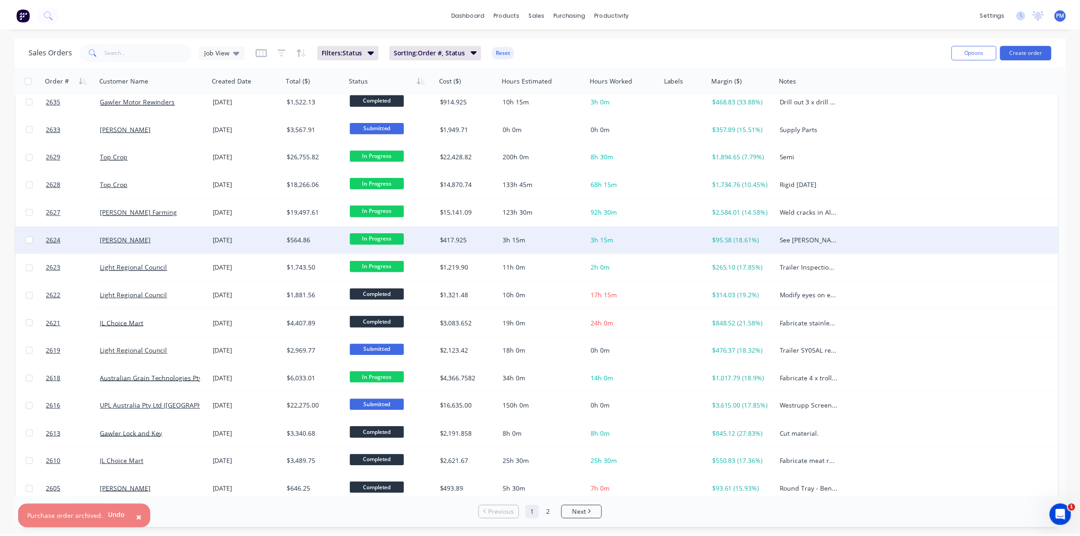
scroll to position [290, 0]
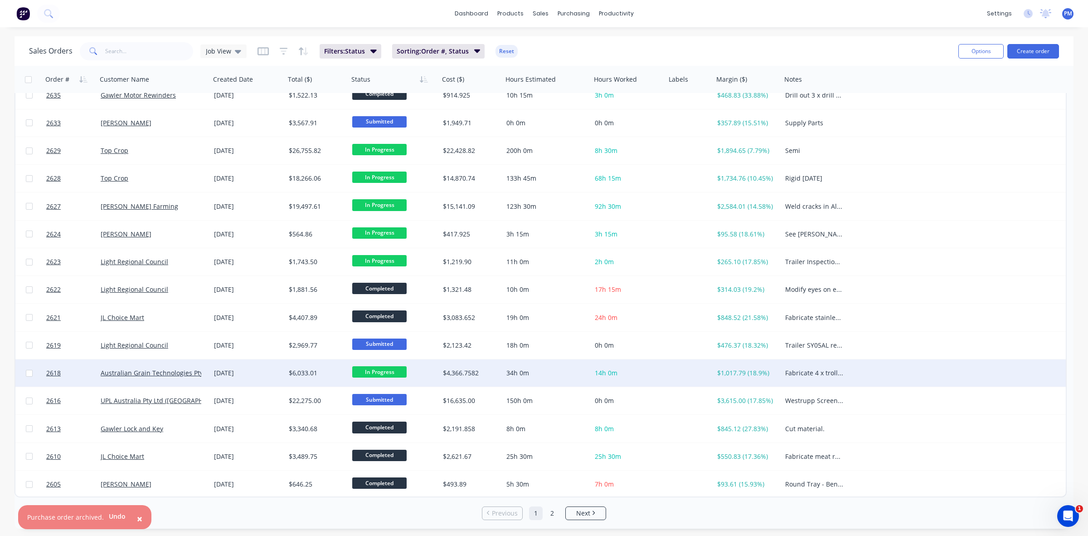
click at [272, 370] on div "[DATE]" at bounding box center [248, 372] width 68 height 9
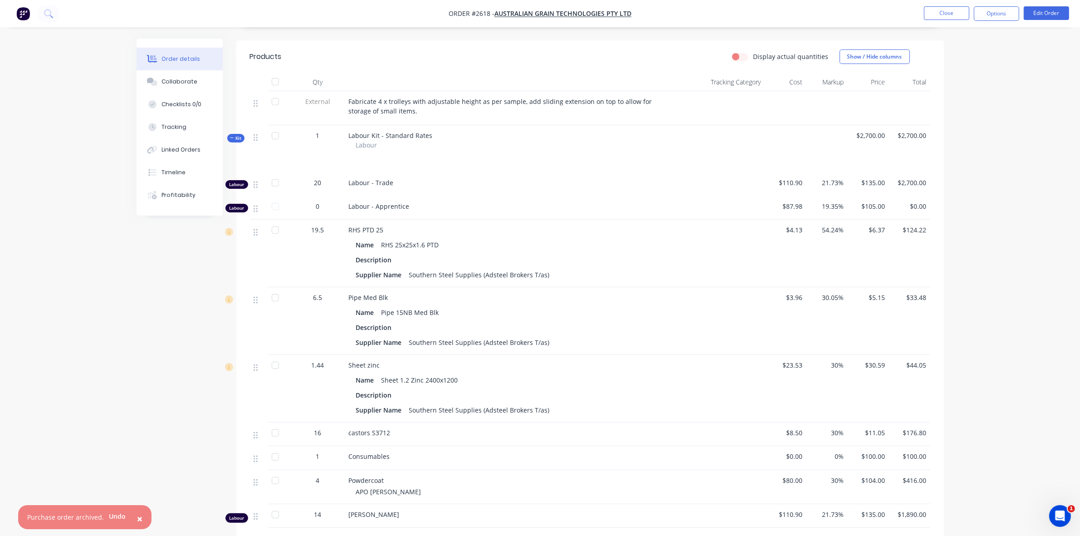
scroll to position [340, 0]
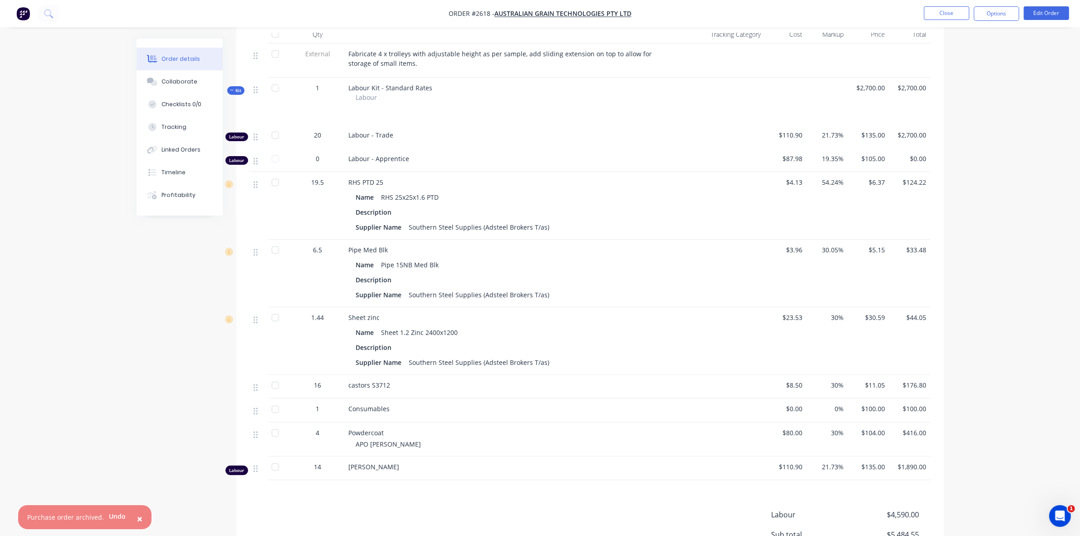
click at [377, 439] on span "APO [PERSON_NAME]" at bounding box center [388, 443] width 65 height 9
click at [374, 439] on span "APO [PERSON_NAME]" at bounding box center [388, 443] width 65 height 9
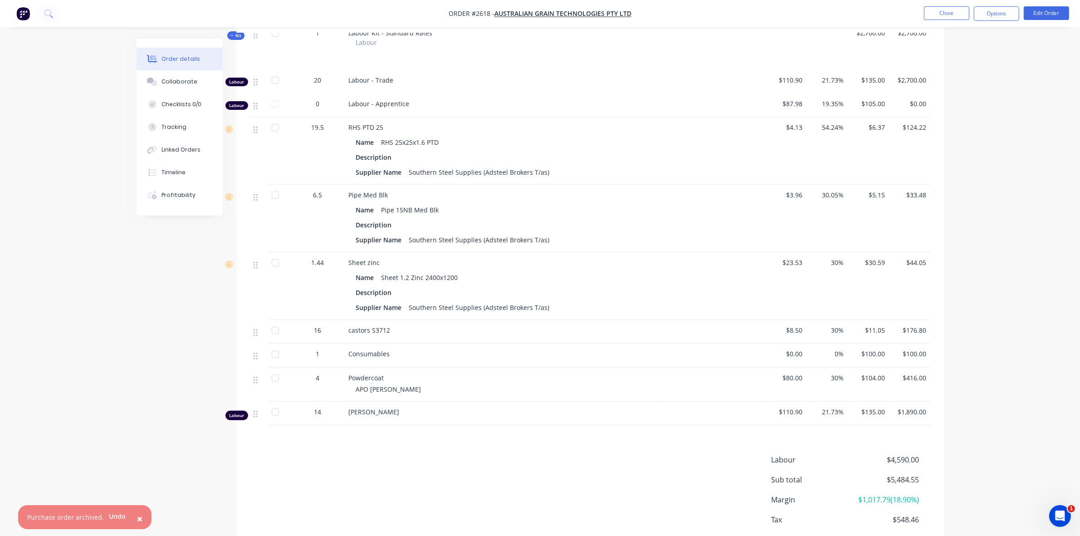
scroll to position [397, 0]
click at [939, 12] on button "Close" at bounding box center [946, 13] width 45 height 14
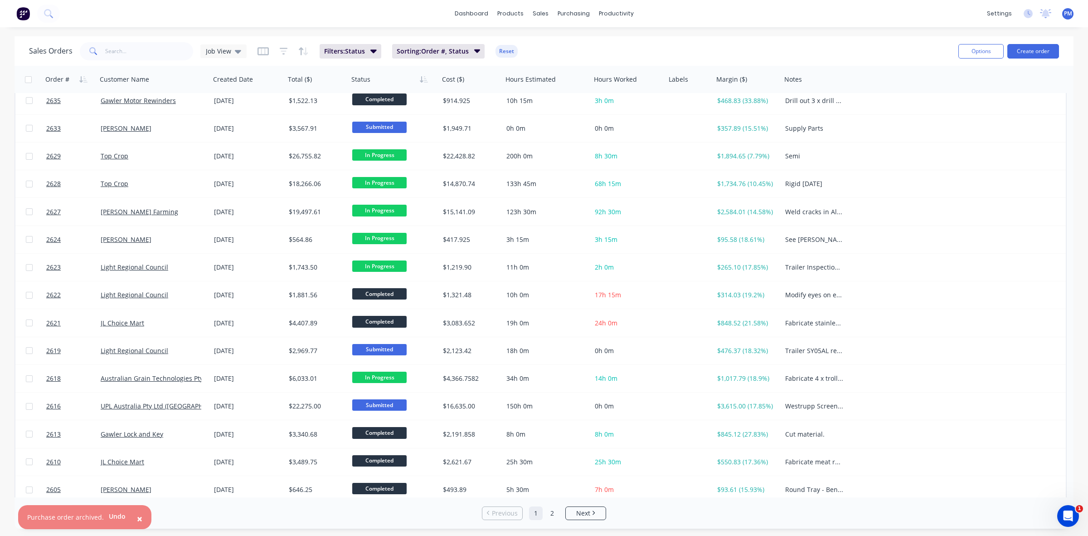
scroll to position [290, 0]
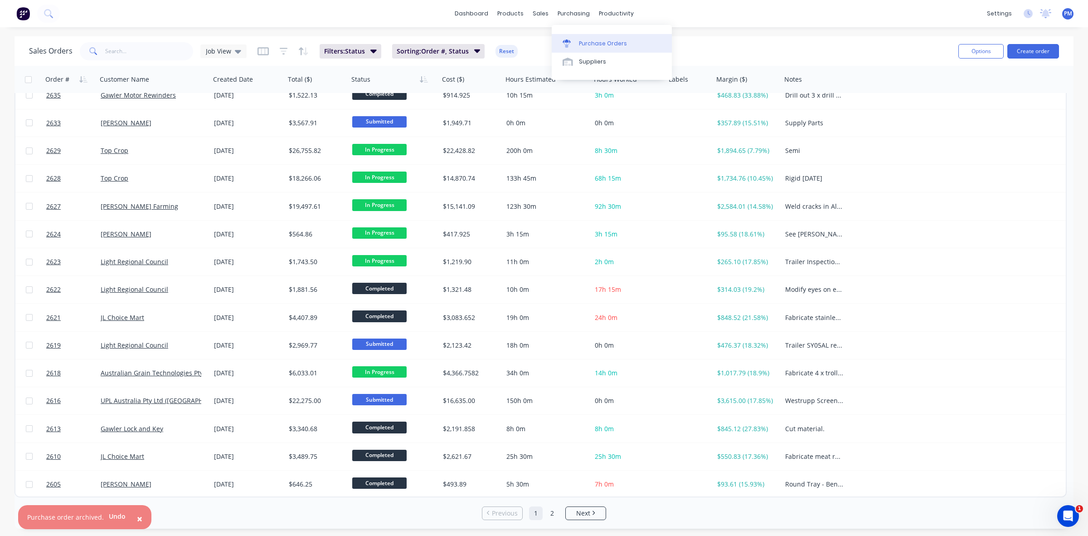
click at [588, 44] on div "Purchase Orders" at bounding box center [603, 43] width 48 height 8
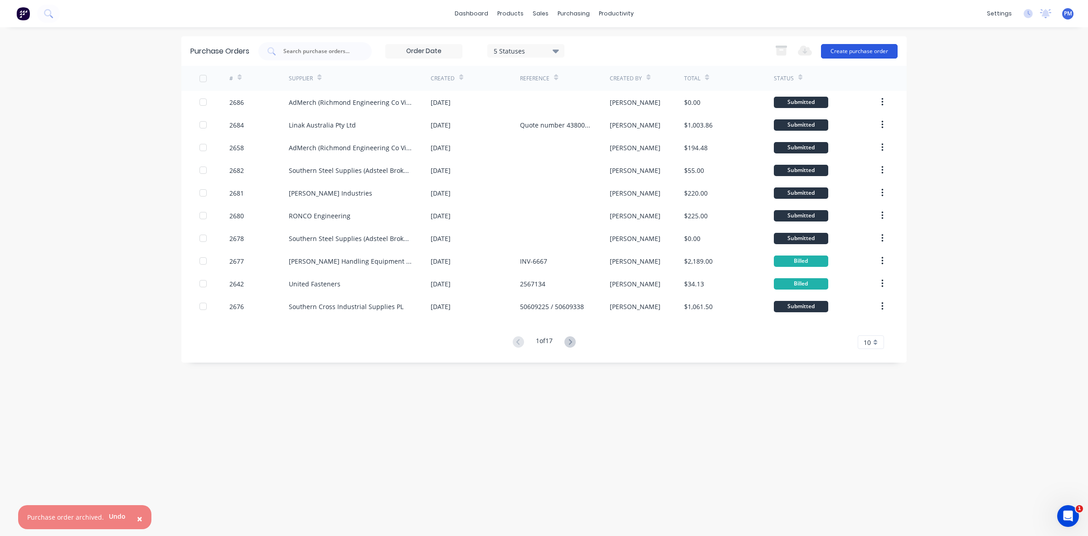
click at [845, 48] on button "Create purchase order" at bounding box center [859, 51] width 77 height 15
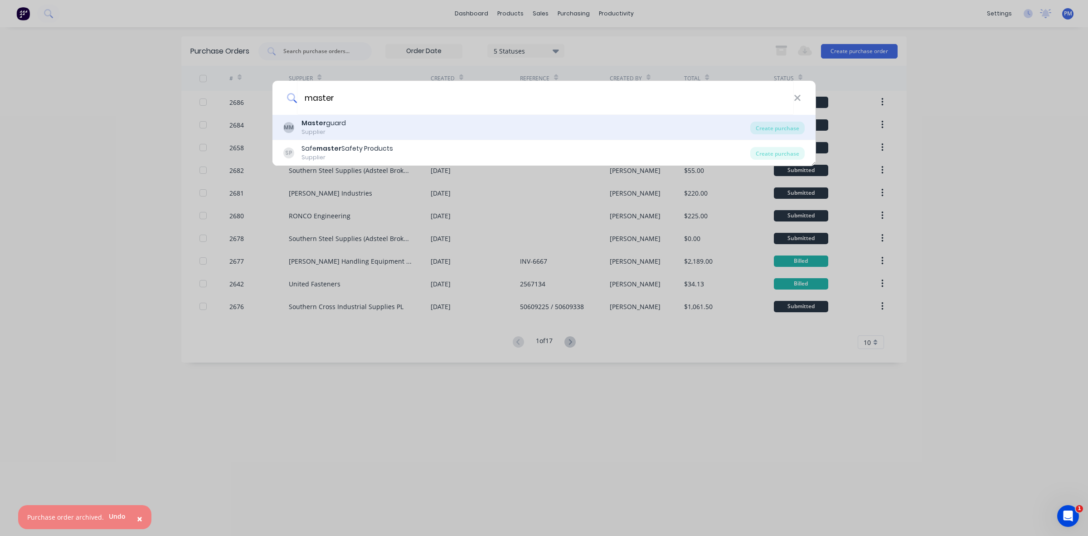
type input "master"
click at [341, 127] on div "Master guard" at bounding box center [324, 123] width 44 height 10
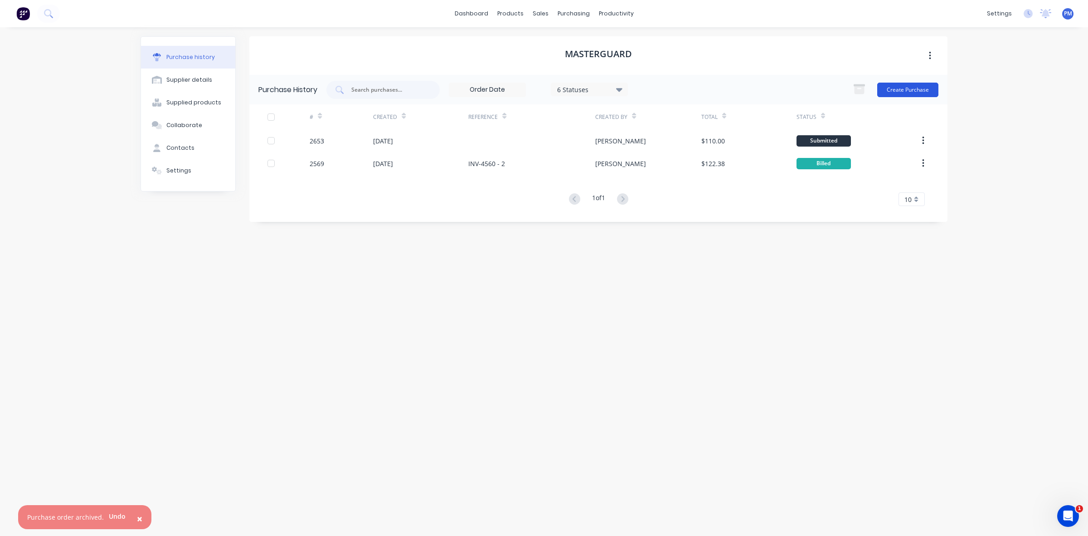
click at [907, 91] on button "Create Purchase" at bounding box center [907, 90] width 61 height 15
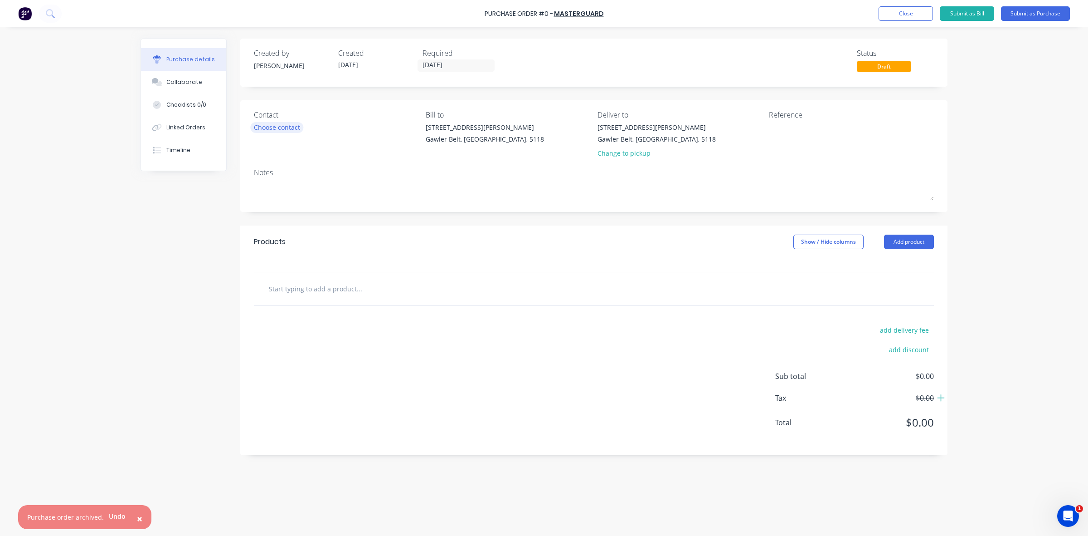
click at [288, 127] on div "Choose contact" at bounding box center [277, 127] width 46 height 10
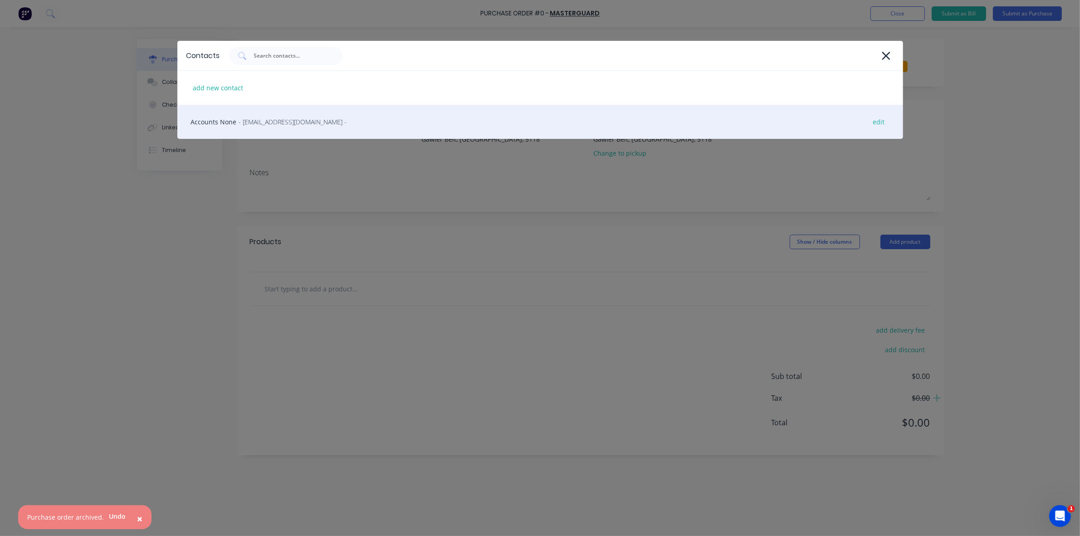
click at [261, 126] on span "- [EMAIL_ADDRESS][DOMAIN_NAME] -" at bounding box center [293, 122] width 108 height 10
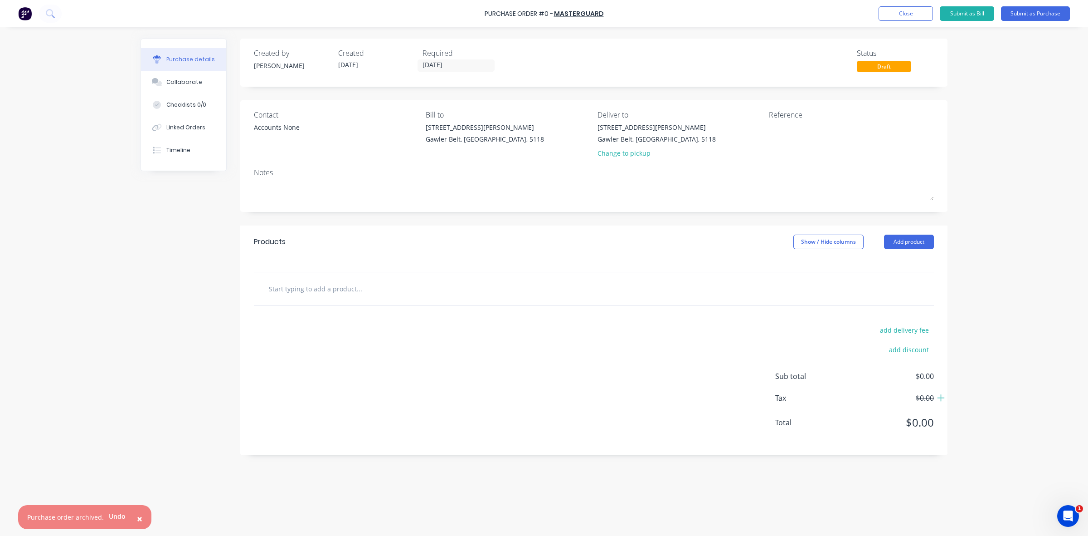
click at [336, 156] on div "Contact Accounts None" at bounding box center [336, 135] width 165 height 53
click at [610, 153] on div "Change to pickup" at bounding box center [657, 153] width 118 height 10
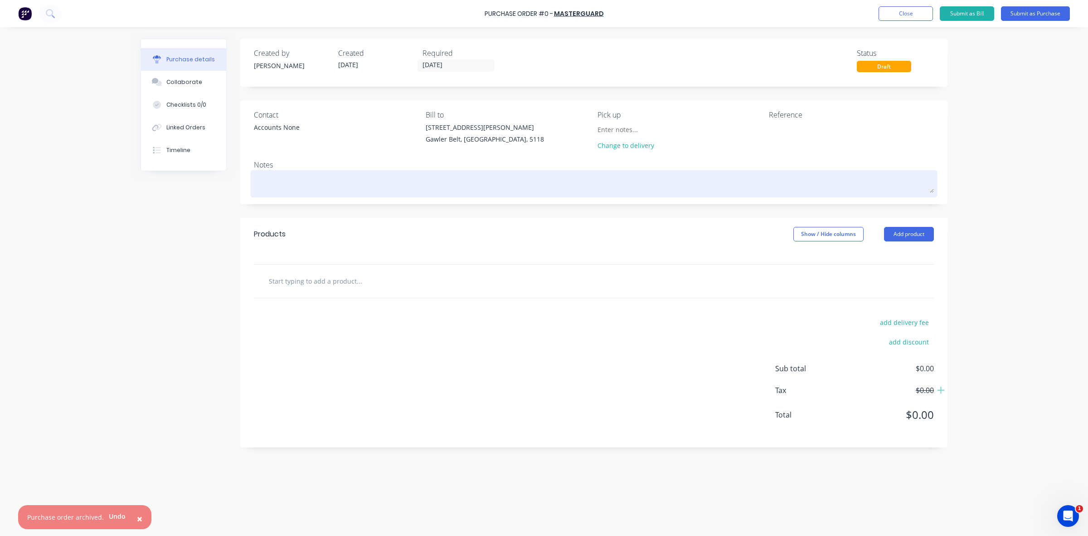
click at [292, 184] on textarea at bounding box center [594, 182] width 680 height 20
type textarea "x"
type textarea "P"
type textarea "x"
type textarea "Pl"
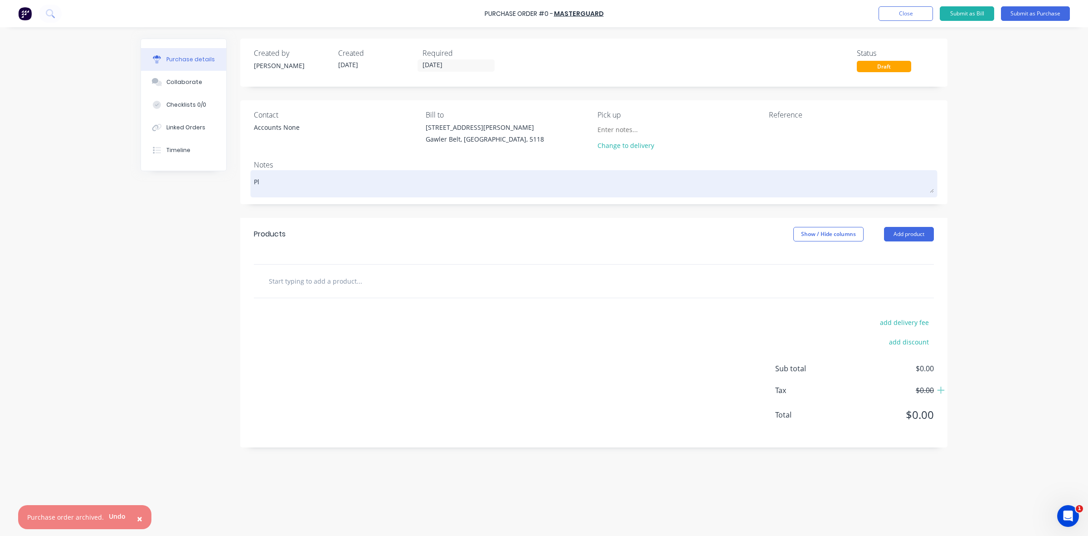
type textarea "x"
type textarea "Ple"
type textarea "x"
type textarea "Plea"
type textarea "x"
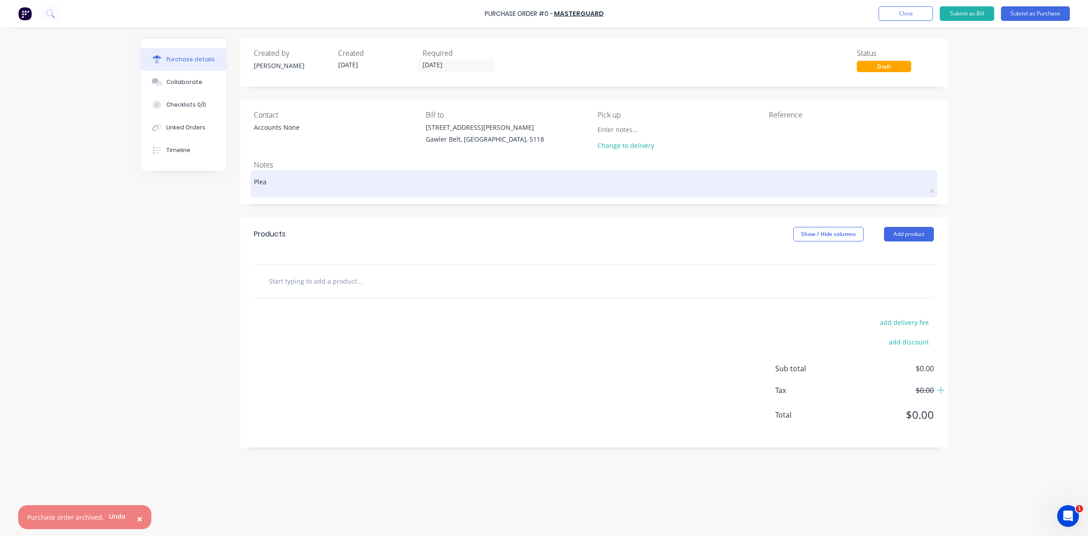
type textarea "Pleas"
type textarea "x"
type textarea "Please"
type textarea "x"
type textarea "Please"
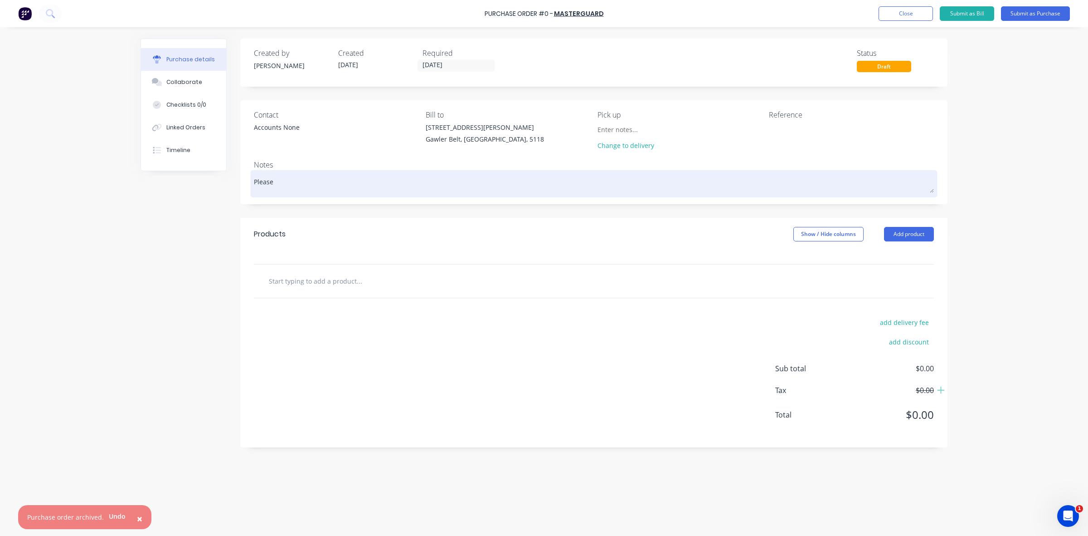
type textarea "x"
type textarea "Please r"
type textarea "x"
type textarea "Please ri"
type textarea "x"
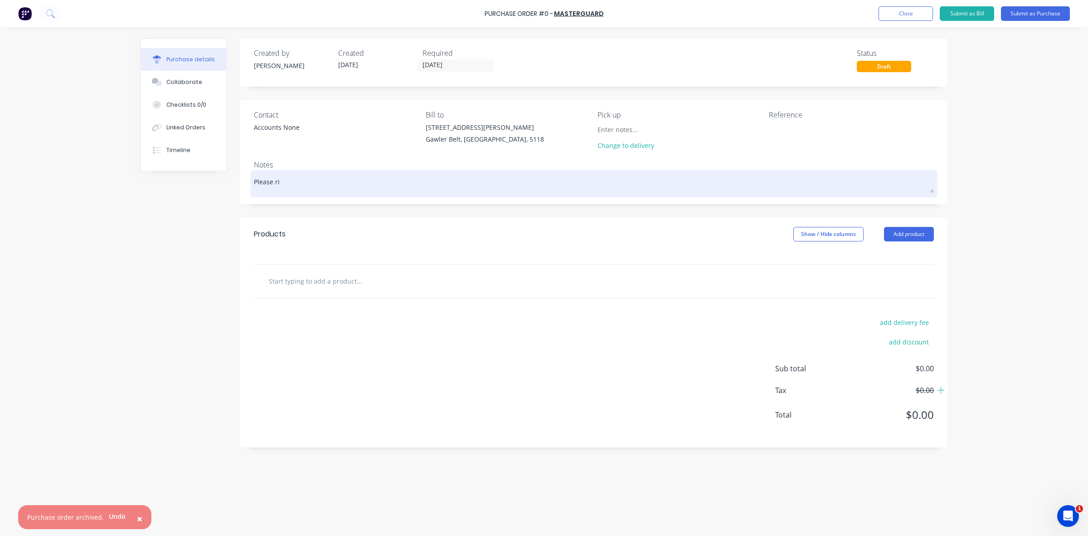
type textarea "Please rin"
type textarea "x"
type textarea "Please ring"
type textarea "x"
type textarea "Please ring"
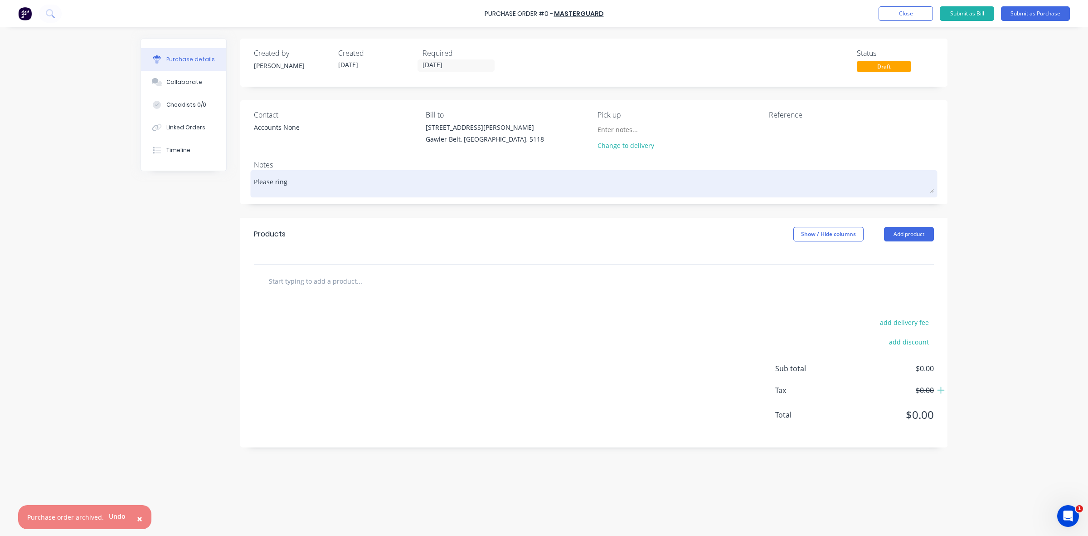
type textarea "x"
type textarea "Please ring w"
type textarea "x"
type textarea "Please ring wh"
type textarea "x"
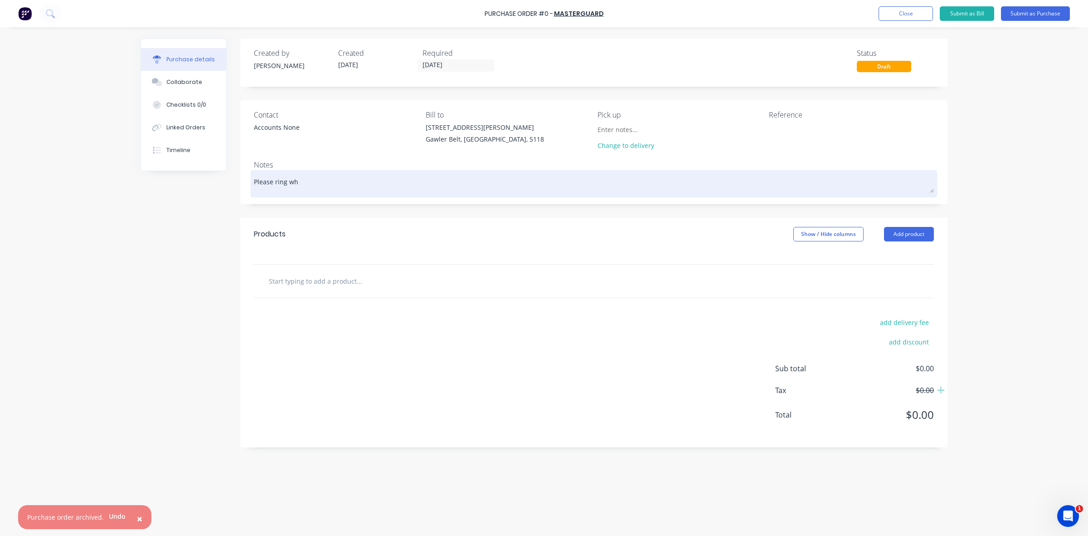
type textarea "Please ring whe"
type textarea "x"
type textarea "Please ring when"
type textarea "x"
type textarea "Please ring when"
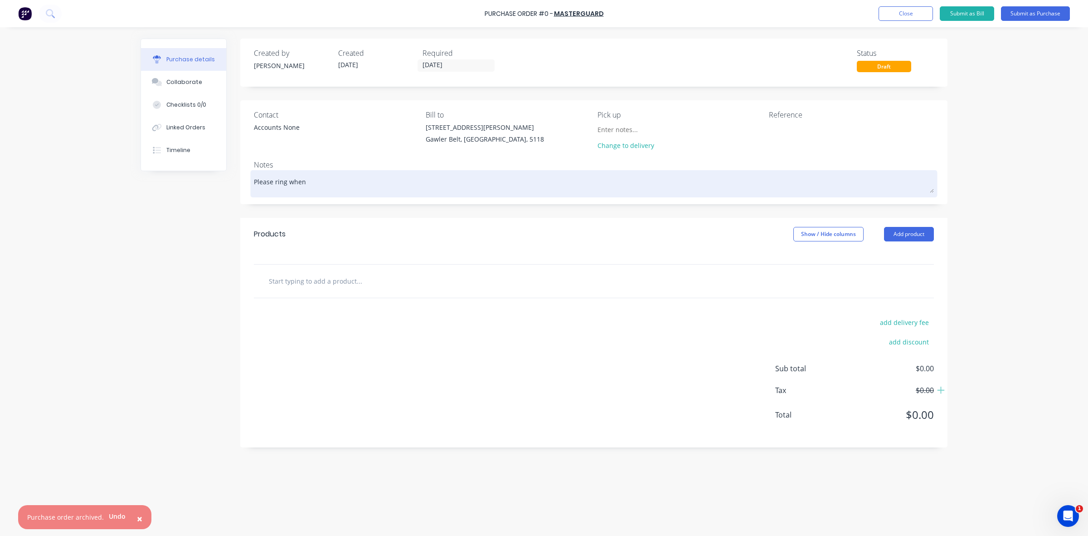
type textarea "x"
type textarea "Please ring when r"
type textarea "x"
type textarea "Please ring when re"
type textarea "x"
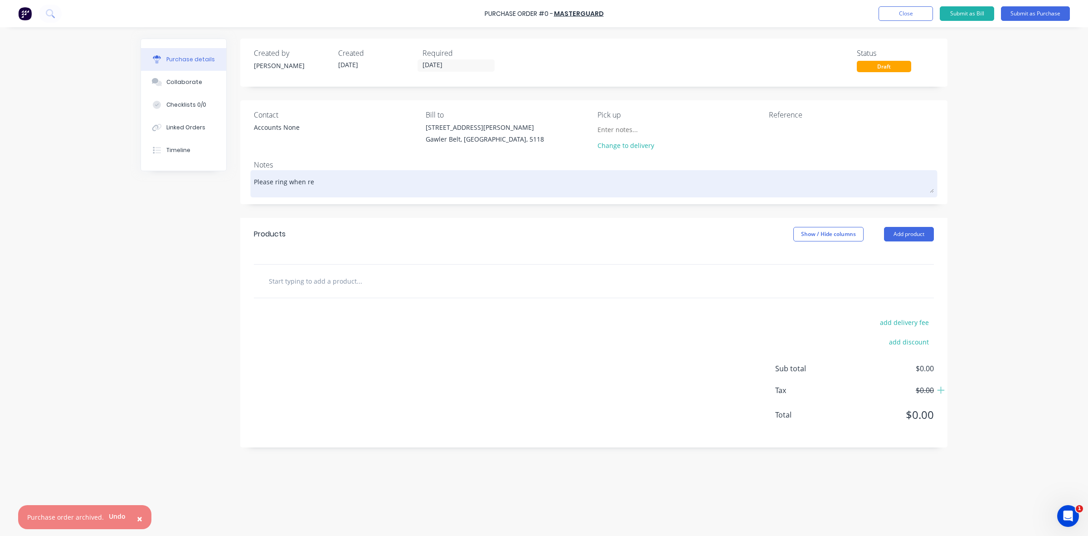
type textarea "Please ring when rea"
type textarea "x"
type textarea "Please ring when read"
type textarea "x"
type textarea "Please ring when ready"
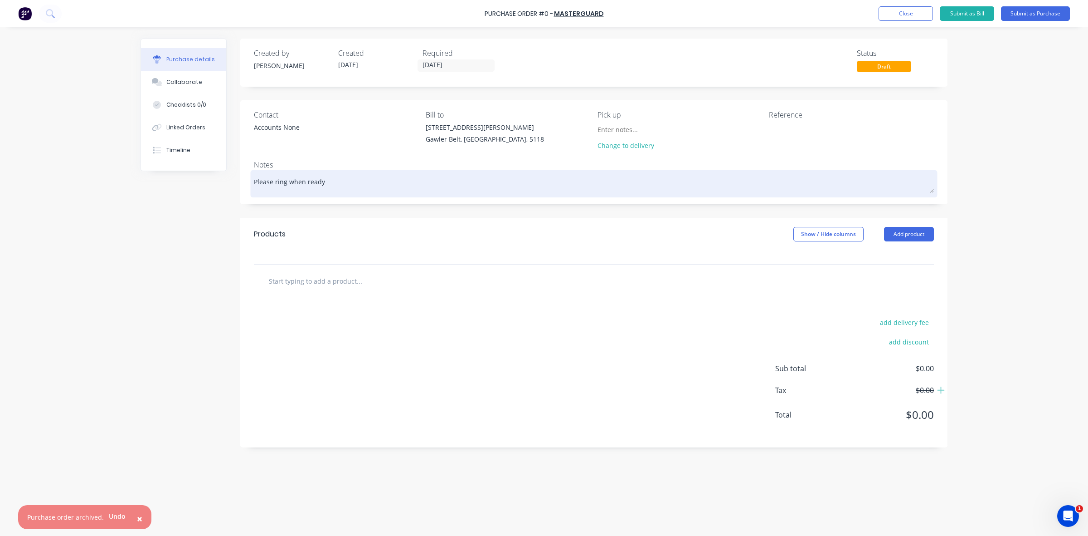
type textarea "x"
type textarea "Please ring when ready."
type textarea "x"
type textarea "Please ring when ready."
click at [322, 183] on textarea "Please ring when ready." at bounding box center [594, 182] width 680 height 20
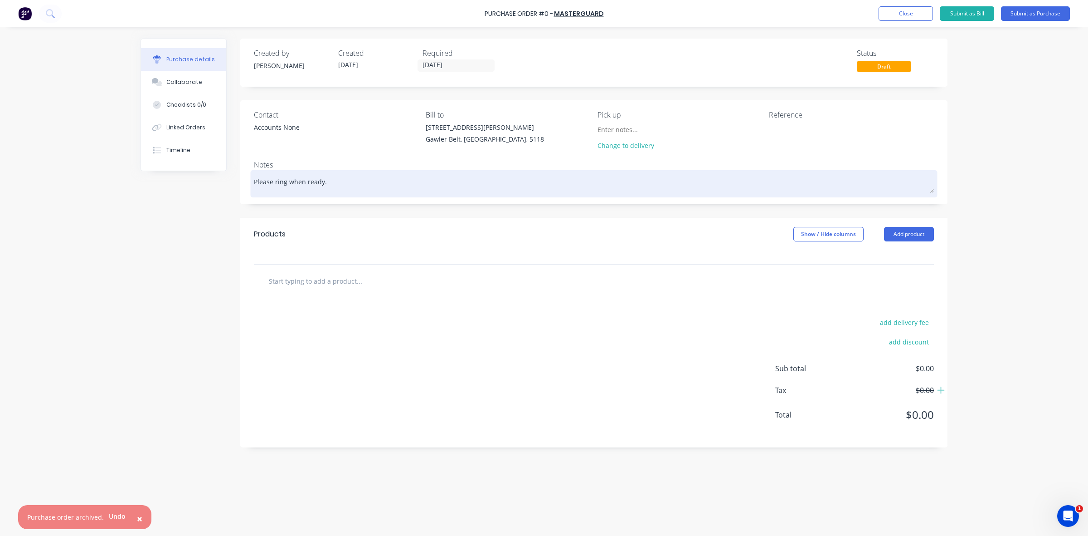
type textarea "x"
type textarea "Please ring when ready ."
type textarea "x"
type textarea "Please ring when ready -."
type textarea "x"
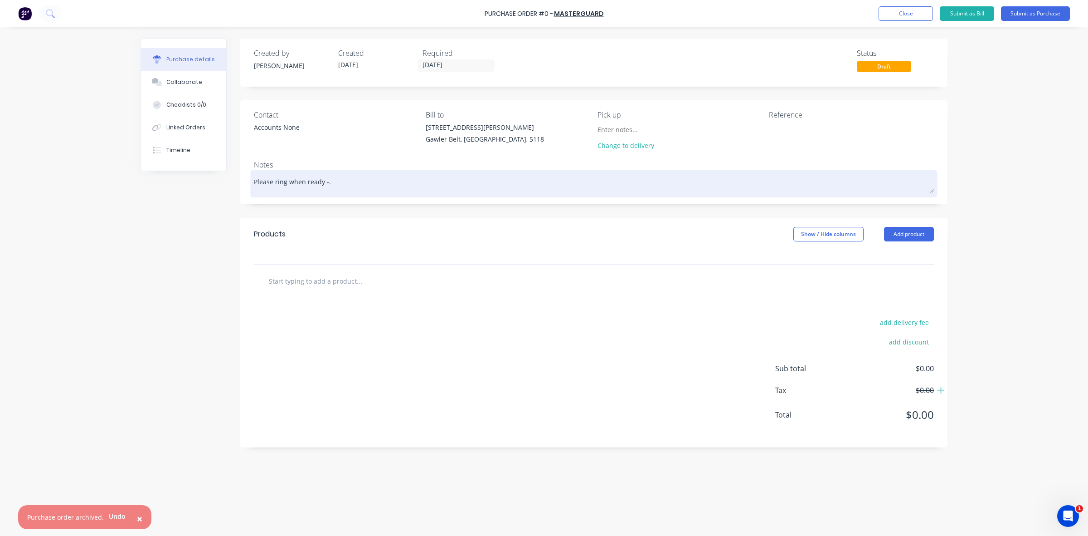
type textarea "Please ring when ready - ."
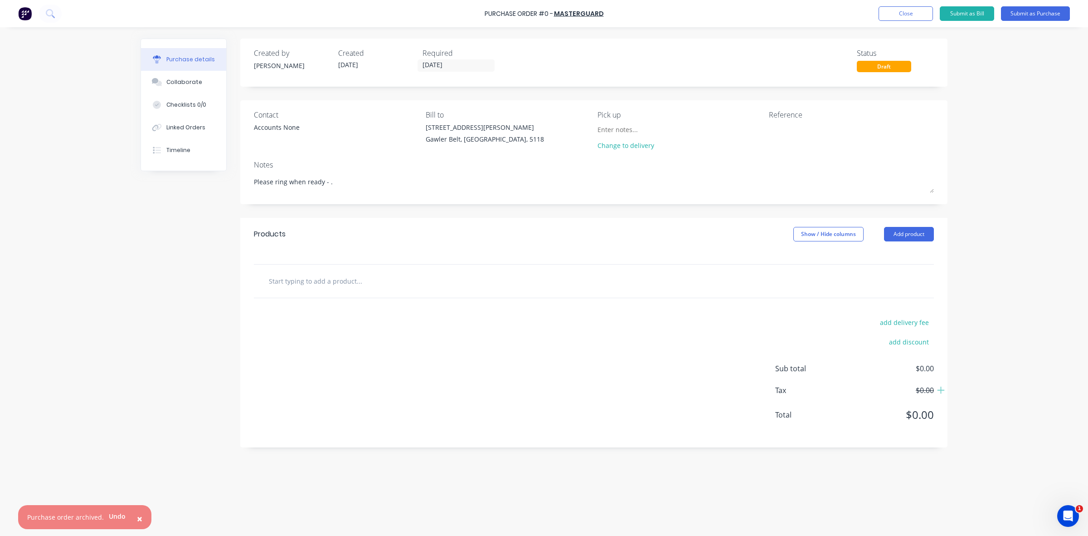
type textarea "x"
type textarea "Please ring when ready - 8."
type textarea "x"
type textarea "Please ring when ready - 85."
type textarea "x"
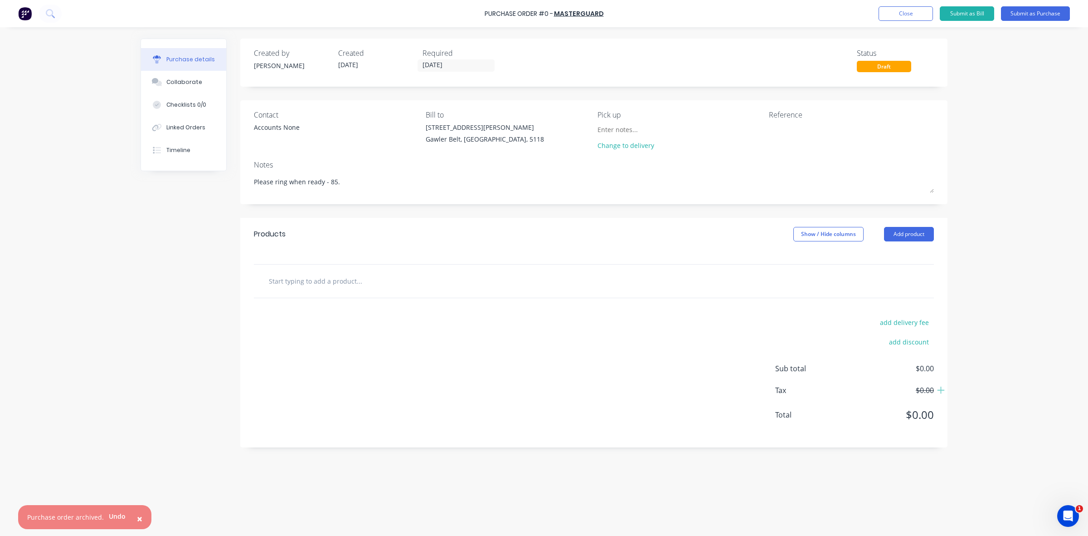
type textarea "Please ring when ready - 852."
type textarea "x"
type textarea "Please ring when ready - 8522."
type textarea "x"
type textarea "Please ring when ready - 8522 ."
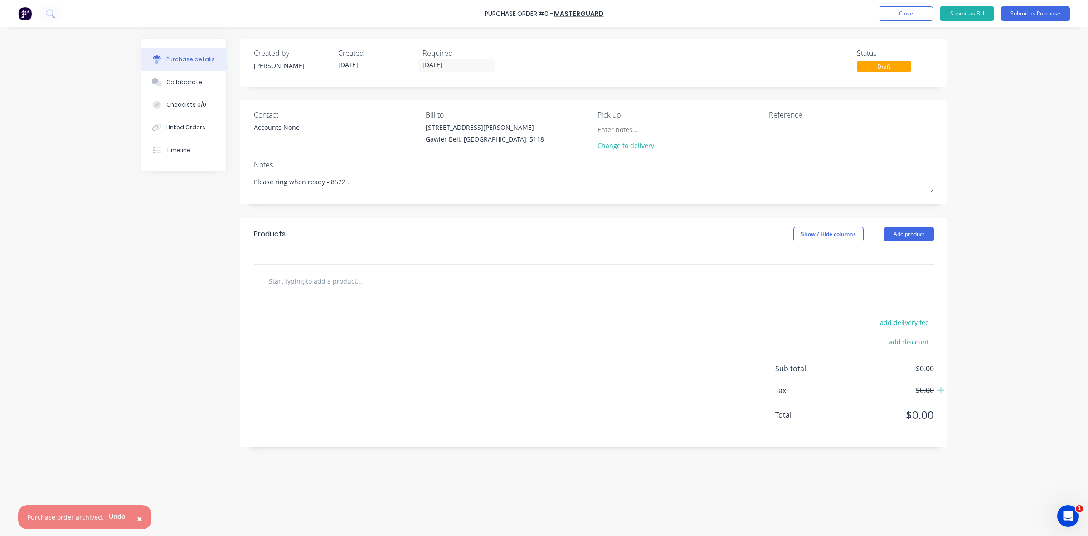
type textarea "x"
type textarea "Please ring when ready - 8522 4."
type textarea "x"
type textarea "Please ring when ready - 8522 40."
type textarea "x"
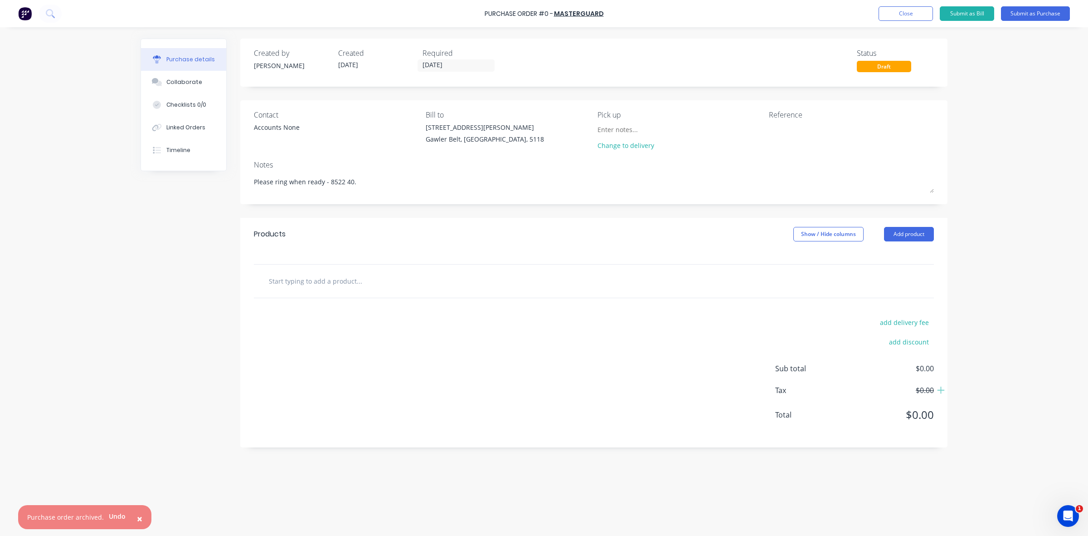
type textarea "Please ring when ready - 8522 409."
type textarea "x"
type textarea "Please ring when ready - 8522 4091."
type textarea "x"
type textarea "Please ring when ready - 8522 4091."
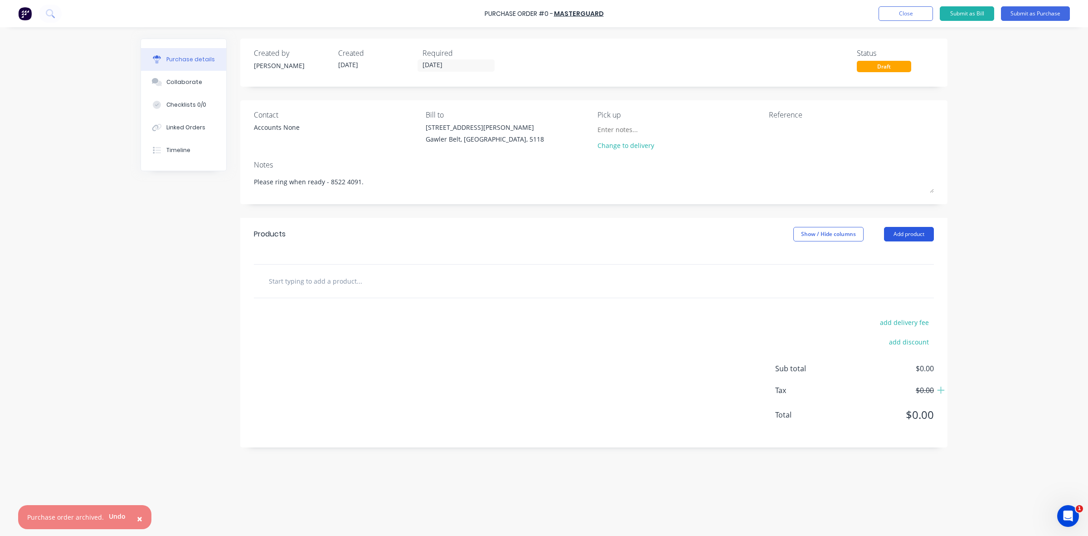
click at [901, 233] on button "Add product" at bounding box center [909, 234] width 50 height 15
click at [879, 274] on div "Basic product" at bounding box center [891, 275] width 70 height 13
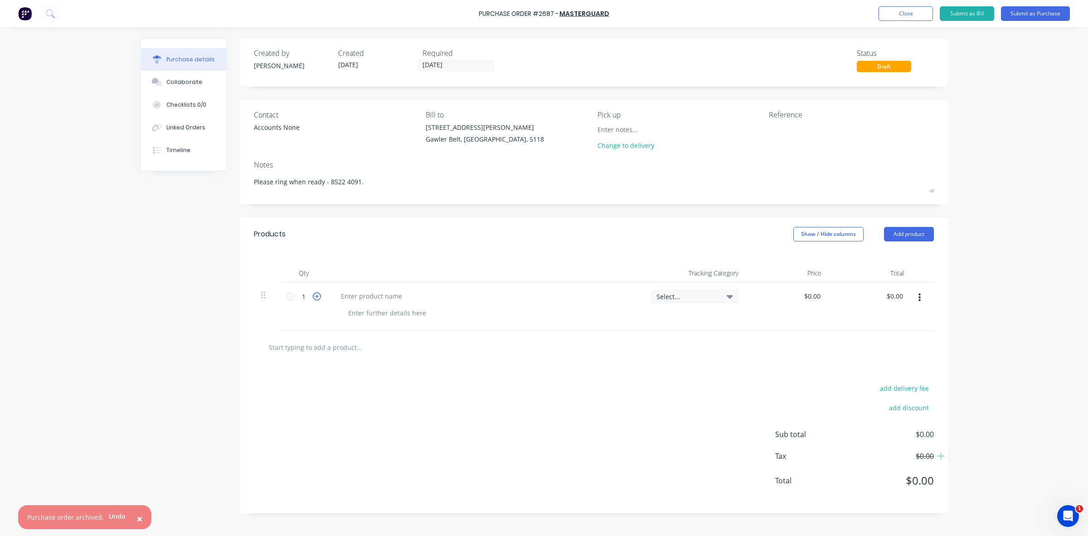
click at [316, 297] on icon at bounding box center [317, 296] width 8 height 8
type textarea "x"
type input "2"
click at [316, 296] on icon at bounding box center [317, 296] width 8 height 8
type textarea "x"
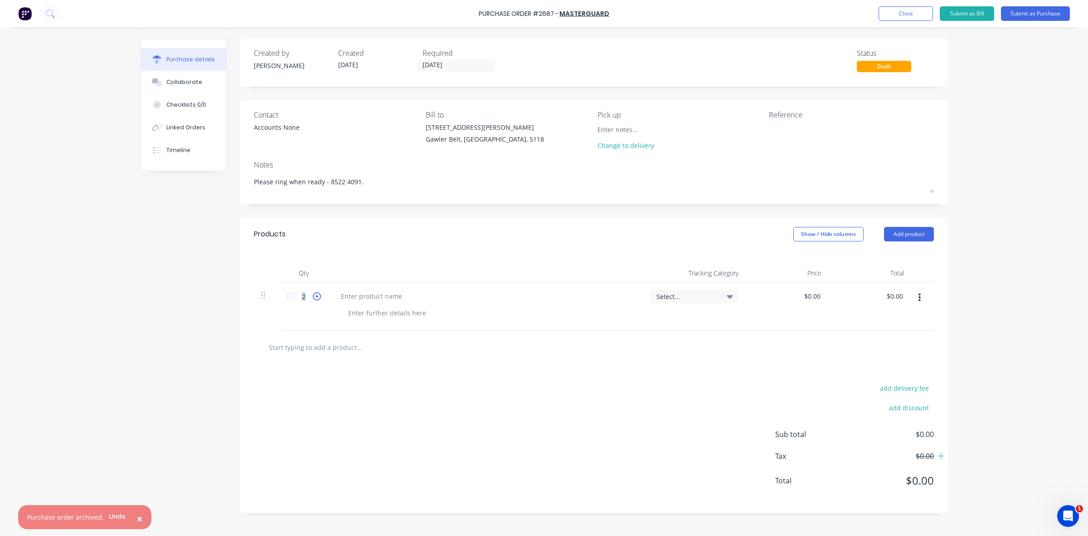
type input "3"
click at [316, 296] on icon at bounding box center [317, 296] width 8 height 8
type textarea "x"
type input "4"
click at [316, 295] on icon at bounding box center [317, 296] width 8 height 8
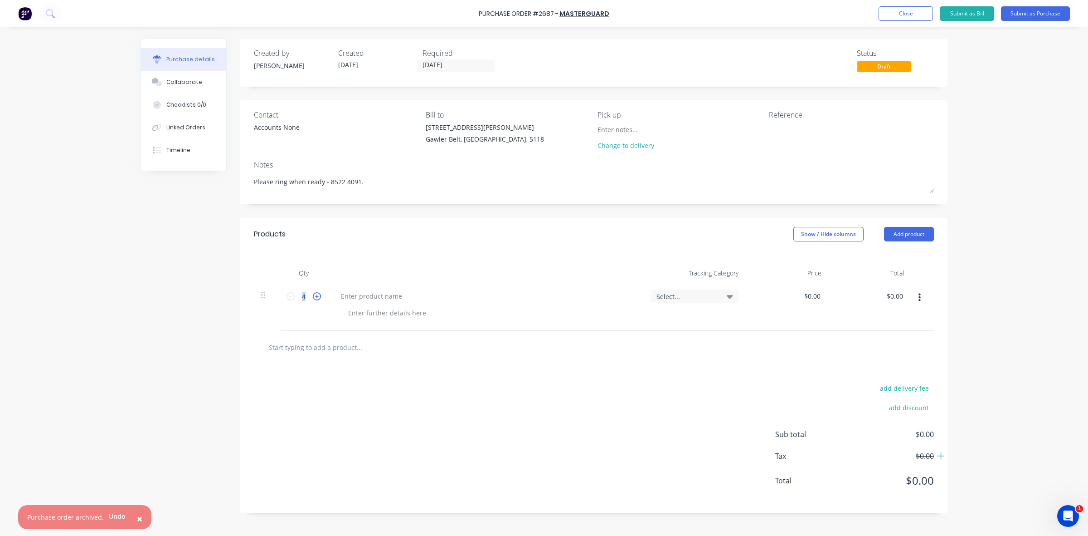
type textarea "x"
type input "5"
click at [292, 296] on icon at bounding box center [291, 296] width 8 height 8
type textarea "x"
type input "4"
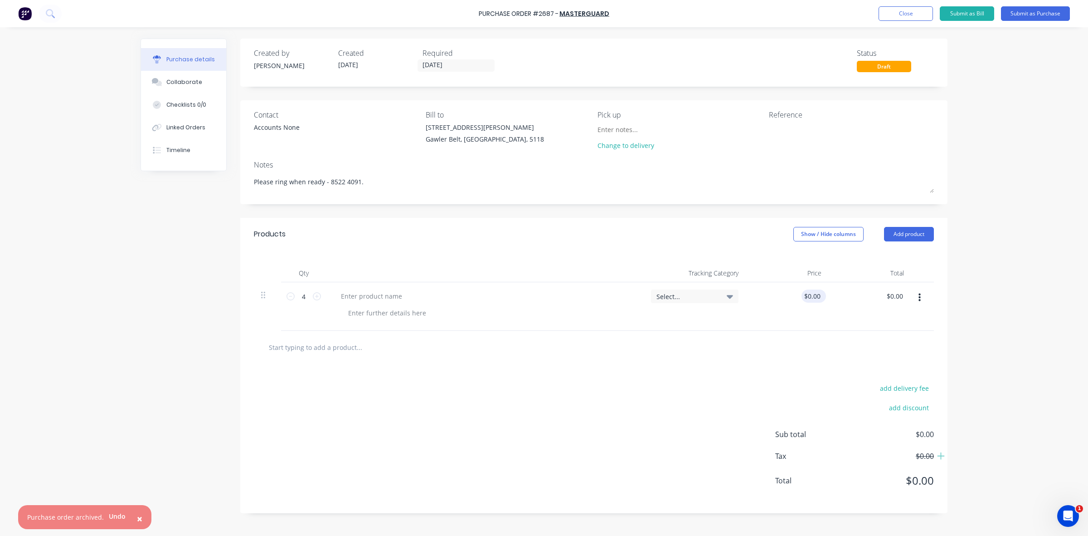
type textarea "x"
click at [809, 296] on input "0.00" at bounding box center [813, 295] width 17 height 13
type input "80.00"
type textarea "x"
type input "$80.00"
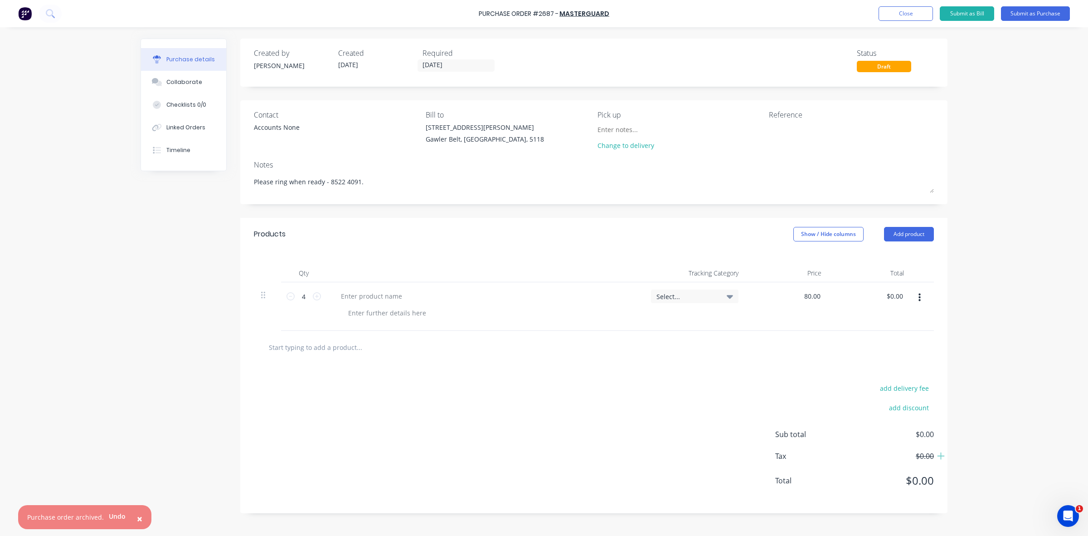
type input "$320.00"
click at [679, 329] on div "Select..." at bounding box center [695, 306] width 102 height 49
type textarea "x"
click at [356, 296] on div at bounding box center [372, 295] width 76 height 13
click at [356, 296] on div "Power" at bounding box center [350, 295] width 33 height 13
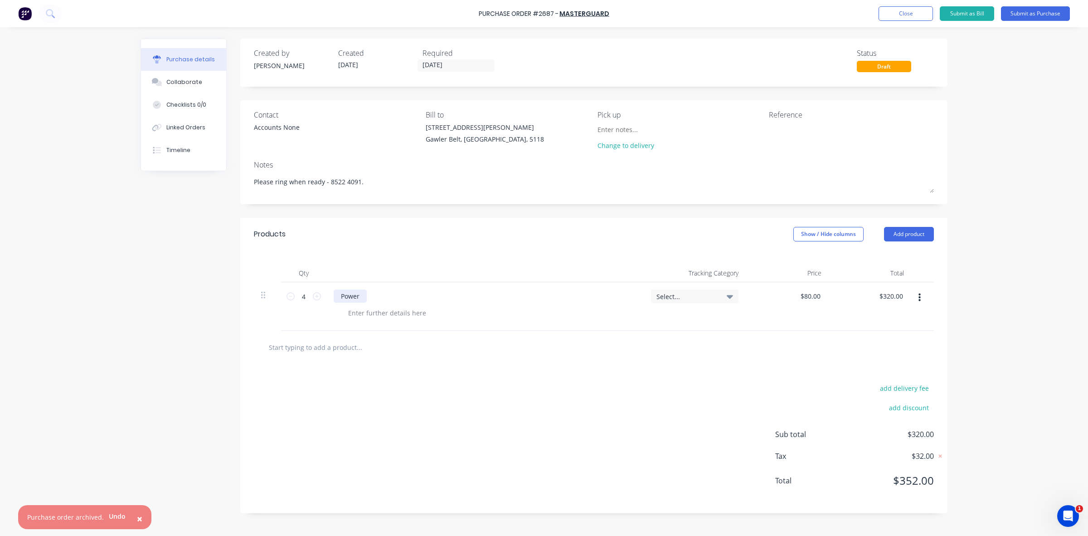
click at [355, 297] on div "Power" at bounding box center [350, 295] width 33 height 13
click at [363, 297] on div "Powdercoat" at bounding box center [359, 295] width 50 height 13
click at [379, 297] on div "Powder Coat" at bounding box center [360, 295] width 53 height 13
type textarea "x"
click at [368, 312] on div at bounding box center [387, 312] width 93 height 13
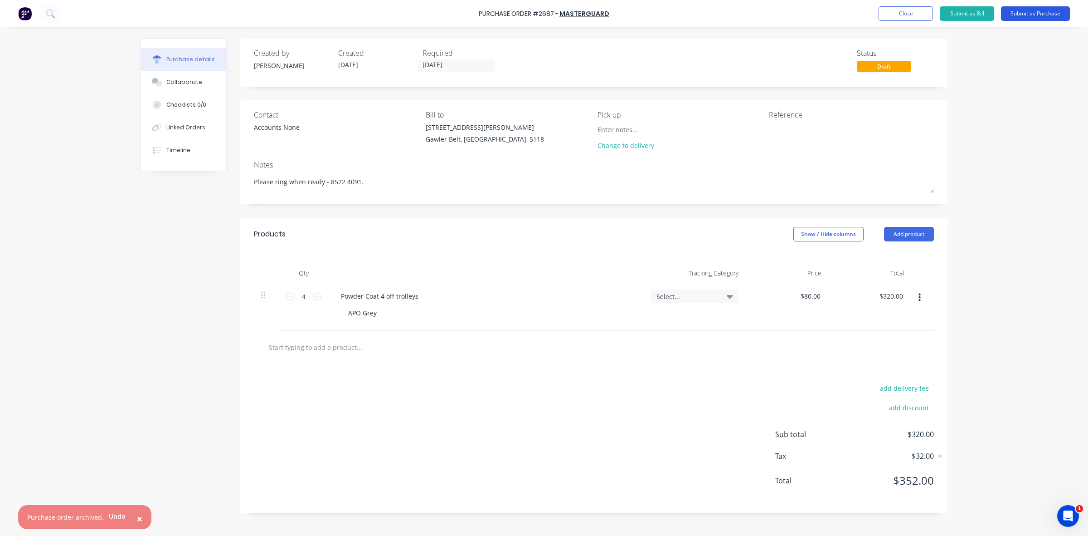
click at [1033, 15] on button "Submit as Purchase" at bounding box center [1035, 13] width 69 height 15
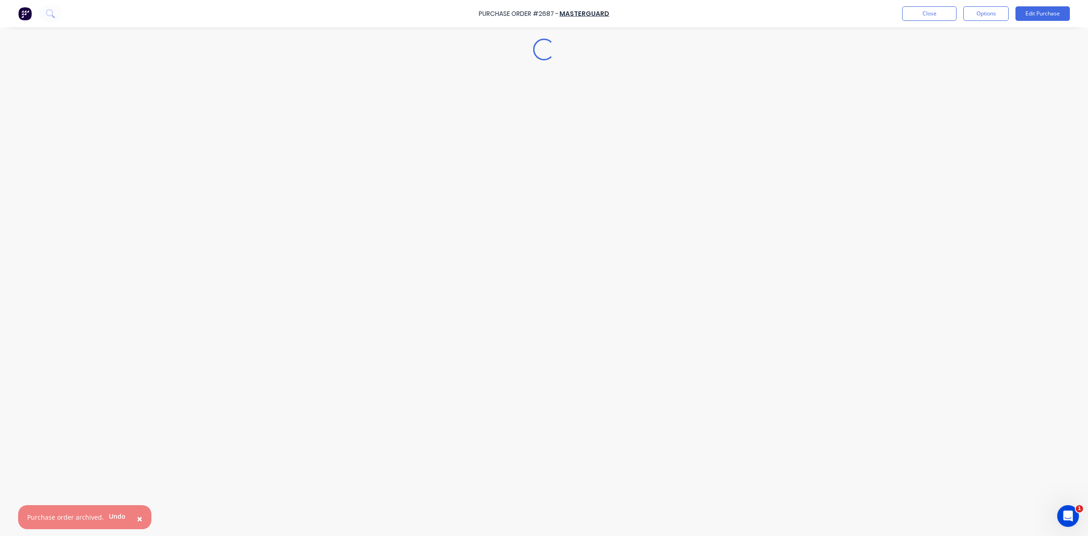
type textarea "x"
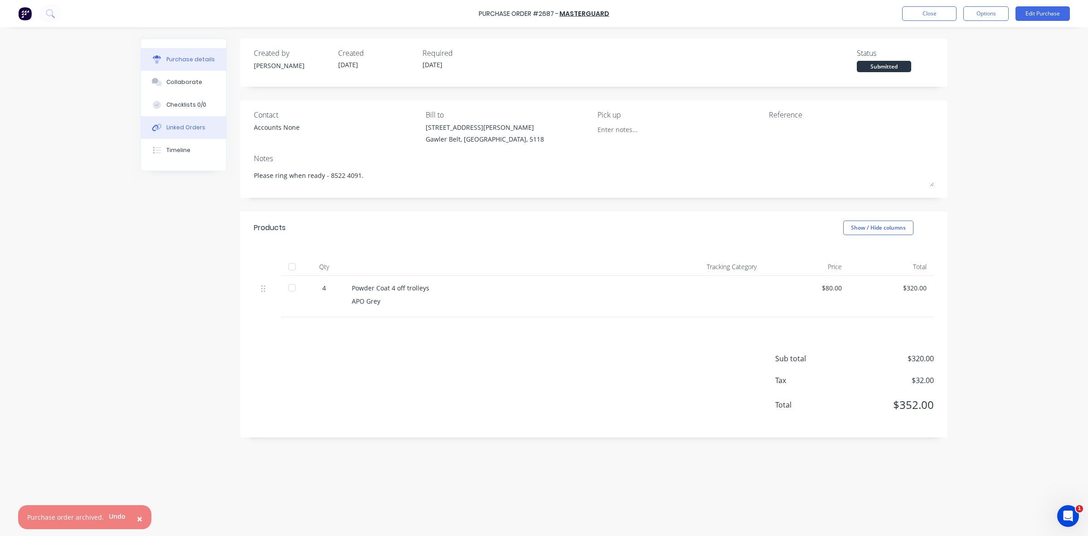
click at [186, 126] on div "Linked Orders" at bounding box center [185, 127] width 39 height 8
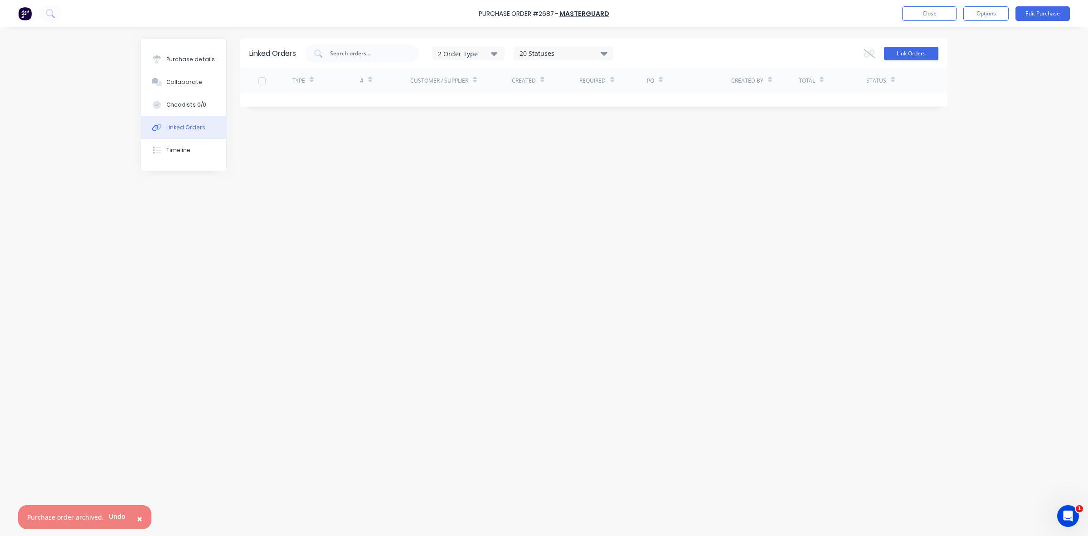
click at [905, 50] on button "Link Orders" at bounding box center [911, 54] width 54 height 14
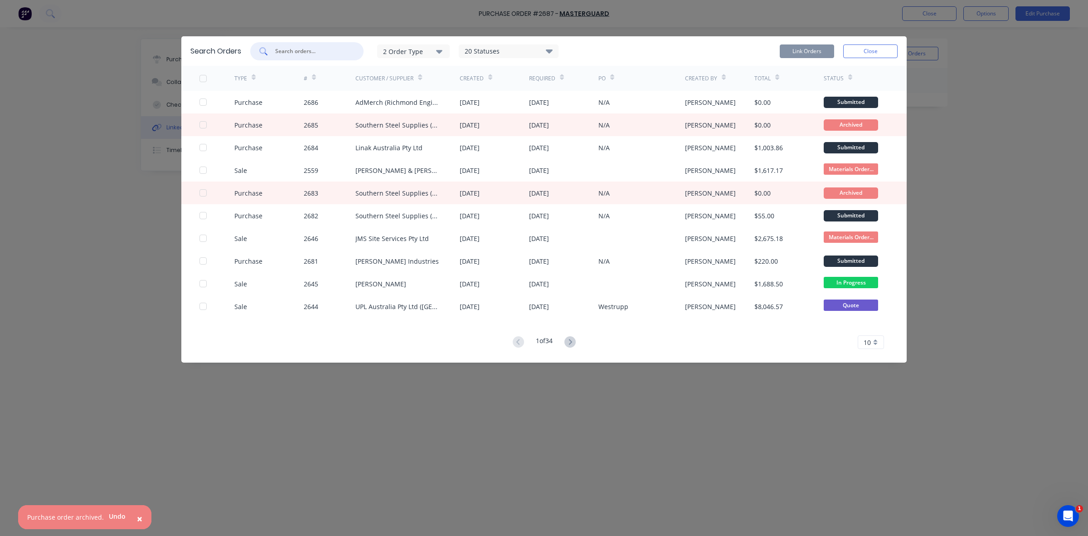
click at [307, 53] on input "text" at bounding box center [311, 51] width 75 height 9
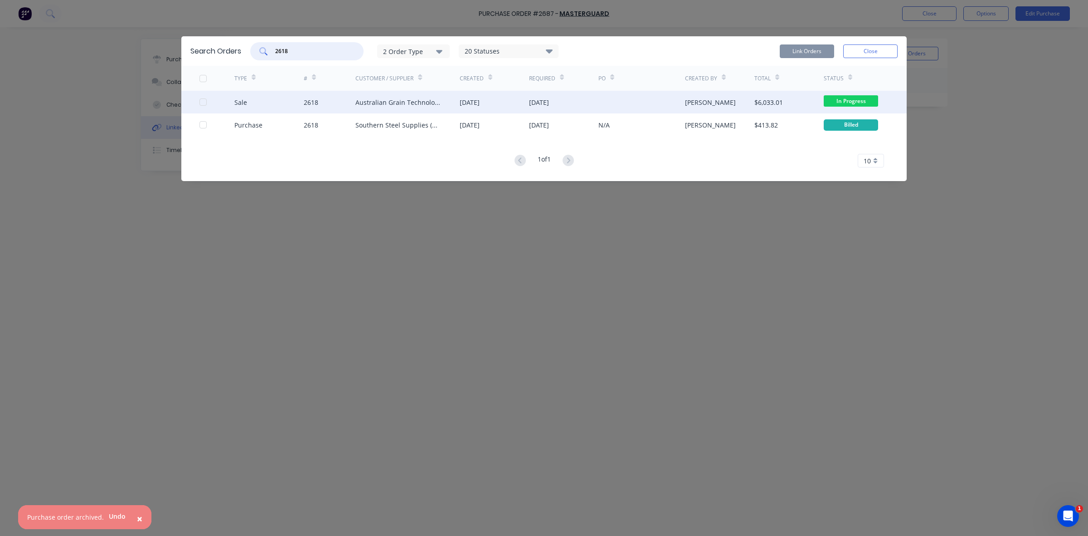
click at [202, 103] on div at bounding box center [203, 102] width 18 height 18
type input "2618"
click at [805, 54] on button "Link Orders" at bounding box center [807, 51] width 54 height 14
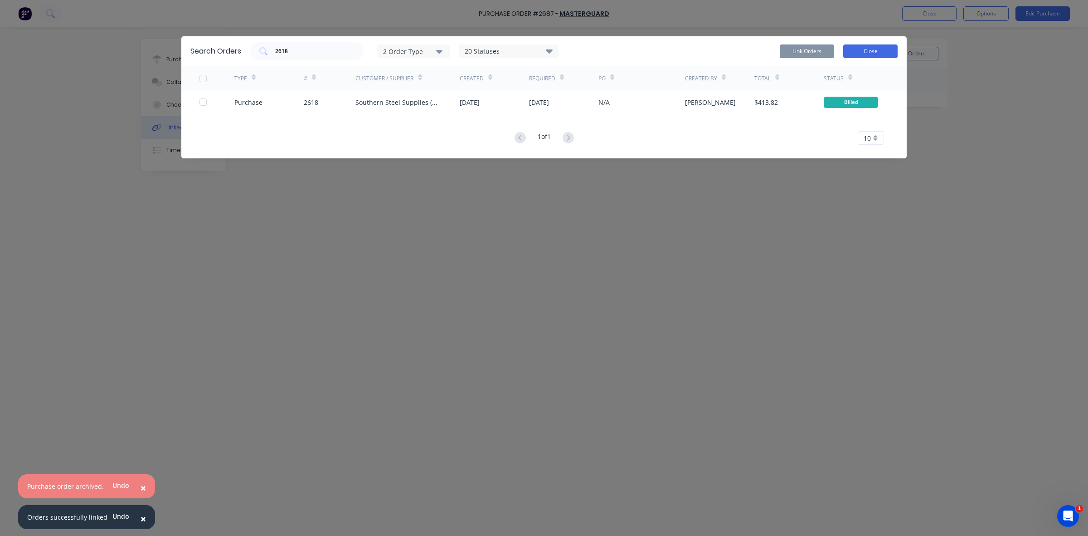
click at [872, 49] on button "Close" at bounding box center [870, 51] width 54 height 14
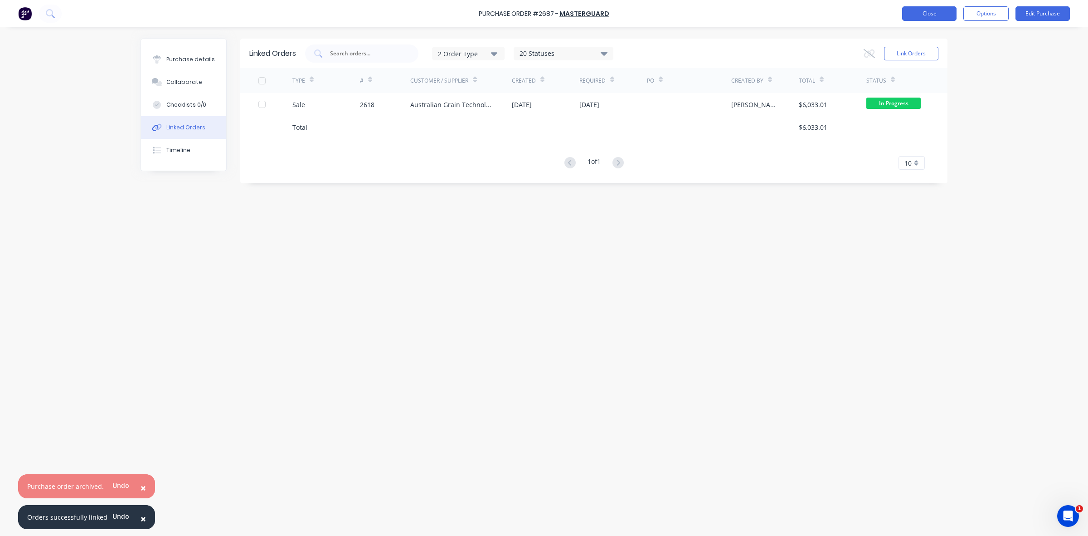
click at [937, 16] on button "Close" at bounding box center [929, 13] width 54 height 15
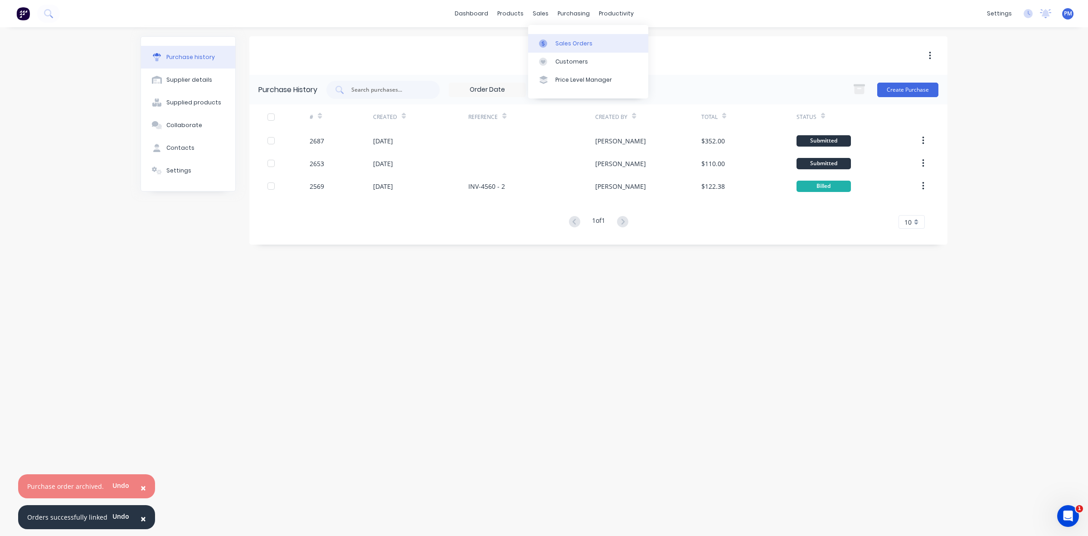
click at [561, 39] on link "Sales Orders" at bounding box center [588, 43] width 120 height 18
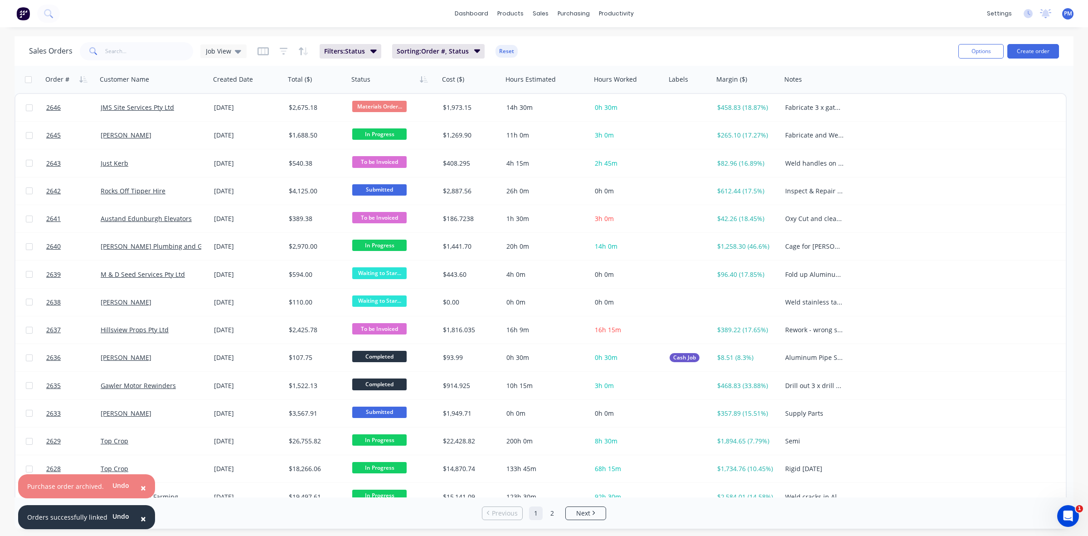
click at [141, 516] on span "×" at bounding box center [143, 518] width 5 height 13
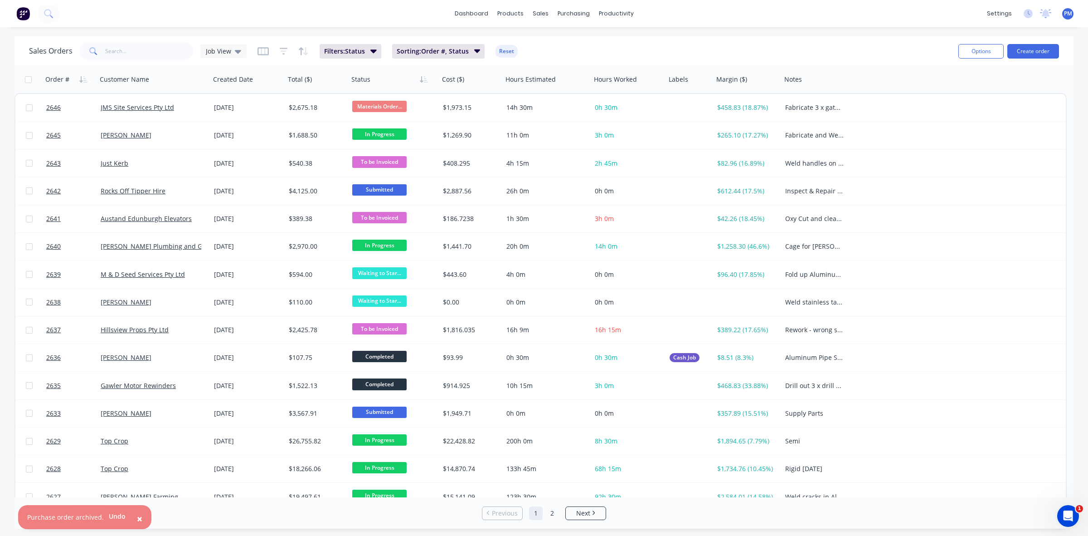
click at [139, 516] on span "×" at bounding box center [139, 518] width 5 height 13
click at [622, 29] on div "dashboard products sales purchasing productivity dashboard products Product Cat…" at bounding box center [544, 268] width 1088 height 536
click at [537, 42] on div "Product Catalogue" at bounding box center [550, 43] width 56 height 8
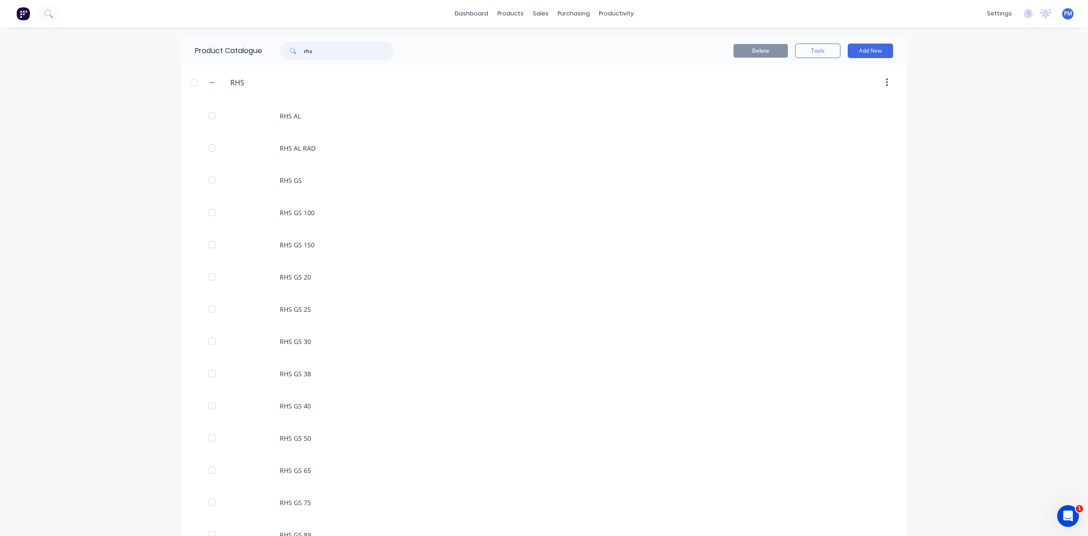
drag, startPoint x: 315, startPoint y: 50, endPoint x: 295, endPoint y: 51, distance: 20.0
click at [296, 51] on div "rhs" at bounding box center [336, 51] width 113 height 18
type input "angle"
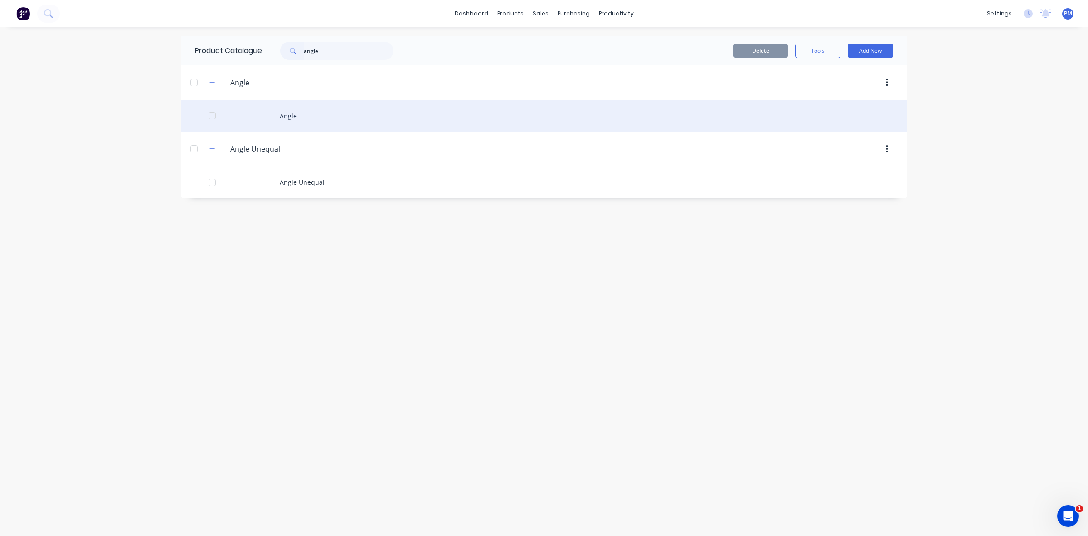
click at [289, 116] on div "Angle" at bounding box center [544, 116] width 726 height 32
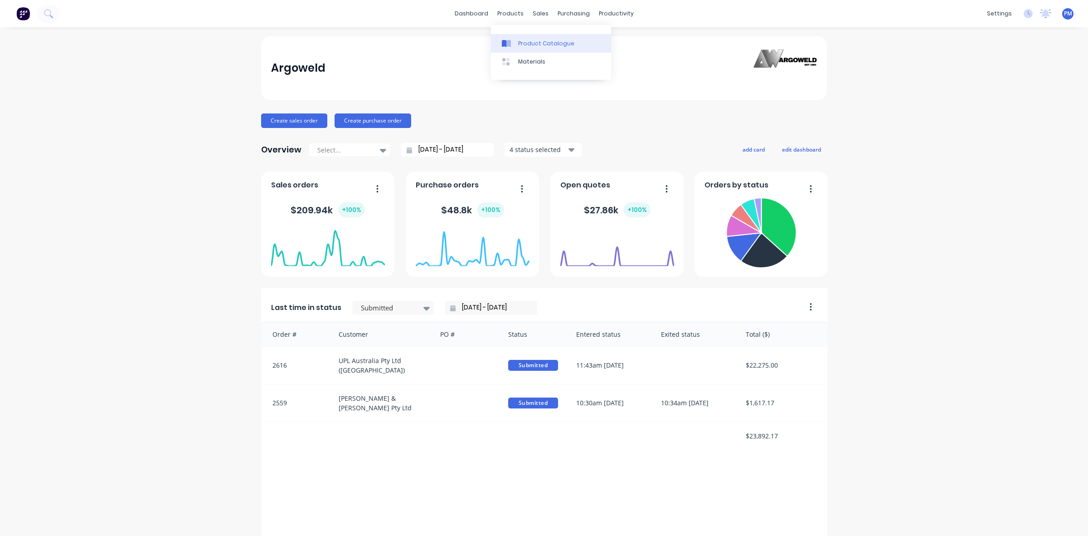
click at [525, 39] on div "Product Catalogue" at bounding box center [546, 43] width 56 height 8
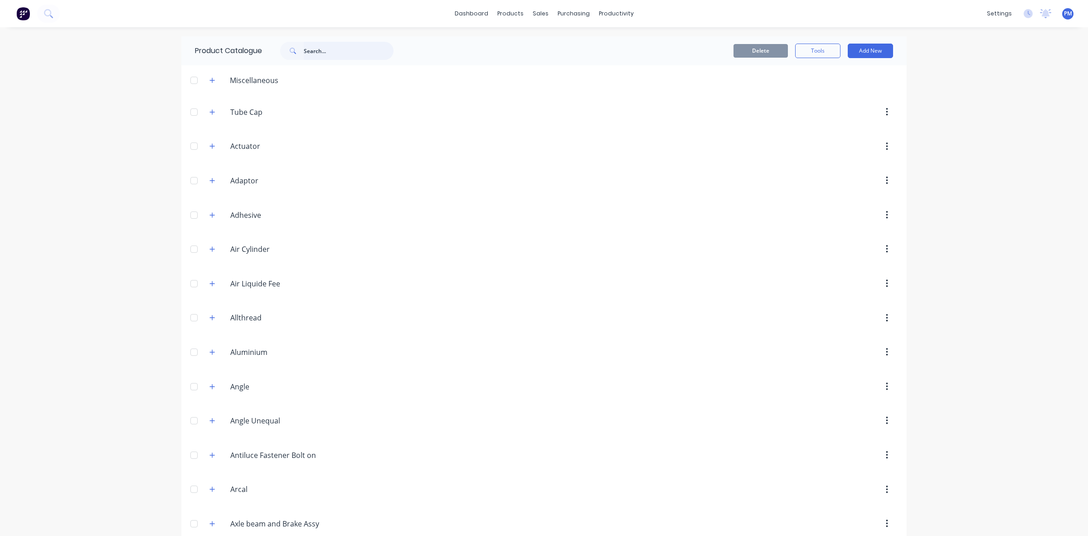
click at [321, 50] on input "text" at bounding box center [349, 51] width 90 height 18
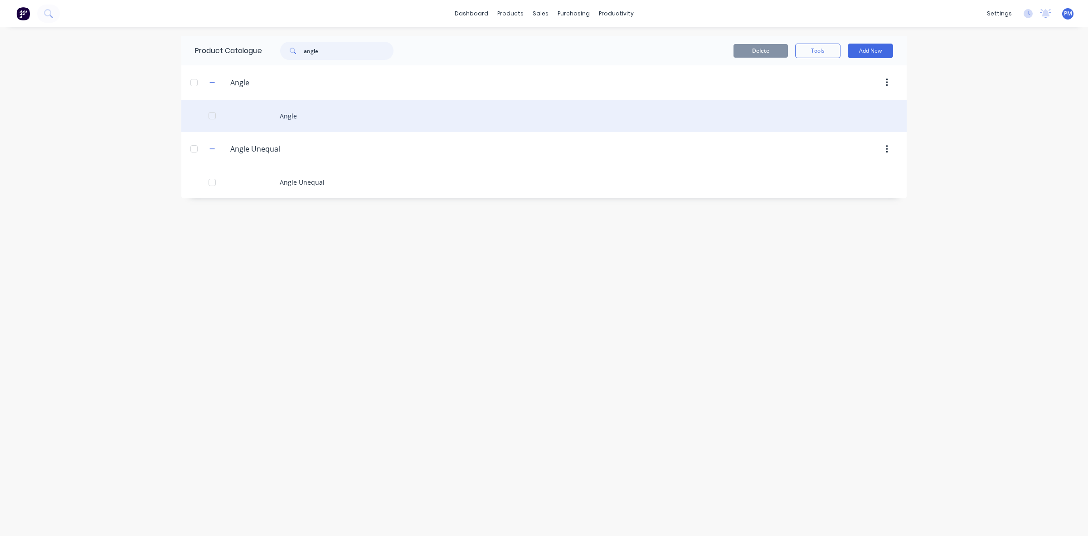
type input "angle"
click at [289, 113] on div "Angle" at bounding box center [544, 116] width 726 height 32
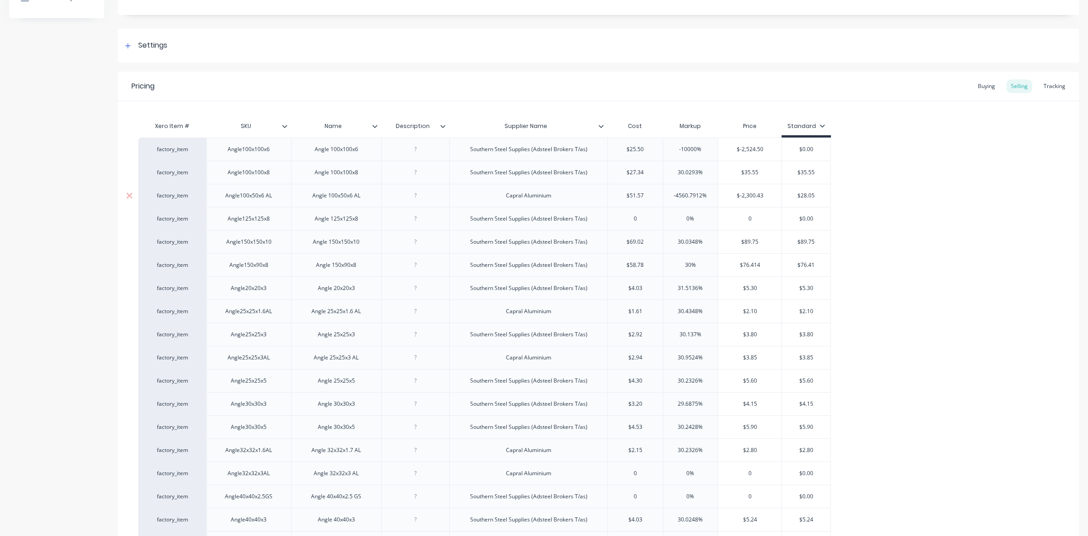
scroll to position [113, 0]
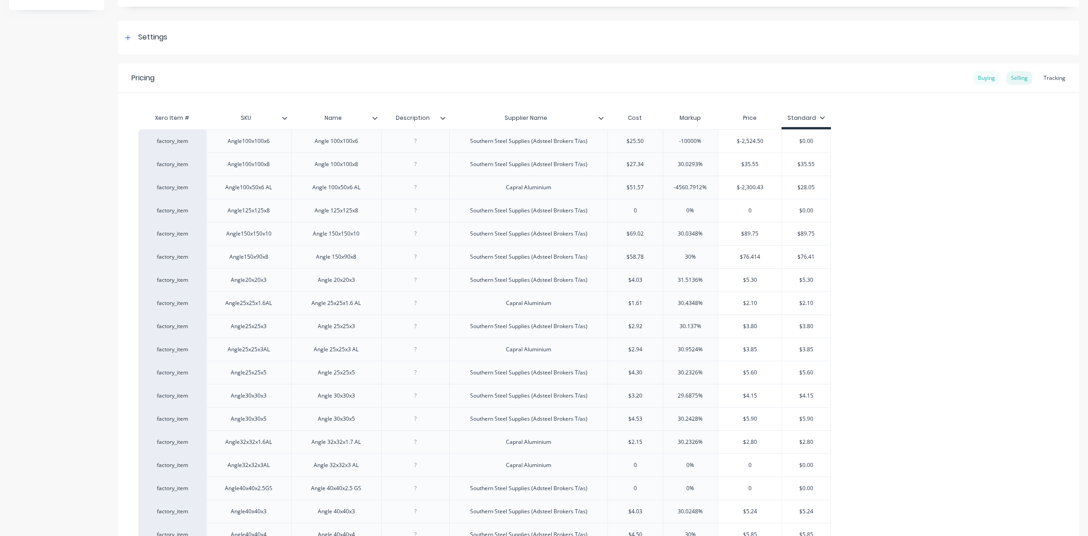
click at [982, 77] on div "Buying" at bounding box center [987, 78] width 26 height 14
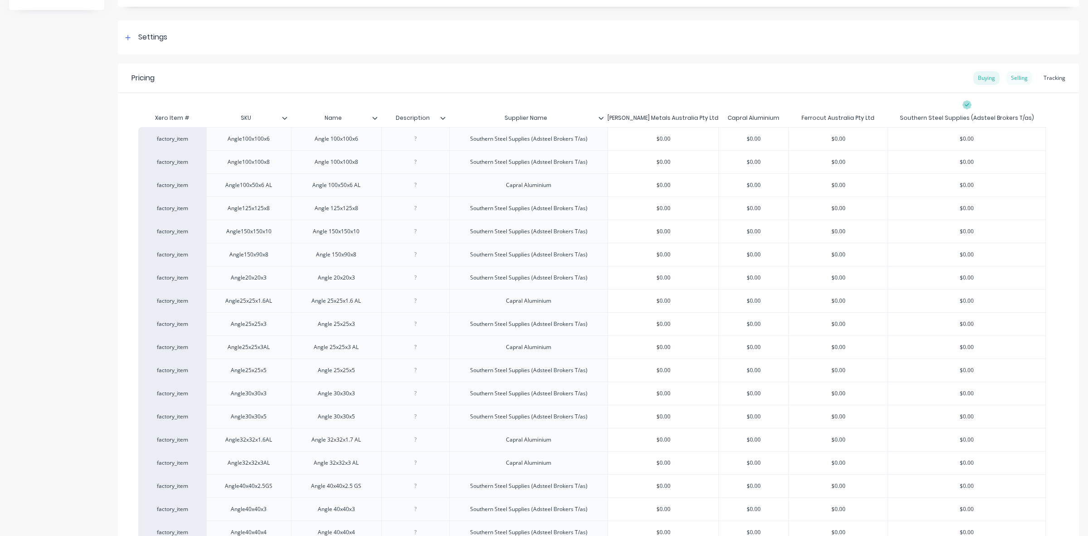
click at [1007, 78] on div "Selling" at bounding box center [1020, 78] width 26 height 14
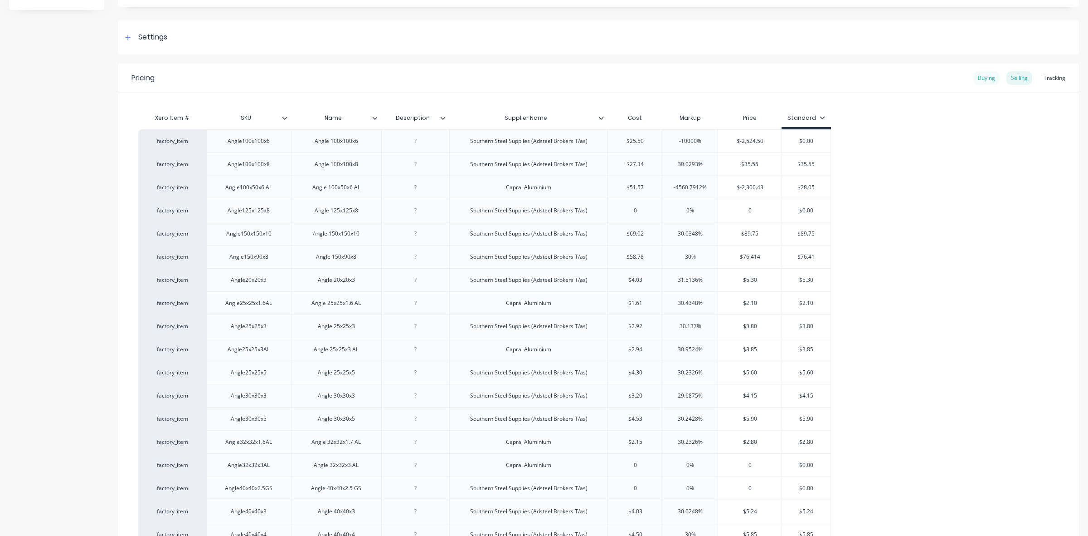
click at [979, 78] on div "Buying" at bounding box center [987, 78] width 26 height 14
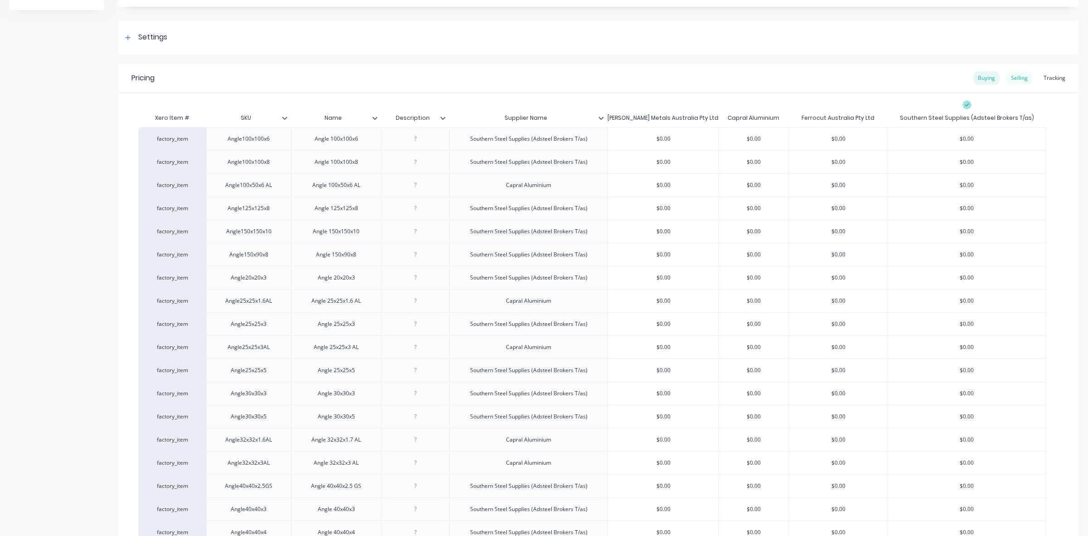
click at [1012, 74] on div "Selling" at bounding box center [1020, 78] width 26 height 14
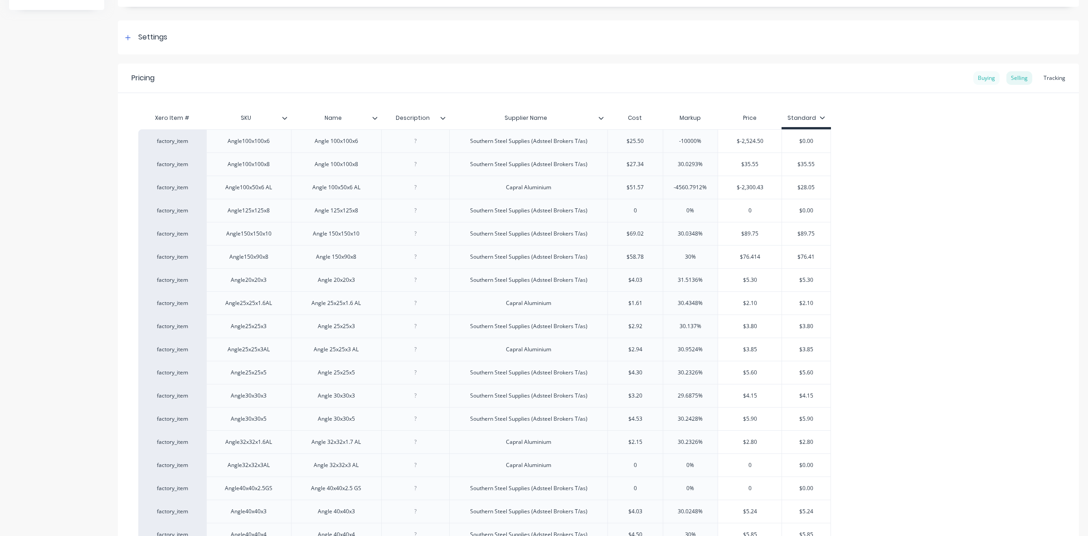
click at [984, 79] on div "Buying" at bounding box center [987, 78] width 26 height 14
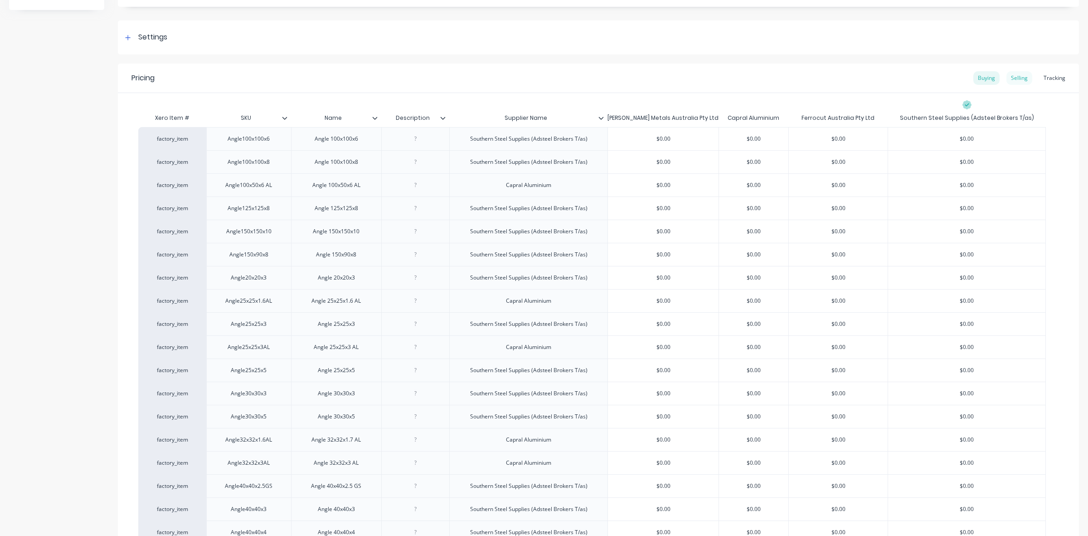
click at [1008, 78] on div "Selling" at bounding box center [1020, 78] width 26 height 14
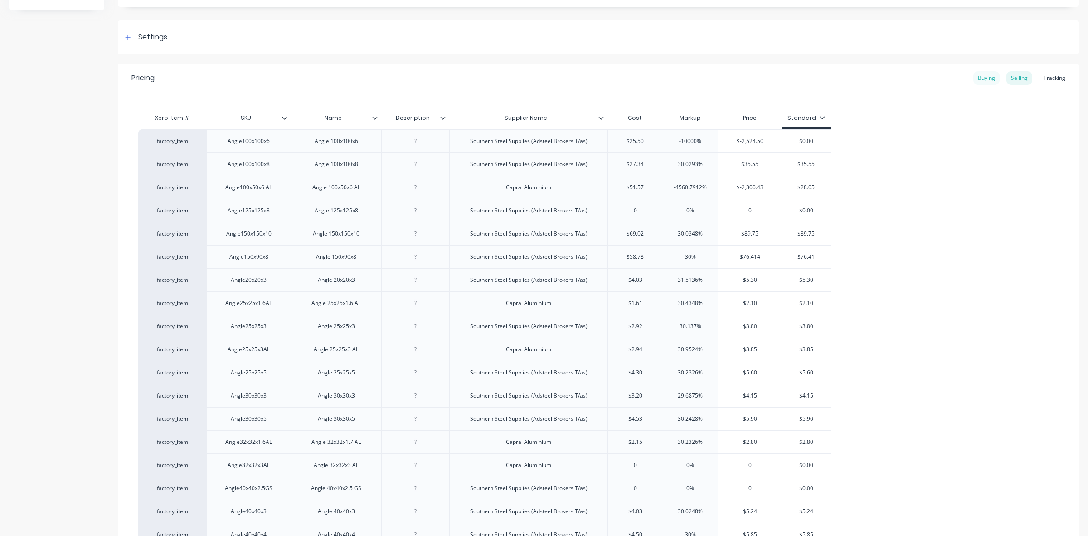
click at [982, 78] on div "Buying" at bounding box center [987, 78] width 26 height 14
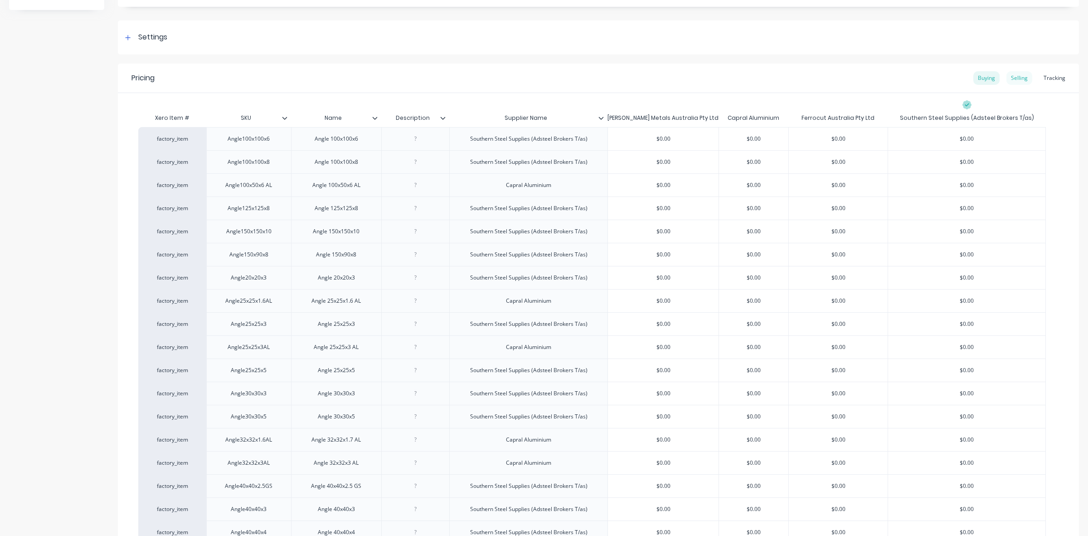
click at [1014, 80] on div "Selling" at bounding box center [1020, 78] width 26 height 14
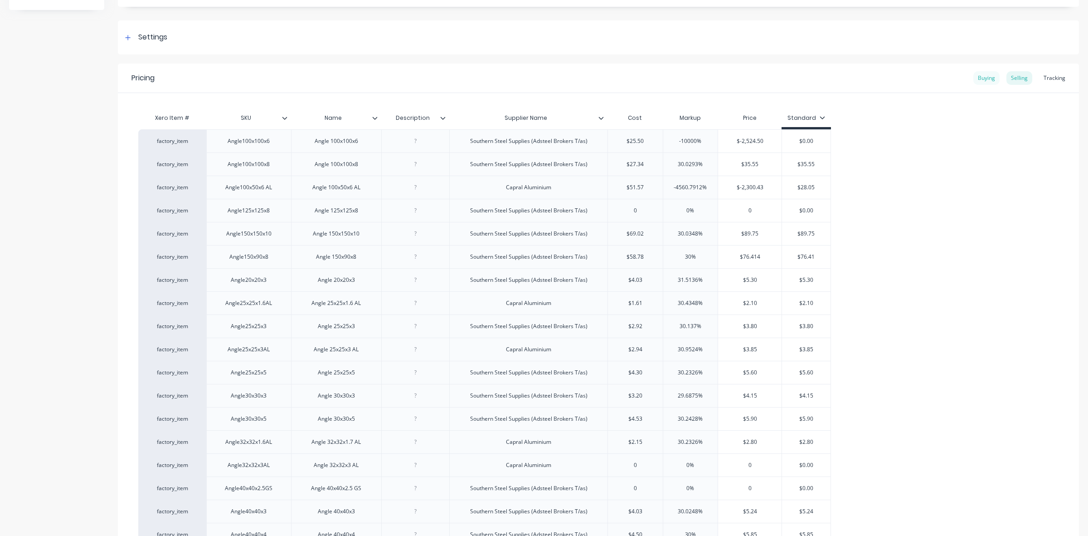
click at [984, 78] on div "Buying" at bounding box center [987, 78] width 26 height 14
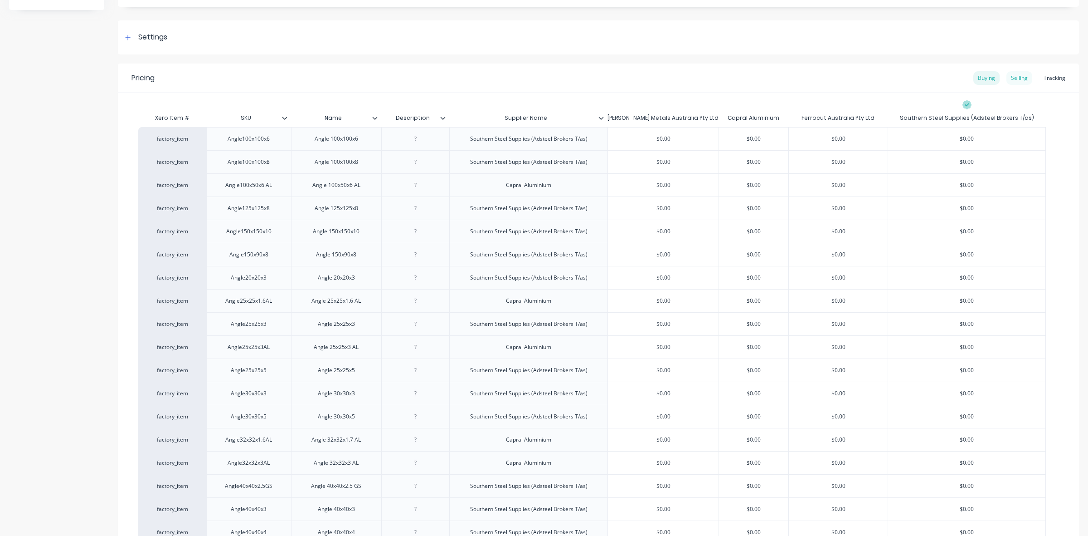
click at [1020, 78] on div "Selling" at bounding box center [1020, 78] width 26 height 14
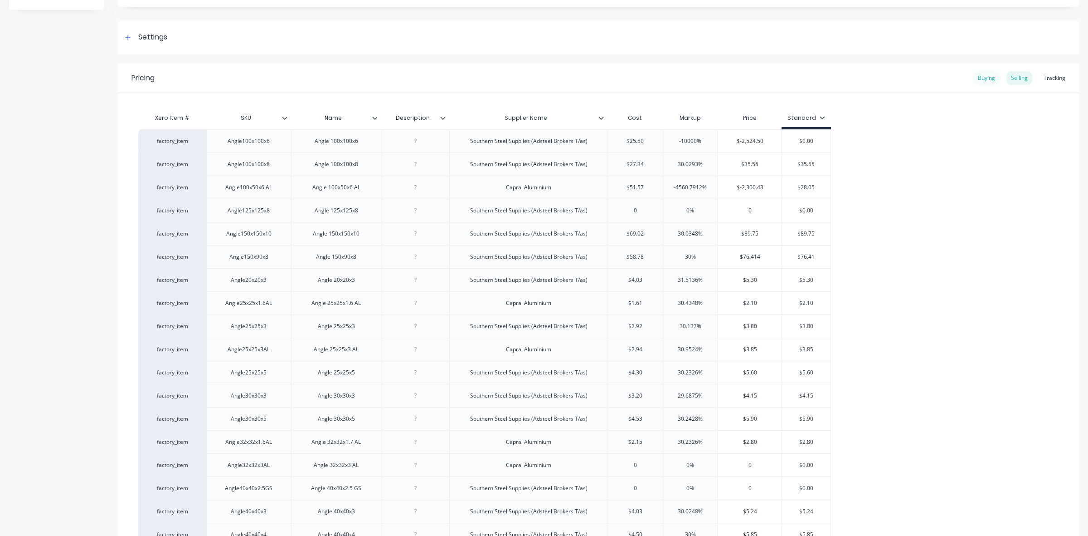
click at [982, 75] on div "Buying" at bounding box center [987, 78] width 26 height 14
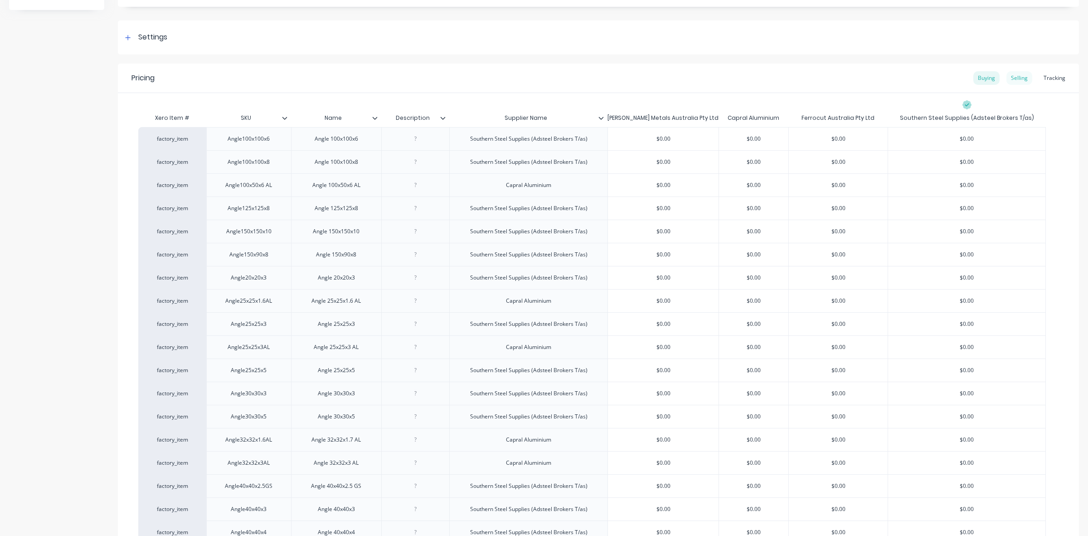
click at [1009, 74] on div "Selling" at bounding box center [1020, 78] width 26 height 14
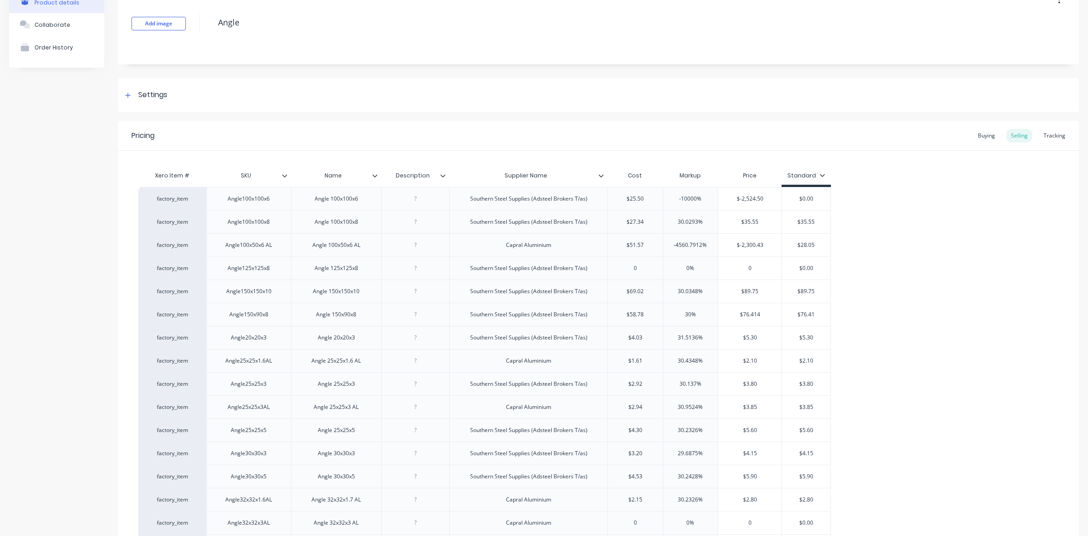
scroll to position [57, 0]
click at [601, 174] on icon at bounding box center [601, 174] width 5 height 5
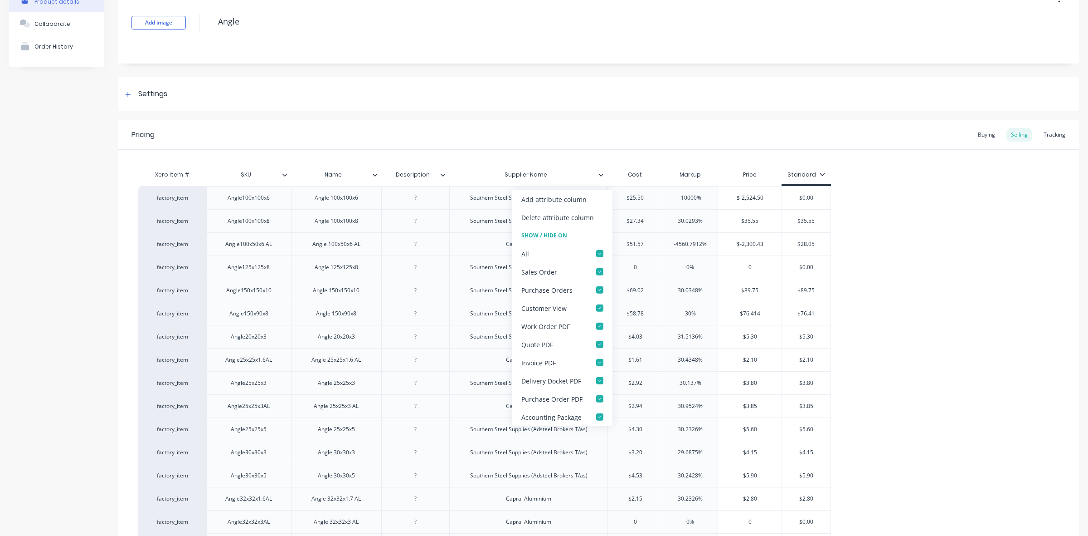
click at [601, 174] on icon at bounding box center [601, 174] width 5 height 5
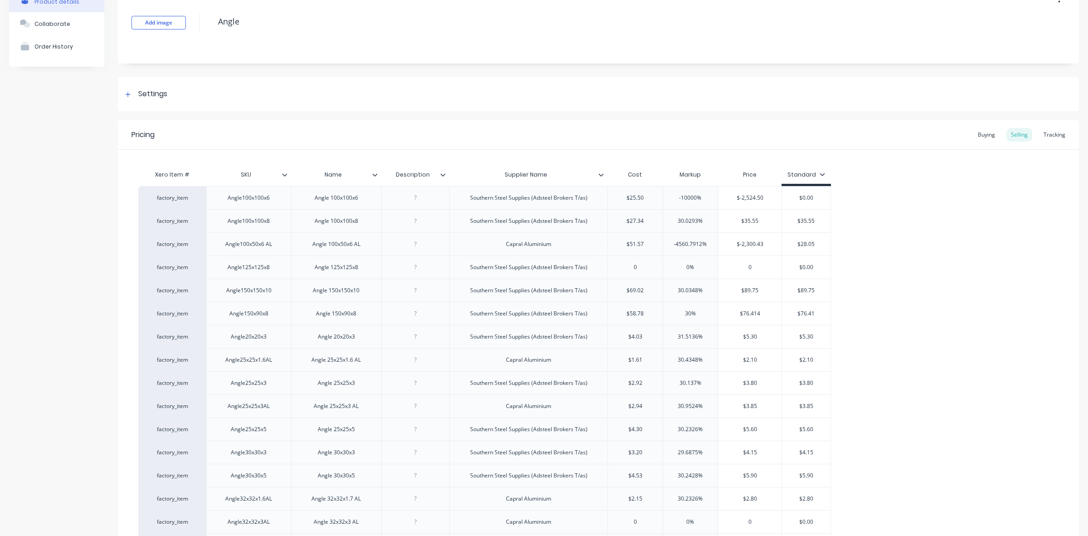
click at [601, 175] on icon at bounding box center [601, 174] width 5 height 3
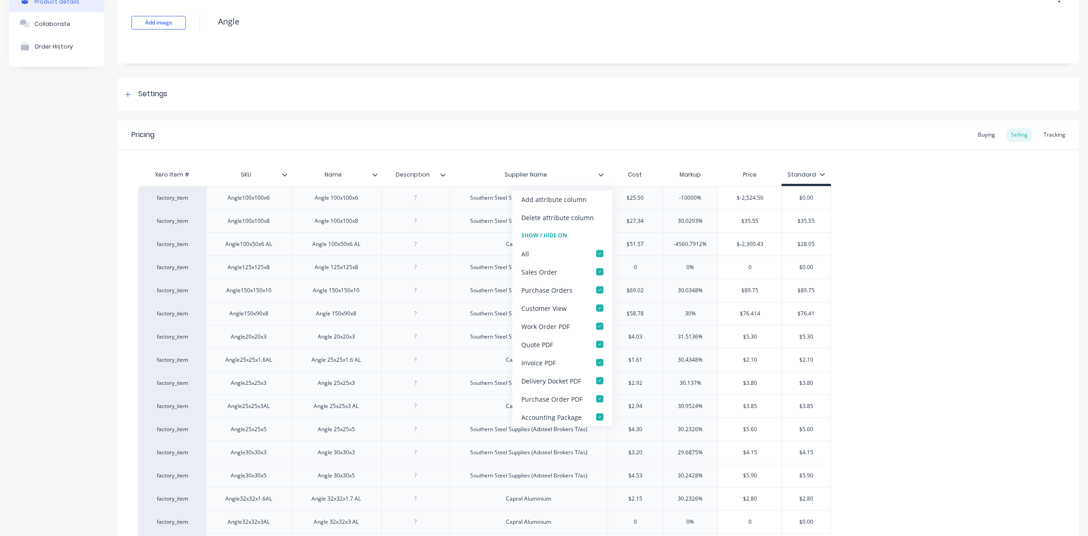
click at [599, 175] on icon at bounding box center [601, 174] width 5 height 5
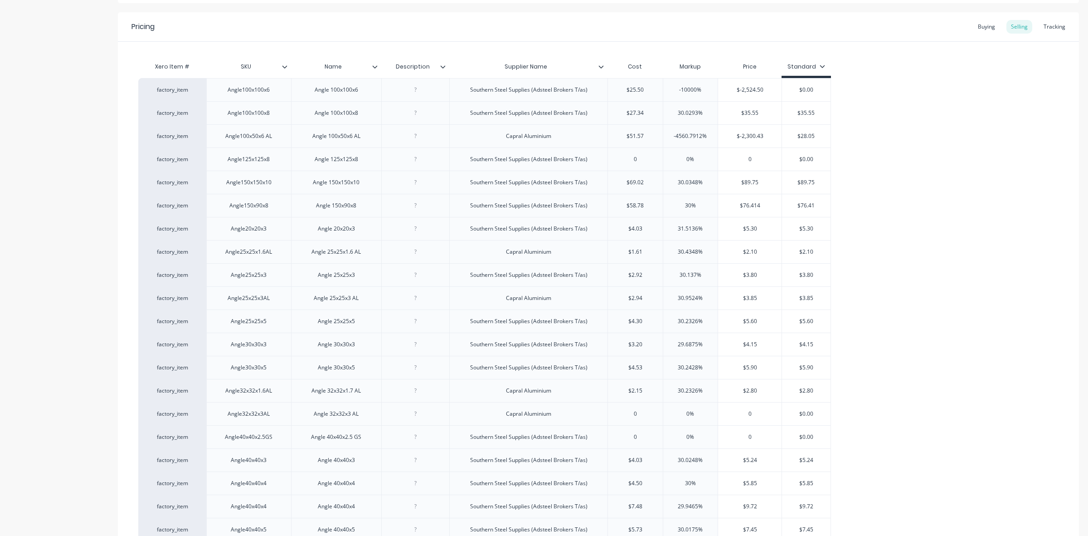
scroll to position [0, 0]
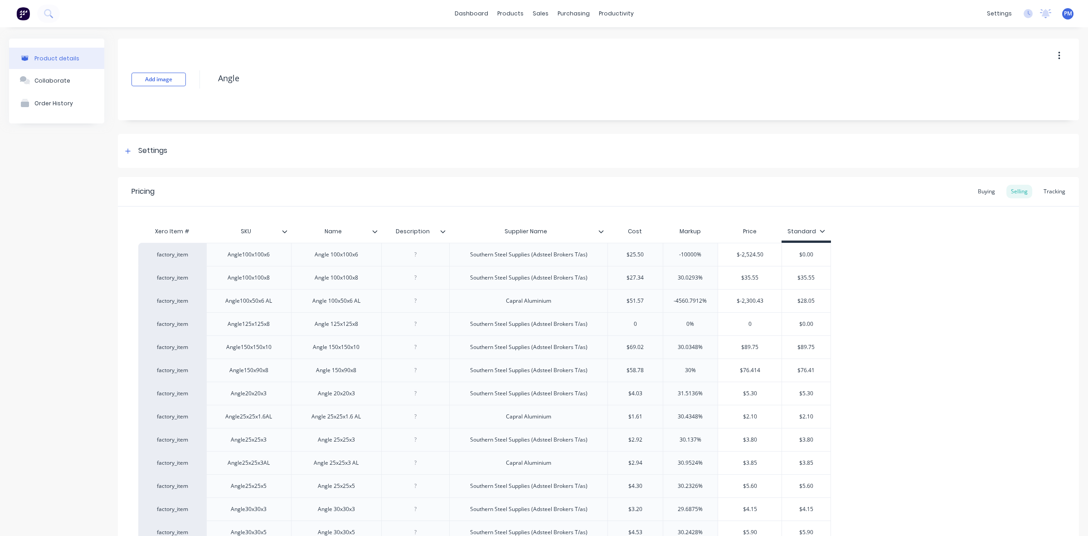
click at [283, 232] on icon at bounding box center [284, 231] width 5 height 5
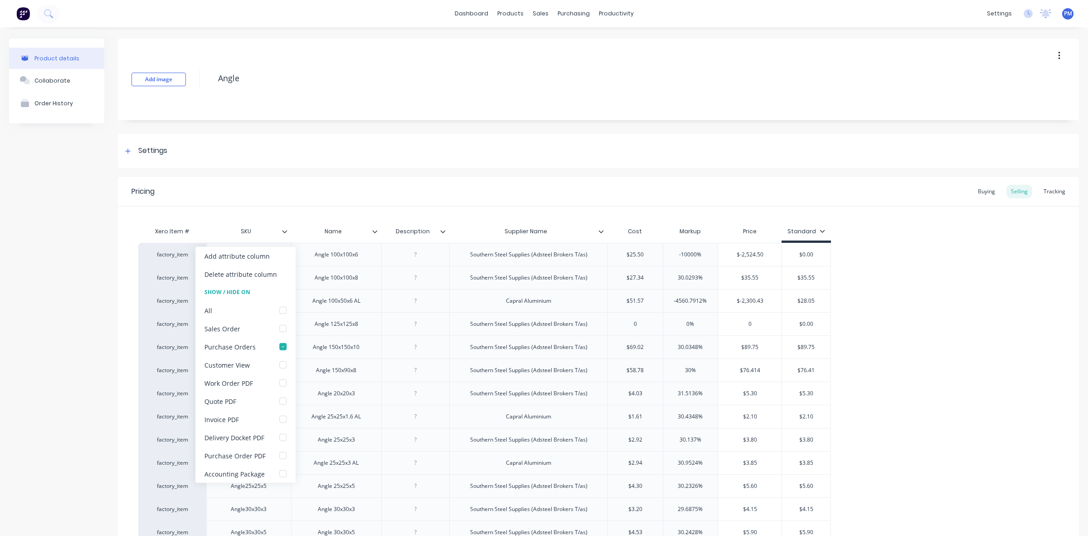
click at [283, 232] on icon at bounding box center [284, 231] width 5 height 5
type textarea "x"
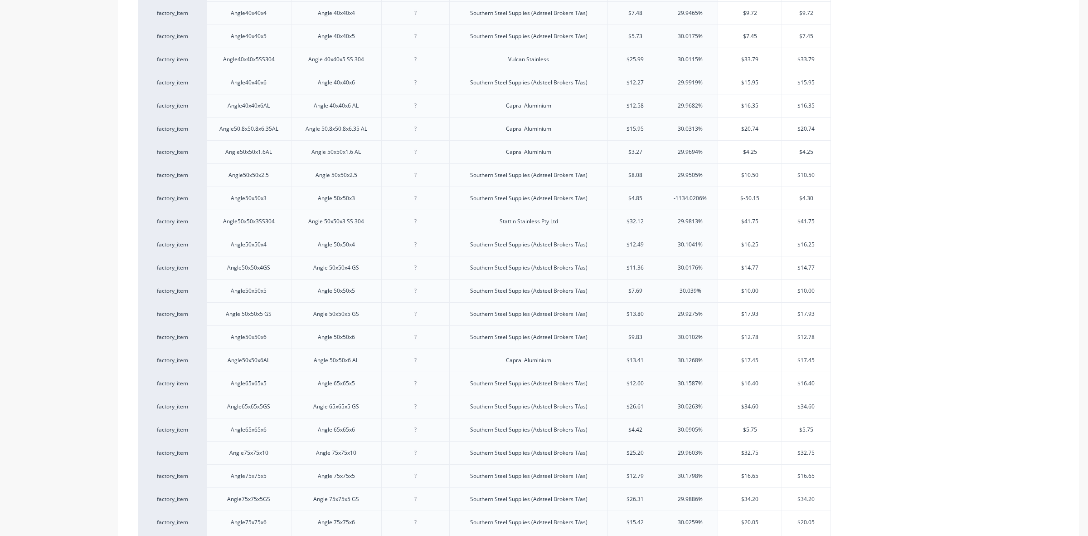
scroll to position [820, 0]
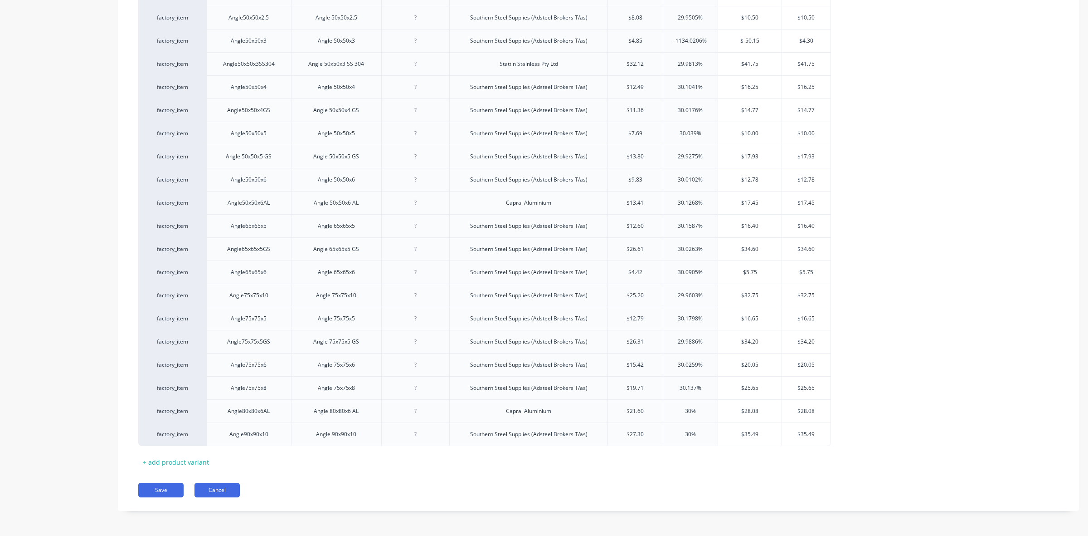
click at [224, 488] on button "Cancel" at bounding box center [217, 489] width 45 height 15
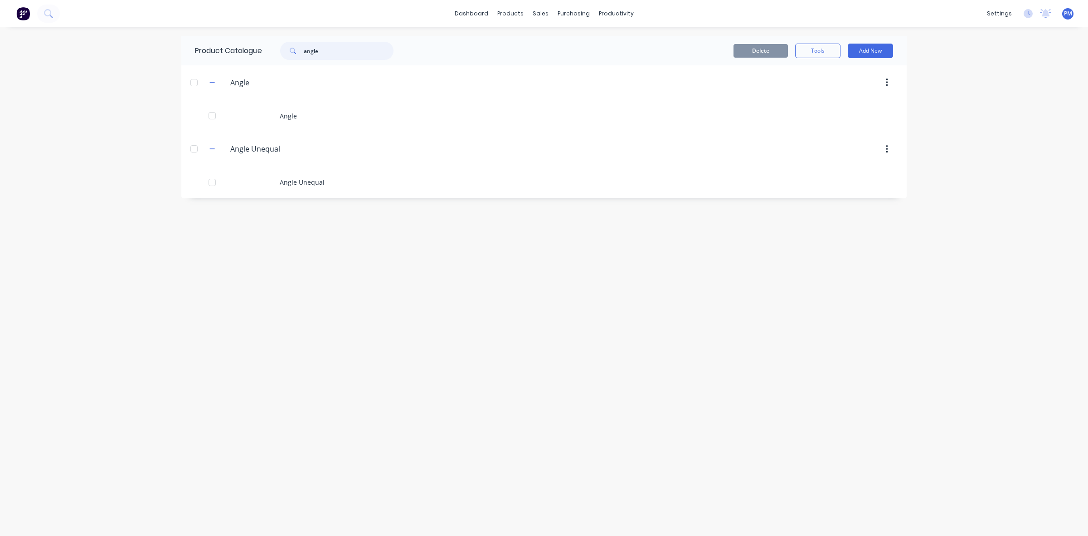
drag, startPoint x: 331, startPoint y: 51, endPoint x: 298, endPoint y: 49, distance: 33.2
click at [298, 49] on div "angle" at bounding box center [336, 51] width 113 height 18
click at [943, 186] on div "Time Tracking" at bounding box center [935, 190] width 40 height 8
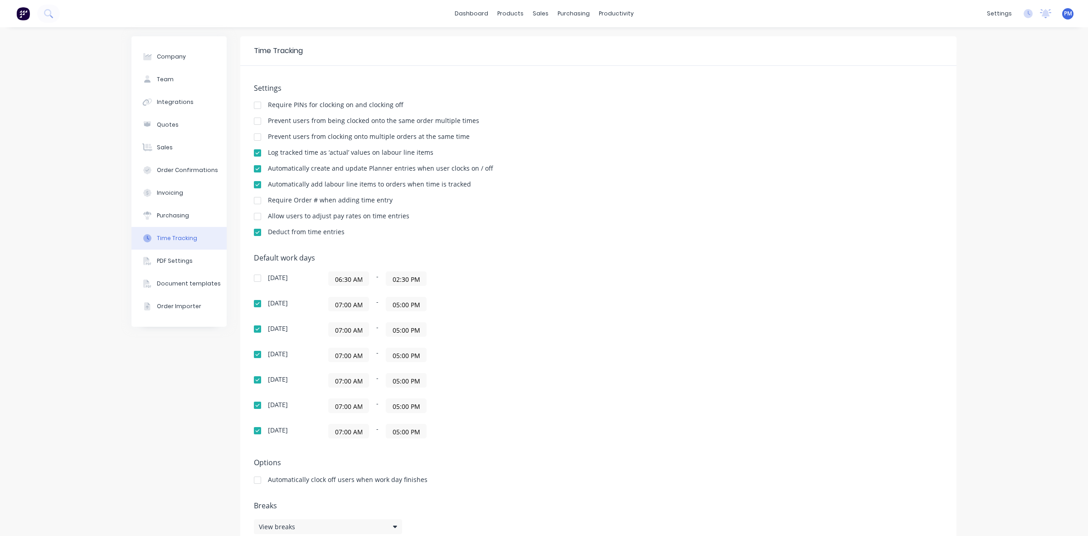
scroll to position [22, 0]
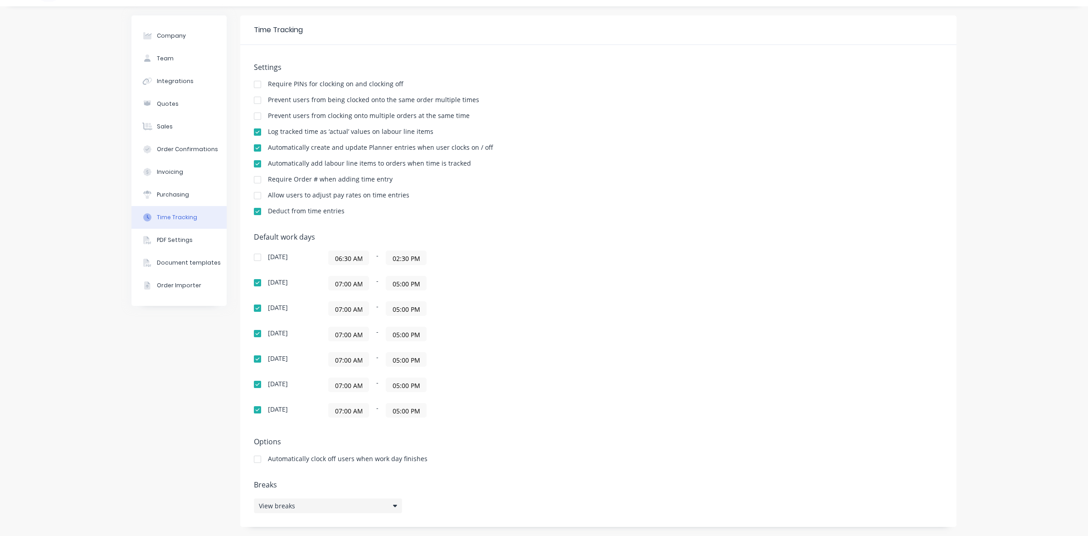
click at [390, 509] on div "View breaks" at bounding box center [328, 505] width 148 height 15
drag, startPoint x: 464, startPoint y: 432, endPoint x: 436, endPoint y: 431, distance: 27.7
click at [436, 431] on div "linch" at bounding box center [475, 430] width 113 height 18
type input "lunch"
drag, startPoint x: 459, startPoint y: 431, endPoint x: 438, endPoint y: 429, distance: 21.0
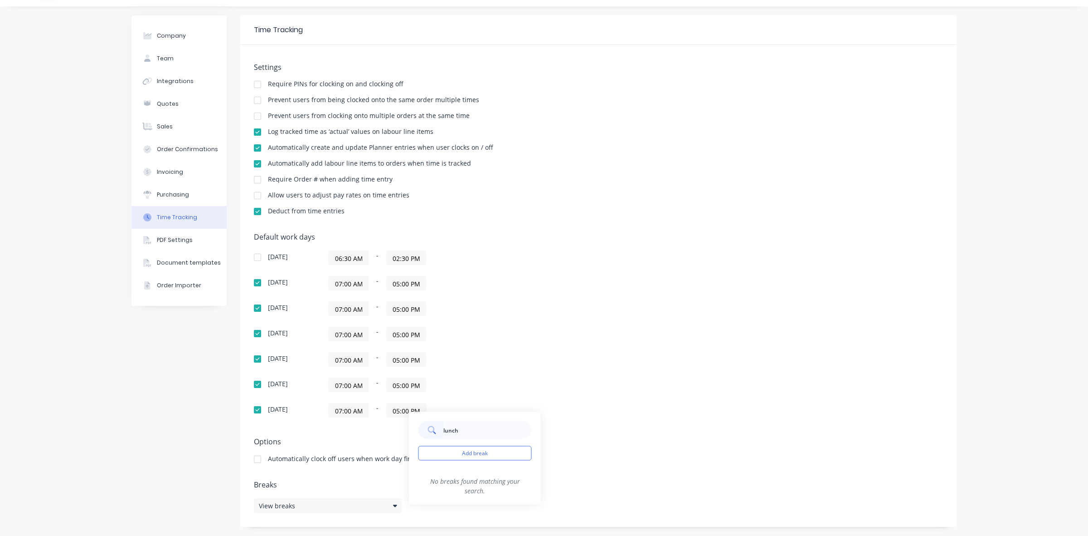
click at [438, 429] on div "lunch" at bounding box center [475, 430] width 113 height 18
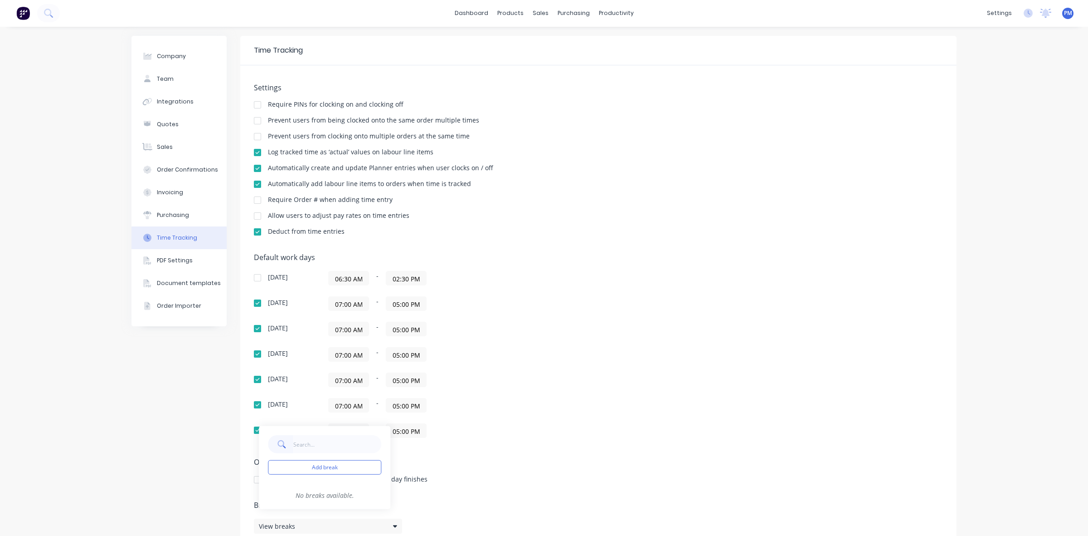
scroll to position [0, 0]
click at [5, 173] on div "Company Team Integrations Quotes Sales Order Confirmations Invoicing Purchasing…" at bounding box center [544, 291] width 1088 height 529
click at [634, 297] on div "Default work days Sunday 06:30 AM - 02:30 PM Monday 07:00 AM - 05:00 PM Tuesday…" at bounding box center [598, 350] width 689 height 195
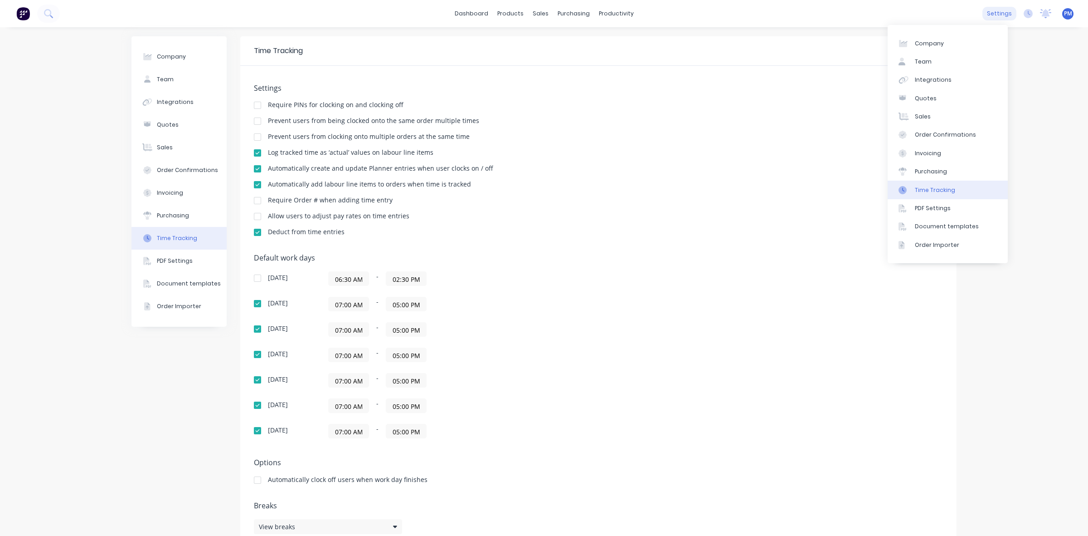
click at [989, 12] on div "settings" at bounding box center [1000, 14] width 34 height 14
click at [924, 58] on div "Team" at bounding box center [923, 62] width 17 height 8
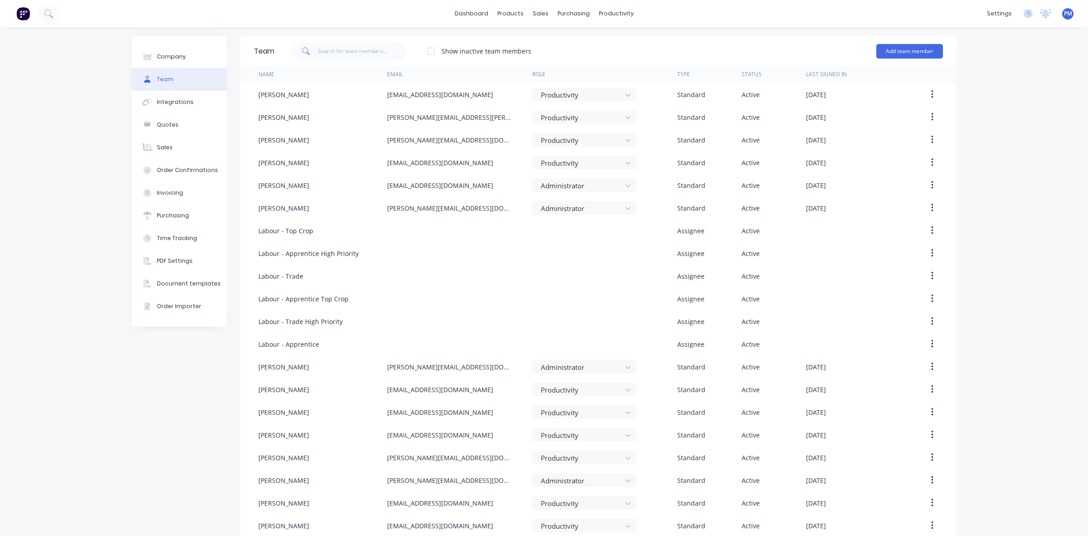
click at [1041, 165] on div "Company Team Integrations Quotes Sales Order Confirmations Invoicing Purchasing…" at bounding box center [544, 320] width 1088 height 586
click at [626, 95] on div "Timesheets" at bounding box center [631, 98] width 34 height 8
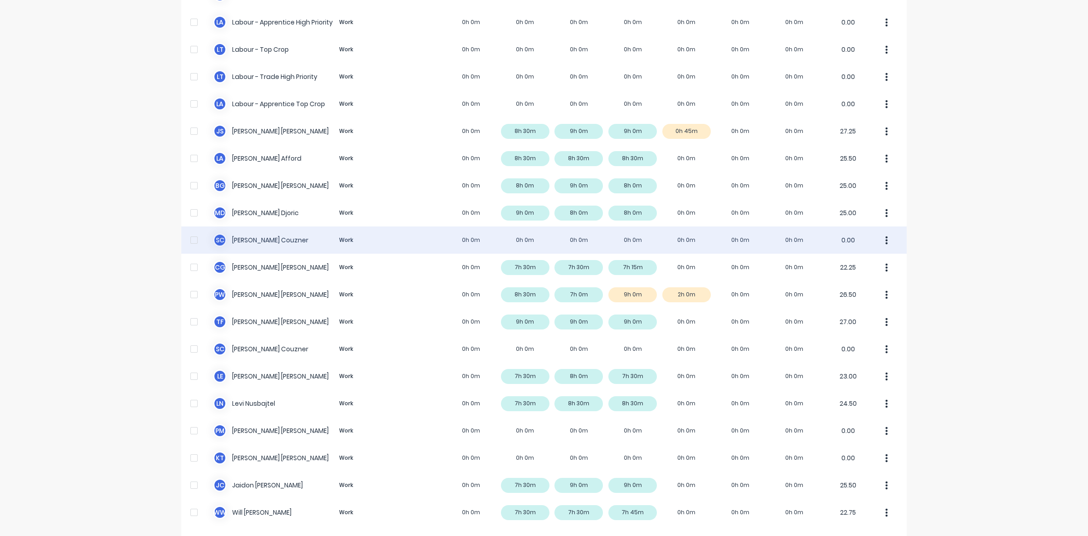
scroll to position [226, 0]
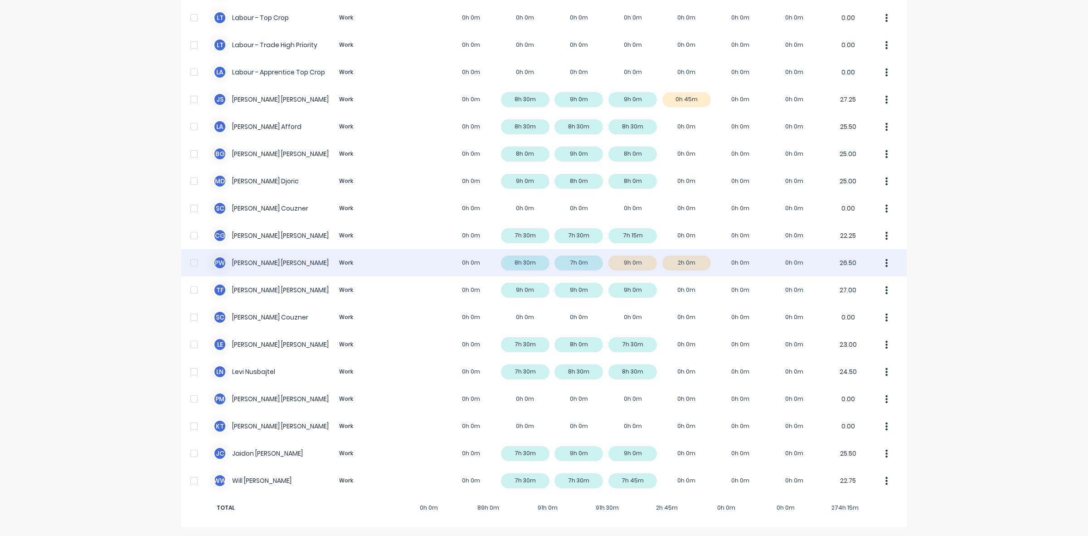
click at [642, 262] on div "P W [PERSON_NAME] Work 0h 0m 8h 30m 7h 0m 9h 0m 2h 0m 0h 0m 0h 0m 26.50" at bounding box center [544, 262] width 726 height 27
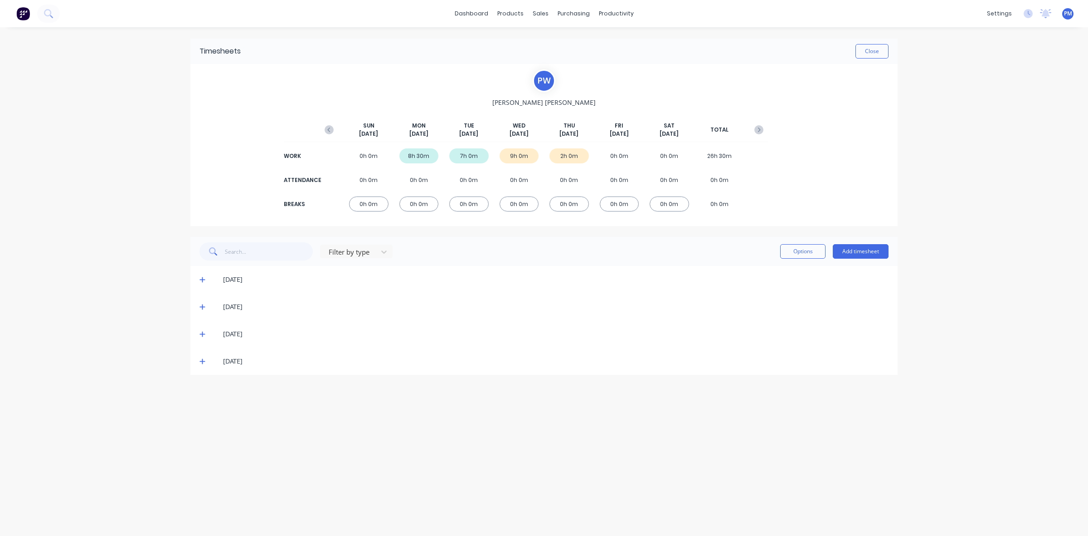
click at [205, 334] on icon at bounding box center [203, 334] width 6 height 6
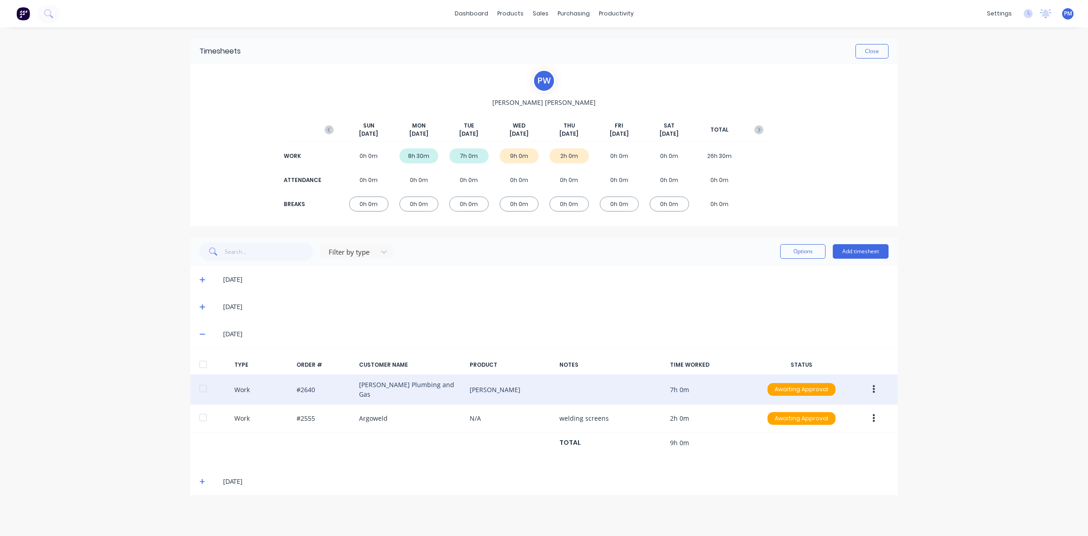
click at [873, 385] on icon "button" at bounding box center [874, 389] width 2 height 8
click at [842, 357] on div "Edit" at bounding box center [842, 355] width 70 height 13
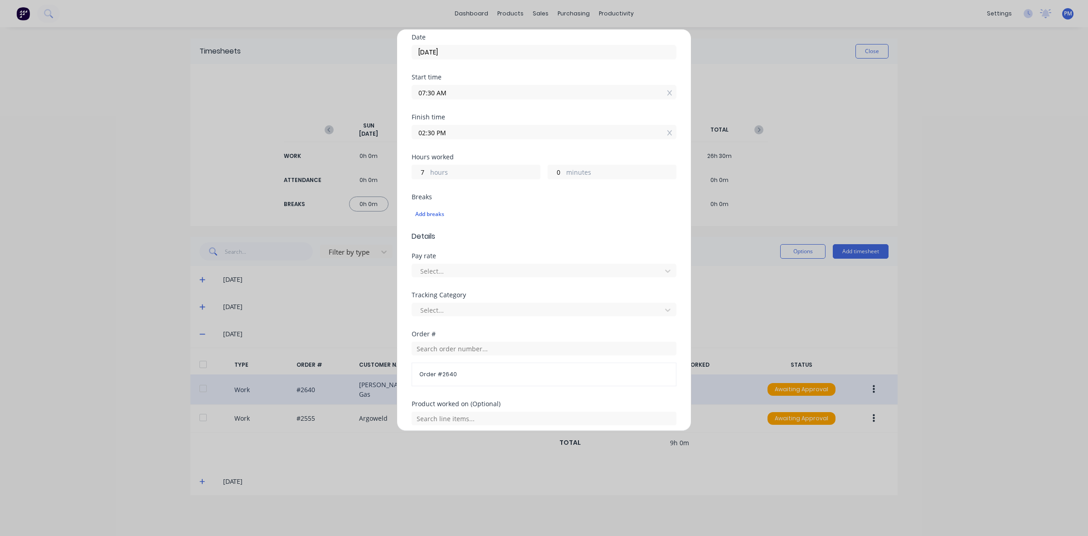
scroll to position [113, 0]
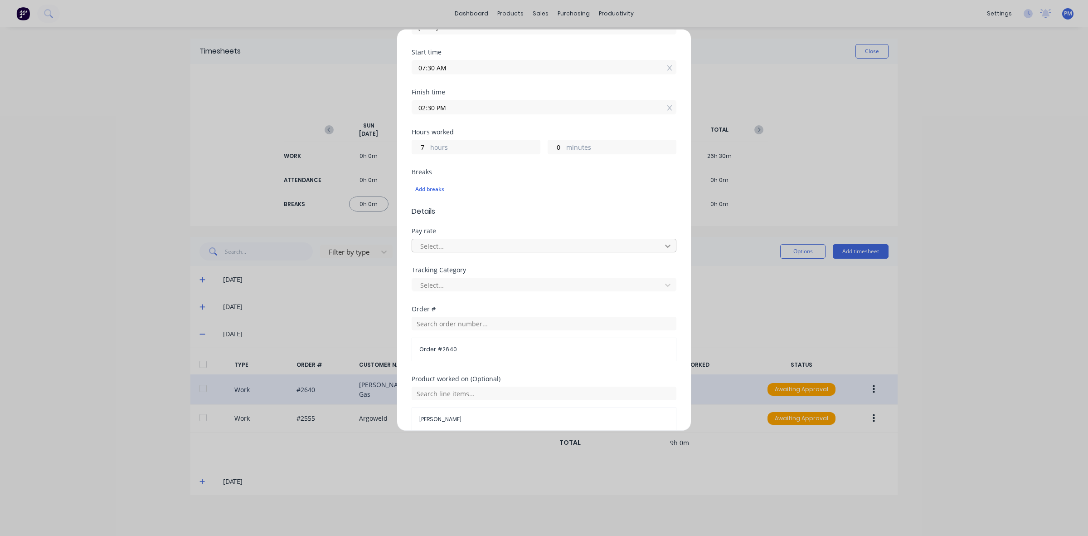
click at [660, 248] on div at bounding box center [668, 246] width 16 height 15
click at [613, 270] on div "No options" at bounding box center [540, 266] width 256 height 17
click at [584, 299] on div "Tracking Category Select..." at bounding box center [544, 286] width 265 height 39
click at [660, 287] on div at bounding box center [668, 285] width 16 height 15
click at [561, 268] on div "Tracking Category" at bounding box center [544, 270] width 265 height 6
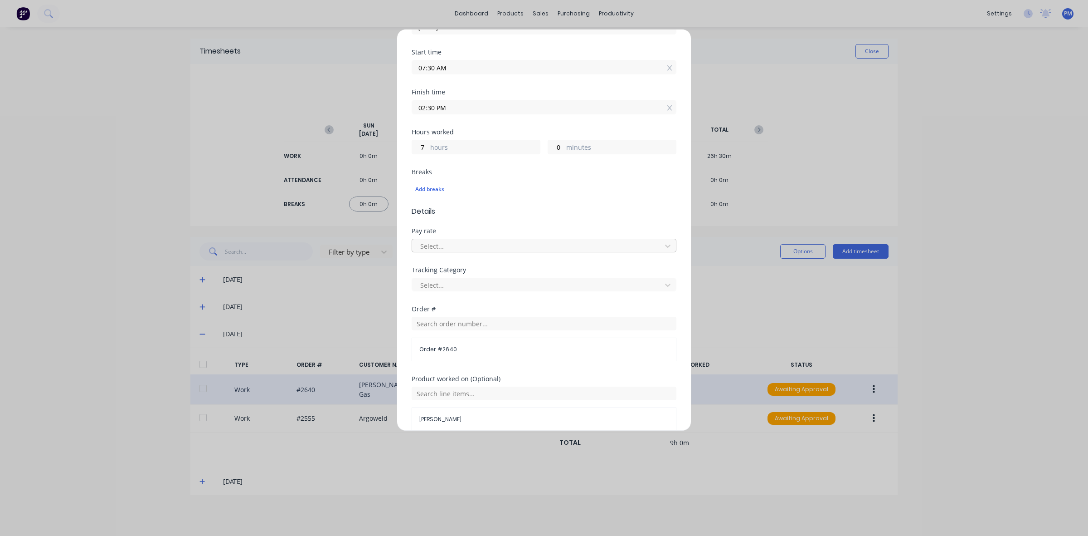
click at [649, 244] on div "Select..." at bounding box center [538, 246] width 243 height 14
click at [564, 217] on span "Details" at bounding box center [544, 211] width 265 height 11
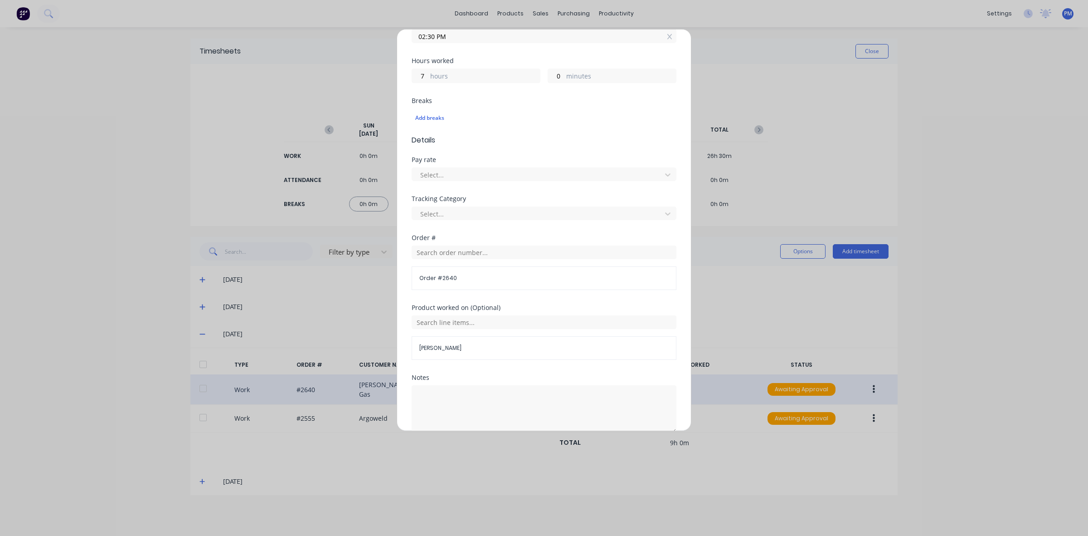
scroll to position [60, 0]
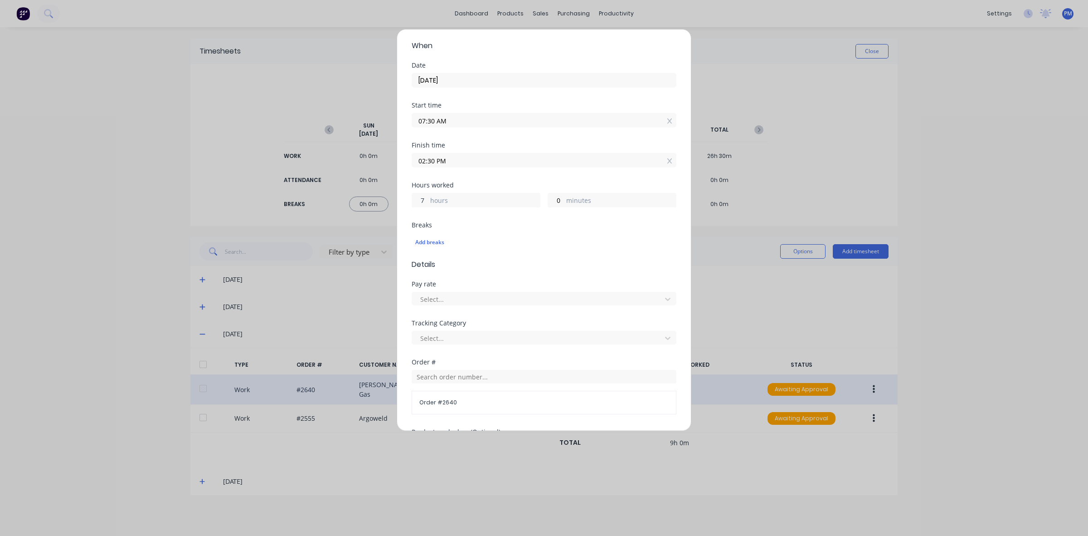
click at [427, 200] on input "7" at bounding box center [420, 200] width 16 height 14
drag, startPoint x: 427, startPoint y: 200, endPoint x: 413, endPoint y: 198, distance: 14.2
click at [413, 198] on input "7" at bounding box center [420, 200] width 16 height 14
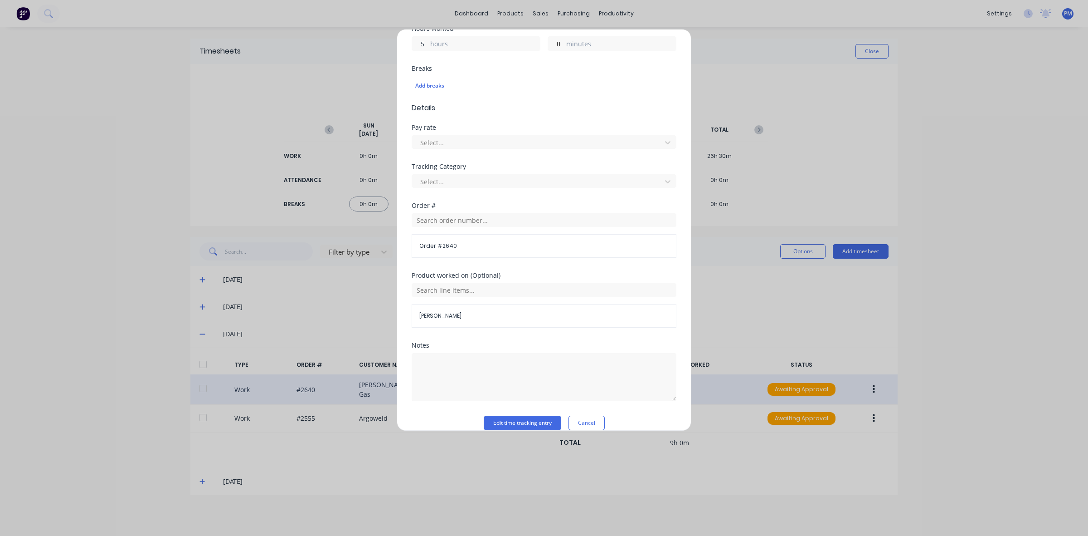
scroll to position [230, 0]
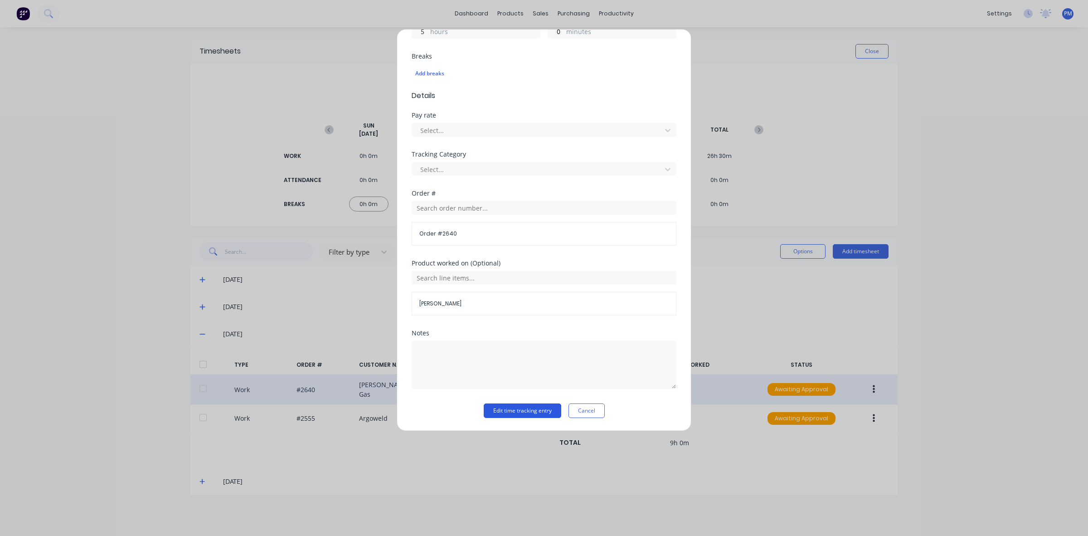
type input "5"
type input "12:30 PM"
click at [514, 405] on button "Edit time tracking entry" at bounding box center [523, 410] width 78 height 15
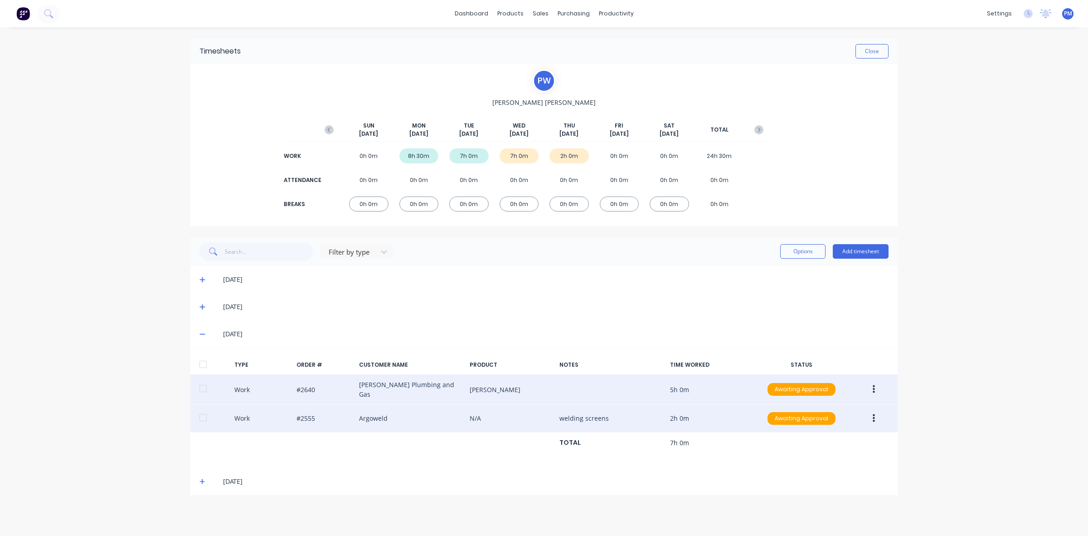
click at [875, 415] on button "button" at bounding box center [873, 418] width 21 height 16
click at [827, 384] on div "Edit" at bounding box center [842, 383] width 70 height 13
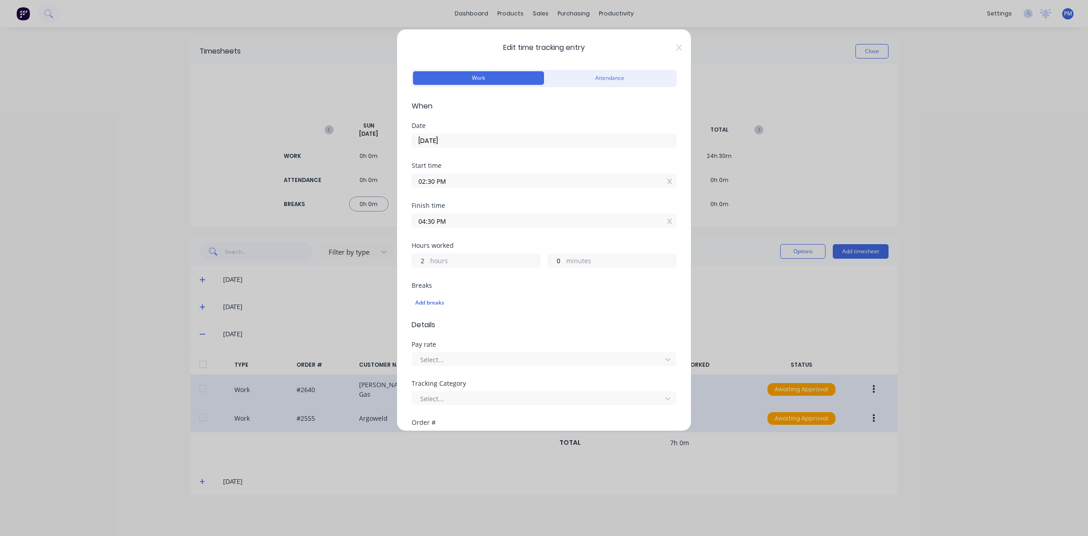
drag, startPoint x: 424, startPoint y: 262, endPoint x: 414, endPoint y: 262, distance: 10.0
click at [417, 262] on input "2" at bounding box center [420, 260] width 16 height 14
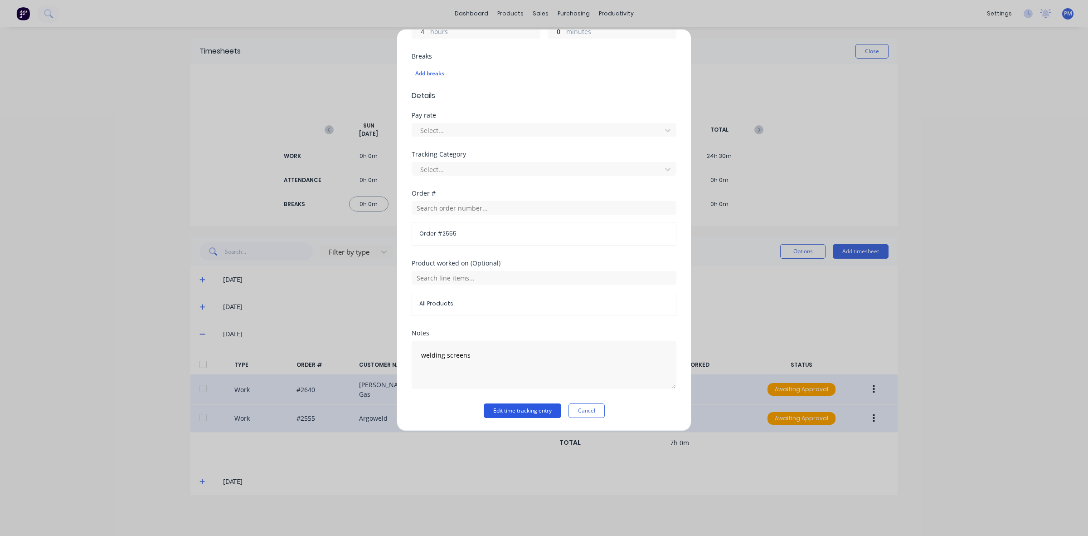
type input "4"
type input "06:30 PM"
click at [514, 410] on button "Edit time tracking entry" at bounding box center [523, 410] width 78 height 15
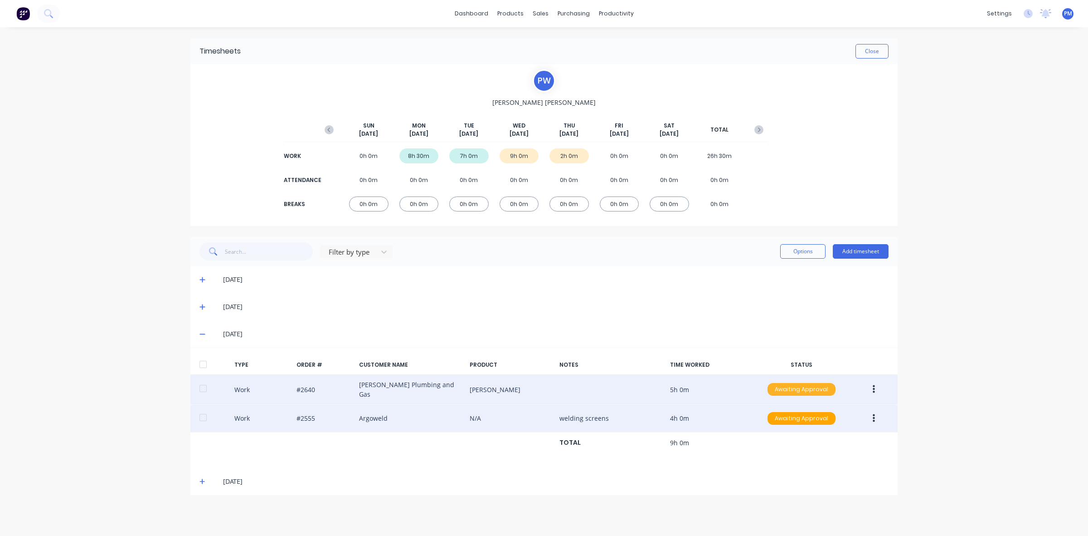
click at [789, 390] on div "Awaiting Approval" at bounding box center [802, 389] width 68 height 13
click at [789, 430] on div "Approved" at bounding box center [782, 435] width 74 height 13
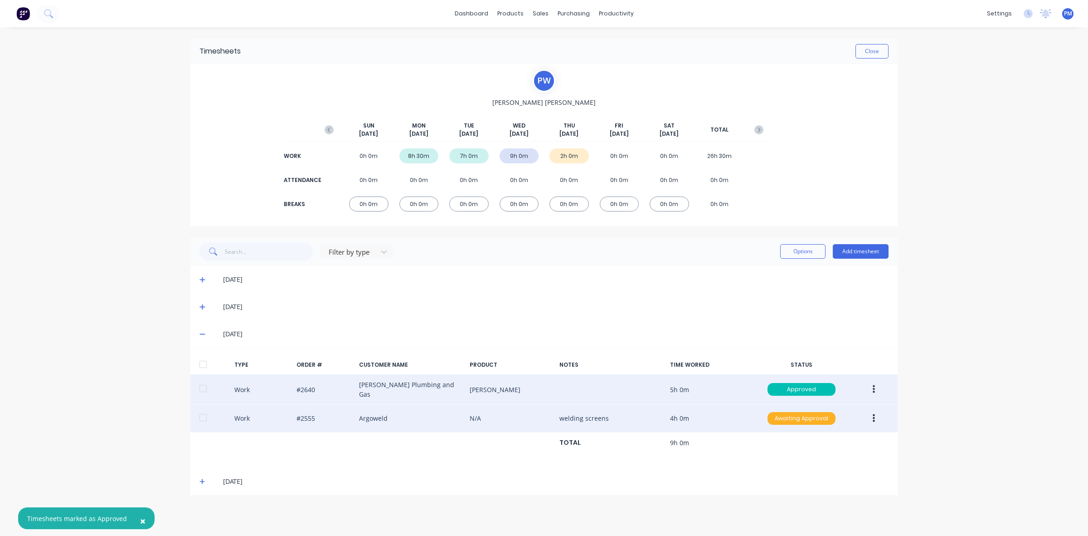
click at [792, 419] on div "Awaiting Approval" at bounding box center [802, 418] width 68 height 13
click at [786, 458] on div "Approved" at bounding box center [782, 464] width 74 height 13
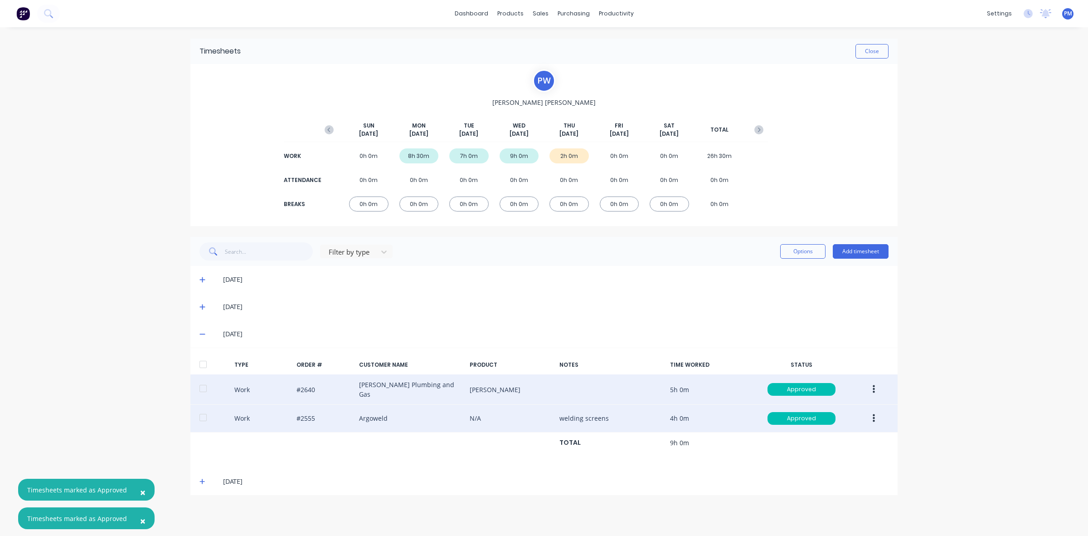
click at [769, 468] on div "[DATE]" at bounding box center [543, 481] width 707 height 27
click at [876, 54] on button "Close" at bounding box center [872, 51] width 33 height 15
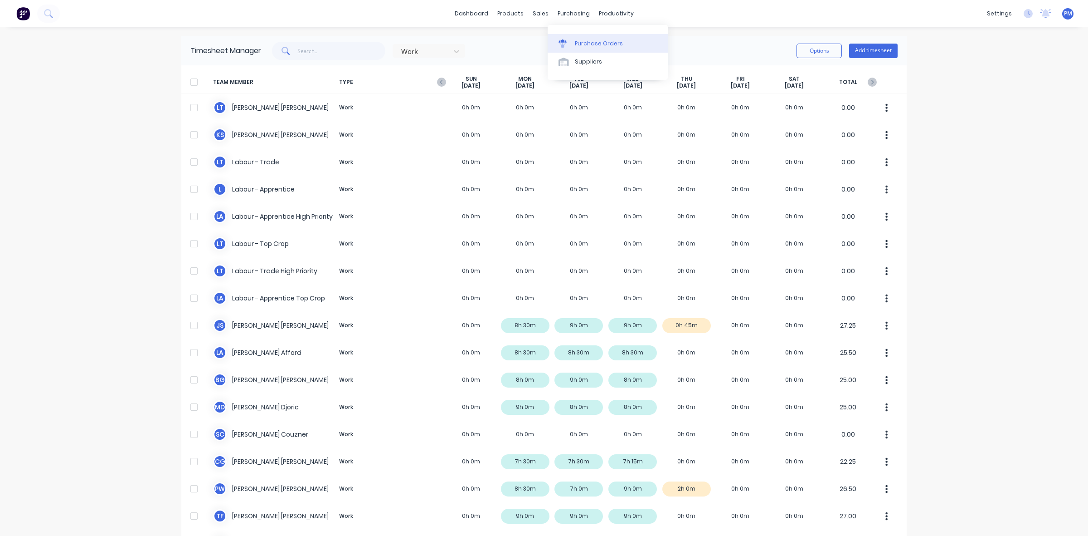
click at [579, 39] on div "Purchase Orders" at bounding box center [599, 43] width 48 height 8
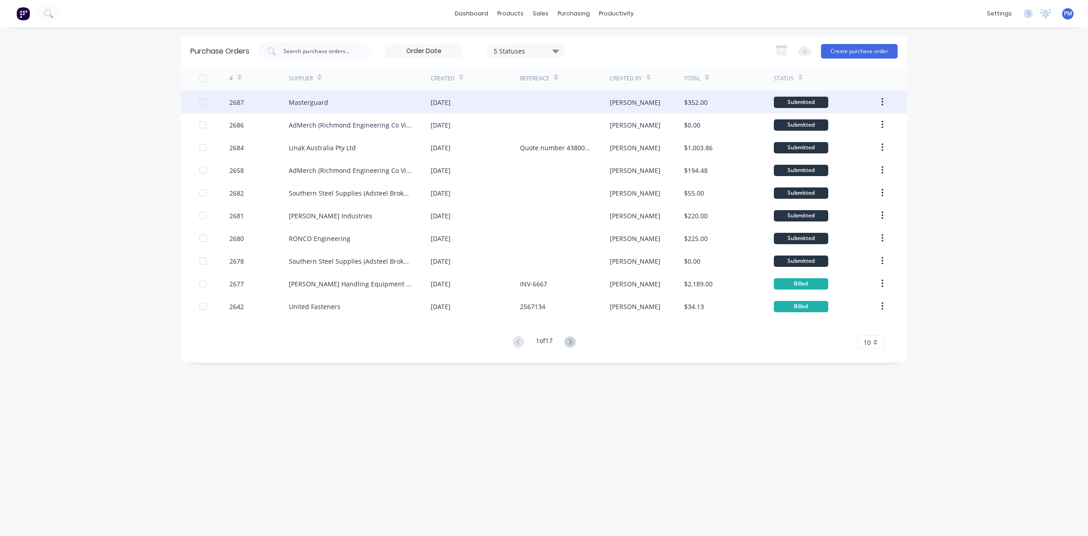
click at [390, 98] on div "Masterguard" at bounding box center [360, 102] width 142 height 23
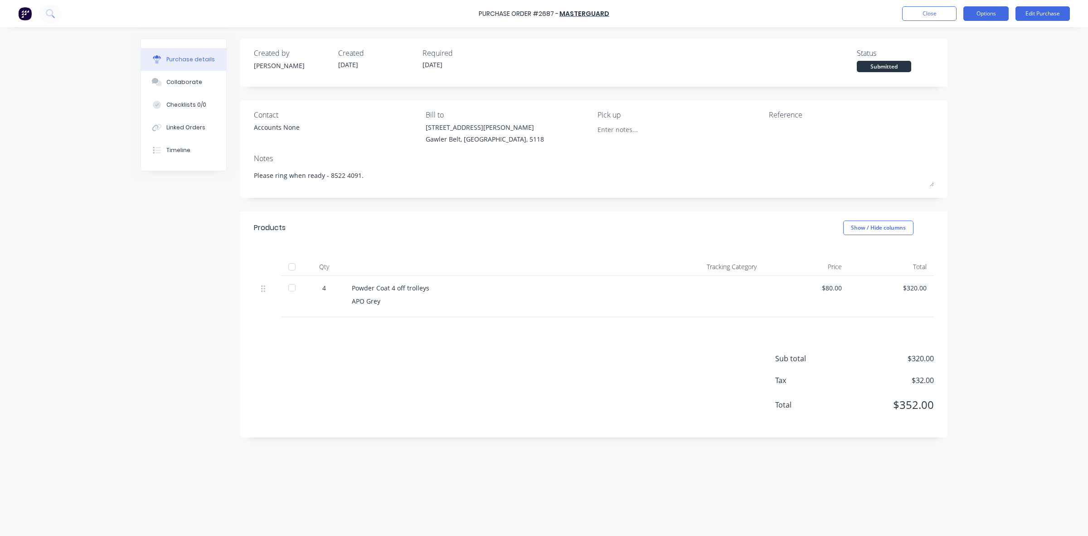
click at [981, 12] on button "Options" at bounding box center [986, 13] width 45 height 15
click at [950, 38] on div "Print / Email" at bounding box center [966, 36] width 70 height 13
click at [941, 55] on div "With pricing" at bounding box center [966, 55] width 70 height 13
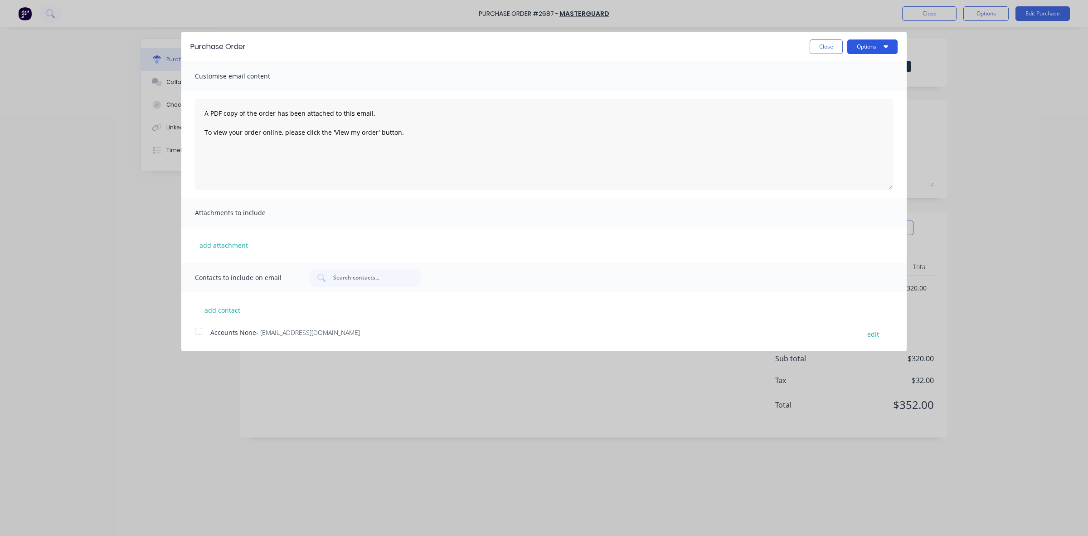
click at [872, 46] on button "Options" at bounding box center [872, 46] width 50 height 15
click at [835, 69] on div "Print" at bounding box center [855, 69] width 70 height 13
click at [824, 46] on button "Close" at bounding box center [826, 46] width 33 height 15
type textarea "x"
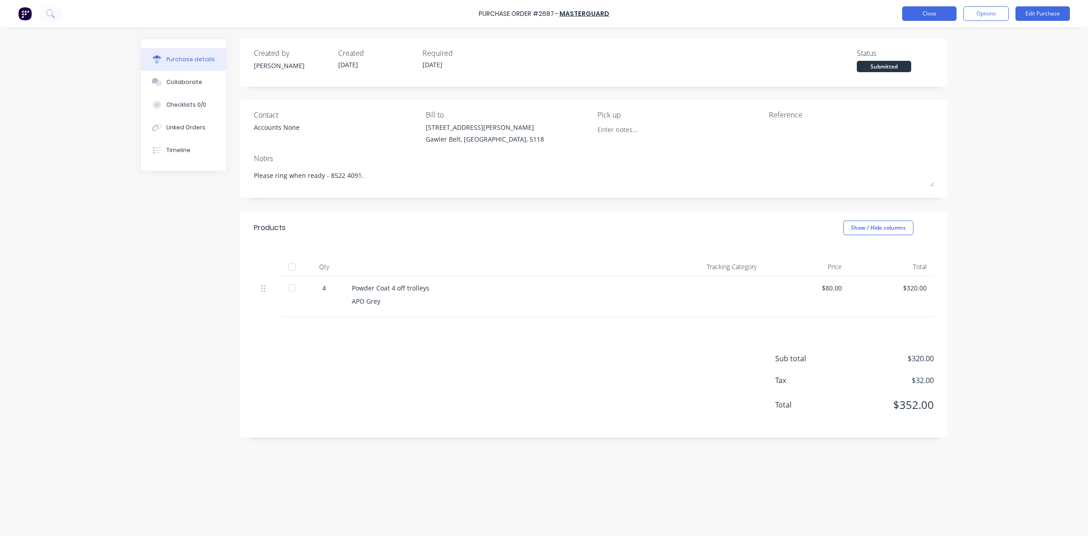
click at [923, 16] on button "Close" at bounding box center [929, 13] width 54 height 15
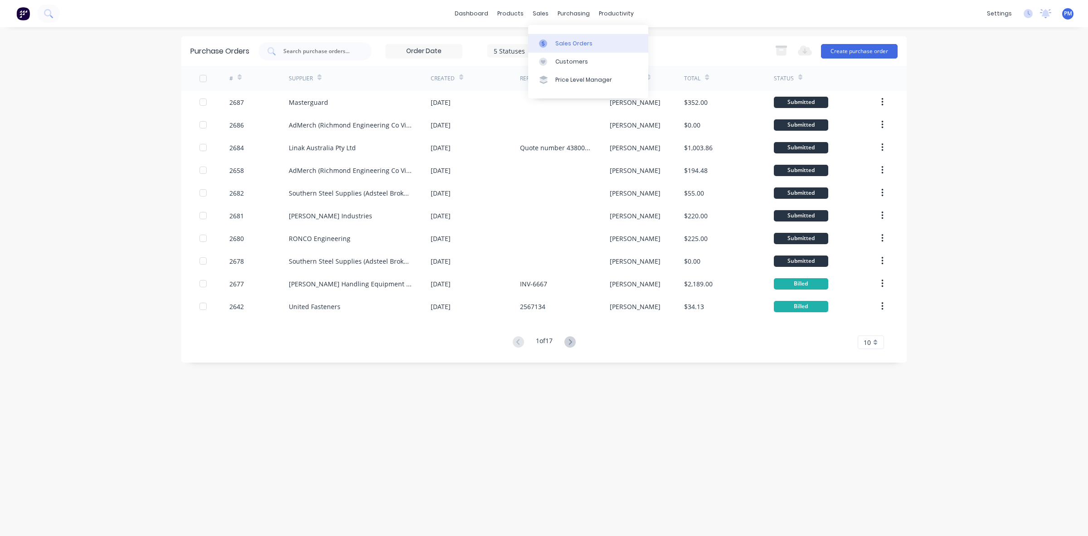
click at [558, 39] on div "Sales Orders" at bounding box center [573, 43] width 37 height 8
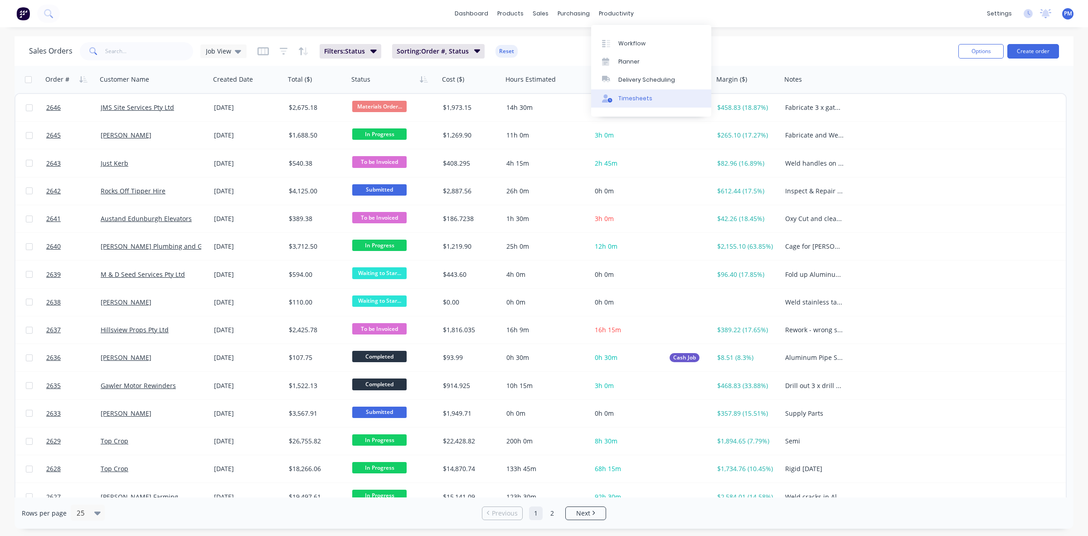
click at [629, 94] on div "Timesheets" at bounding box center [636, 98] width 34 height 8
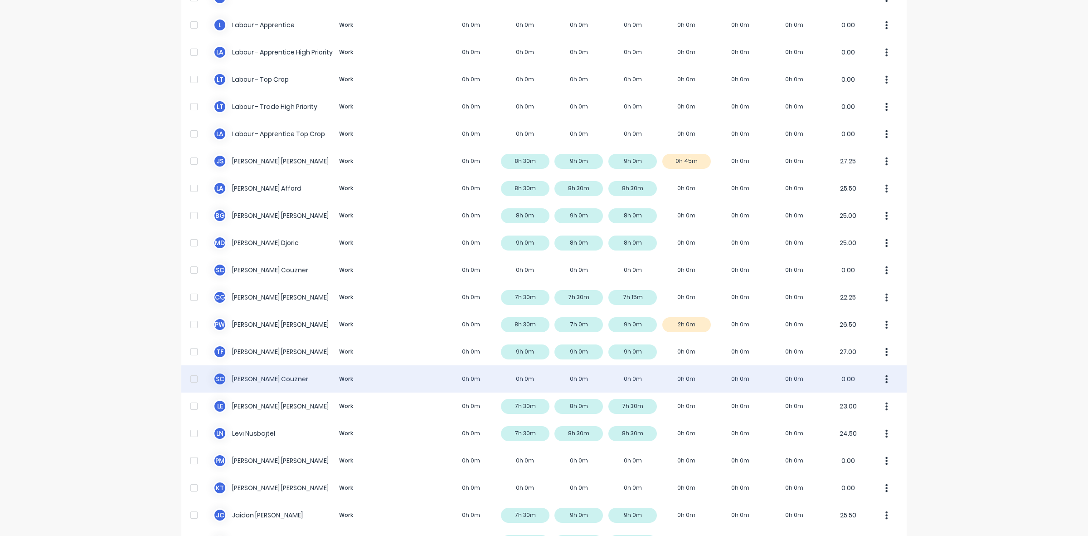
scroll to position [226, 0]
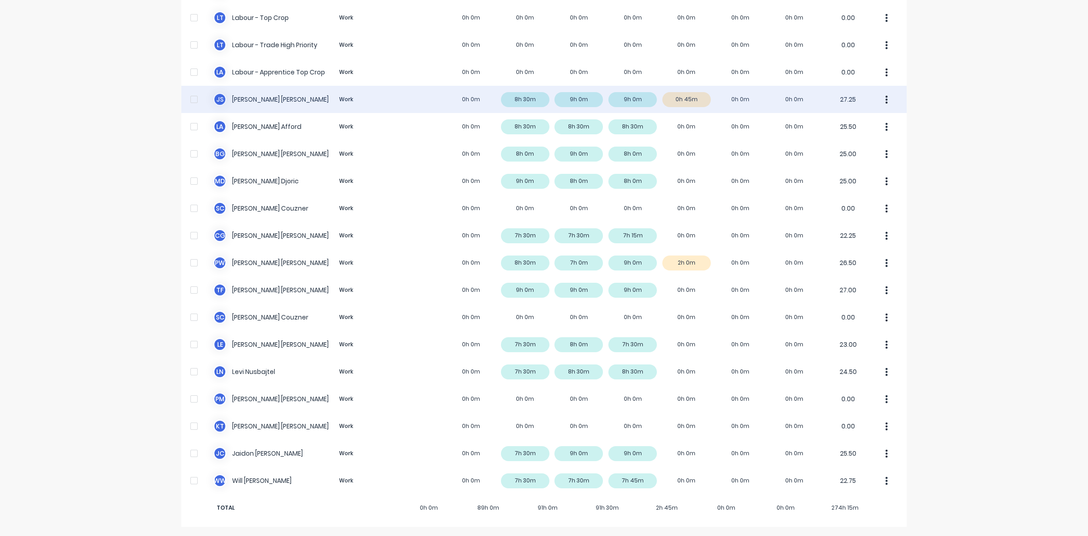
click at [700, 99] on div "J S Jacob Swann Work 0h 0m 8h 30m 9h 0m 9h 0m 0h 45m 0h 0m 0h 0m 27.25" at bounding box center [544, 99] width 726 height 27
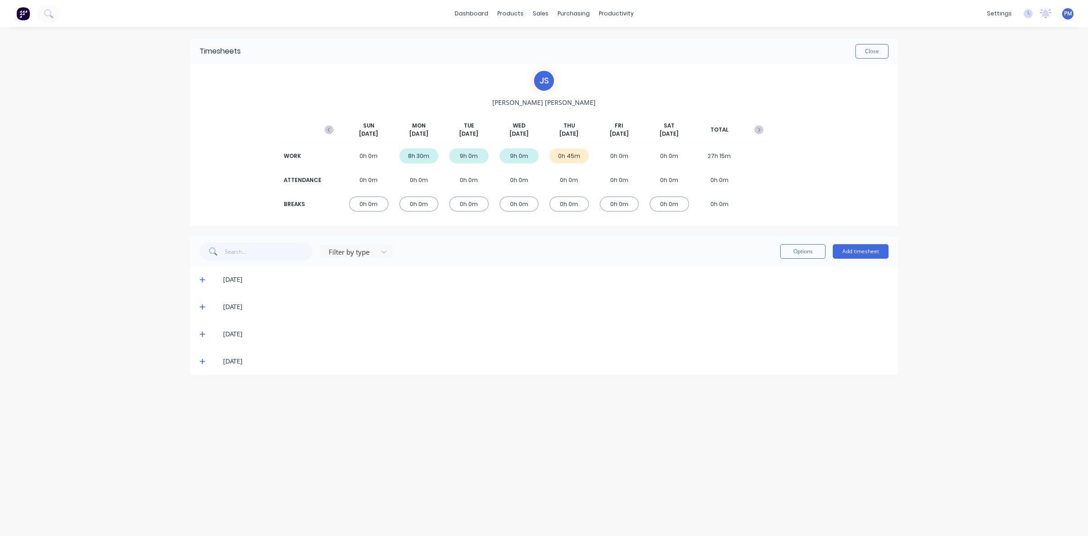
click at [202, 359] on icon at bounding box center [202, 361] width 5 height 5
click at [202, 359] on icon at bounding box center [203, 361] width 6 height 6
click at [874, 52] on button "Close" at bounding box center [872, 51] width 33 height 15
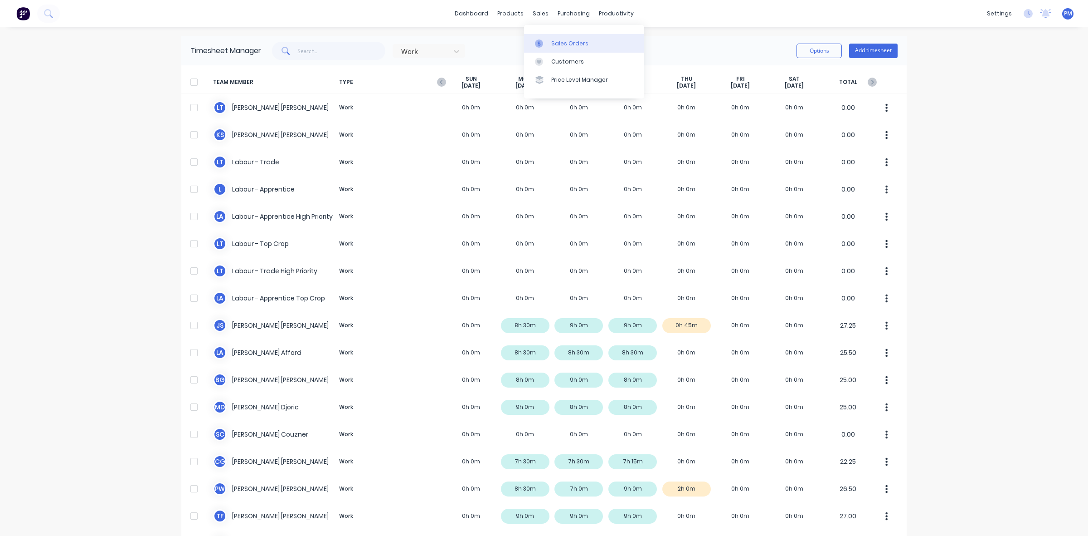
click at [552, 44] on div "Sales Orders" at bounding box center [569, 43] width 37 height 8
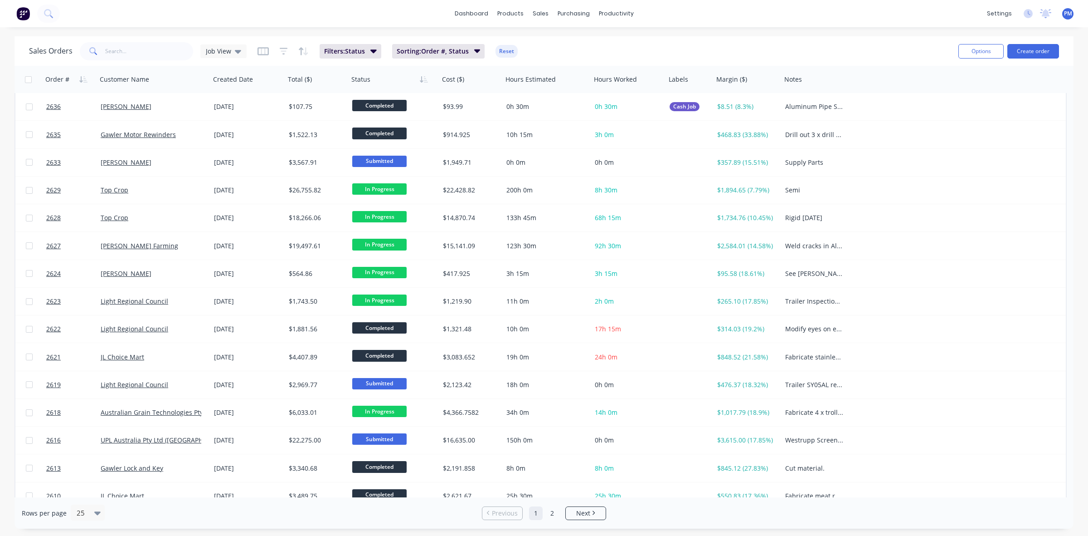
scroll to position [290, 0]
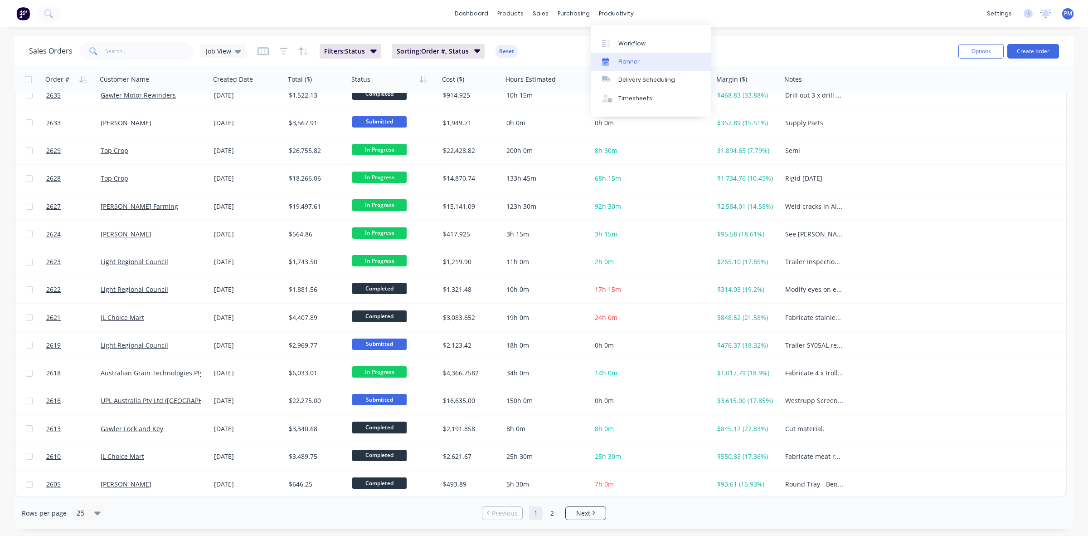
click at [623, 59] on div "Planner" at bounding box center [629, 62] width 21 height 8
